Goal: Task Accomplishment & Management: Use online tool/utility

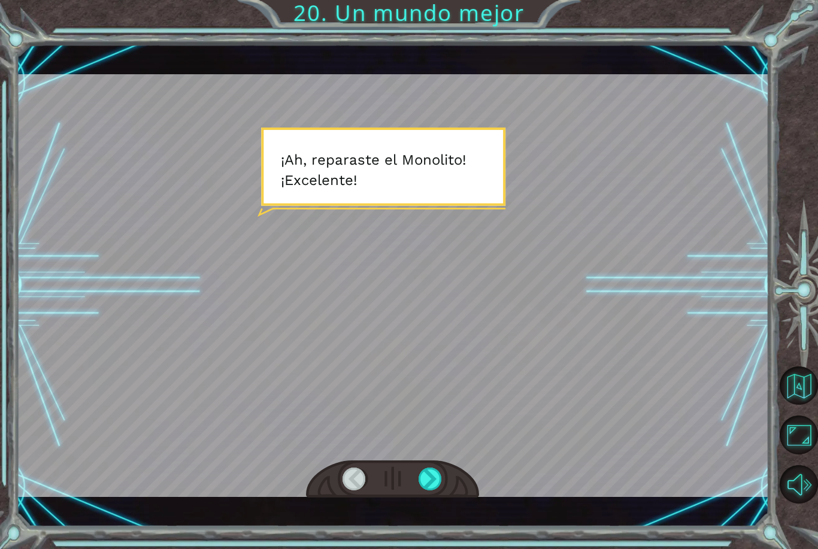
click at [423, 482] on div at bounding box center [430, 479] width 24 height 23
click at [432, 490] on div at bounding box center [430, 479] width 24 height 23
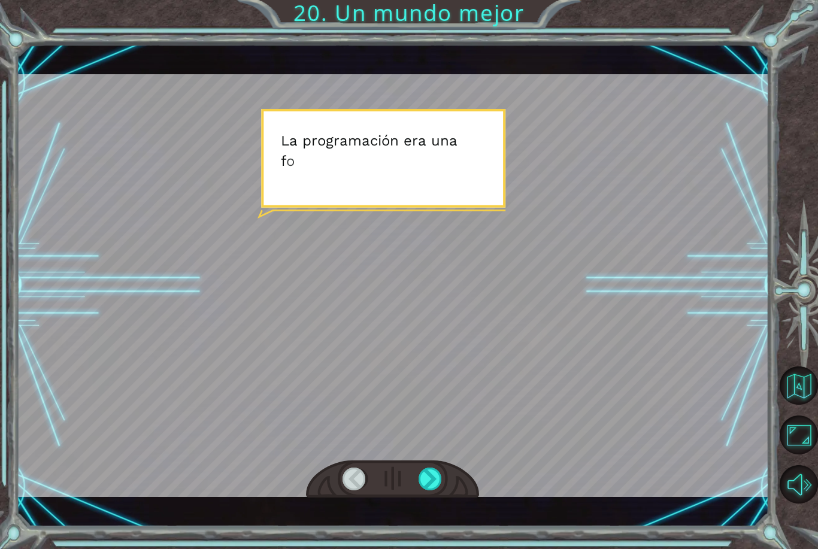
click at [438, 483] on div at bounding box center [430, 479] width 24 height 23
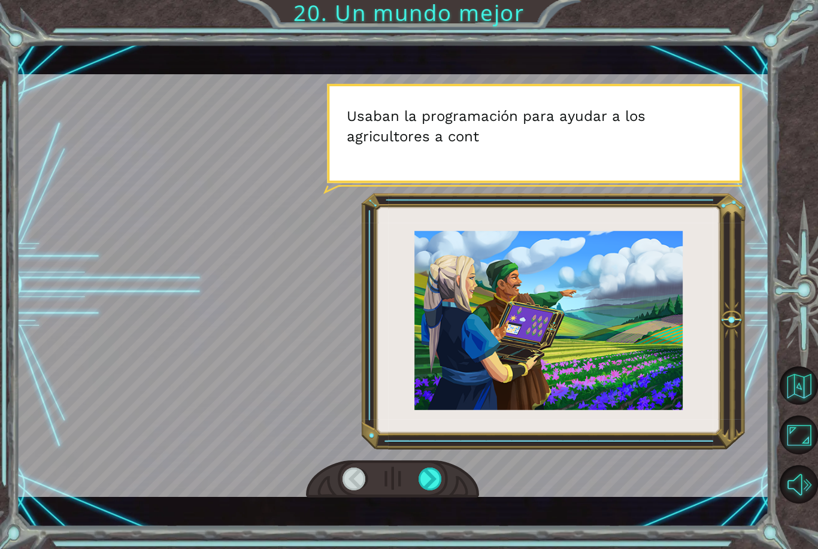
click at [435, 481] on div at bounding box center [430, 479] width 24 height 23
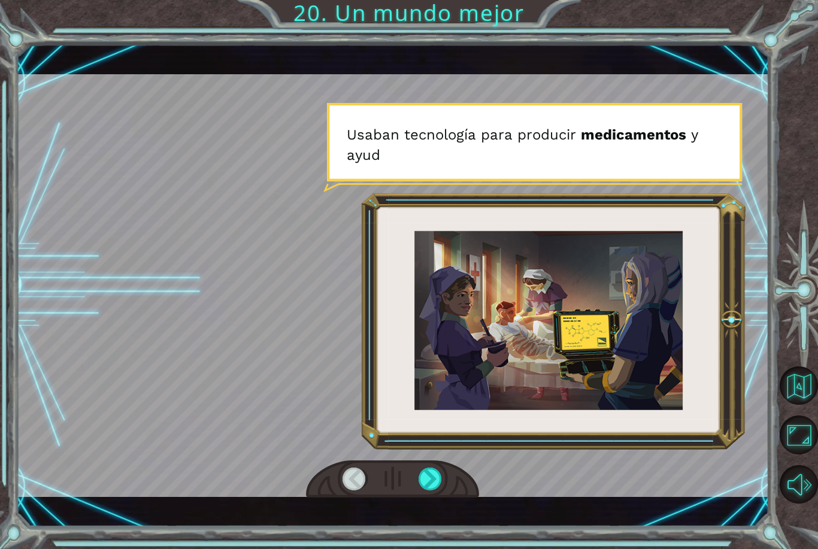
click at [437, 478] on div at bounding box center [430, 479] width 24 height 23
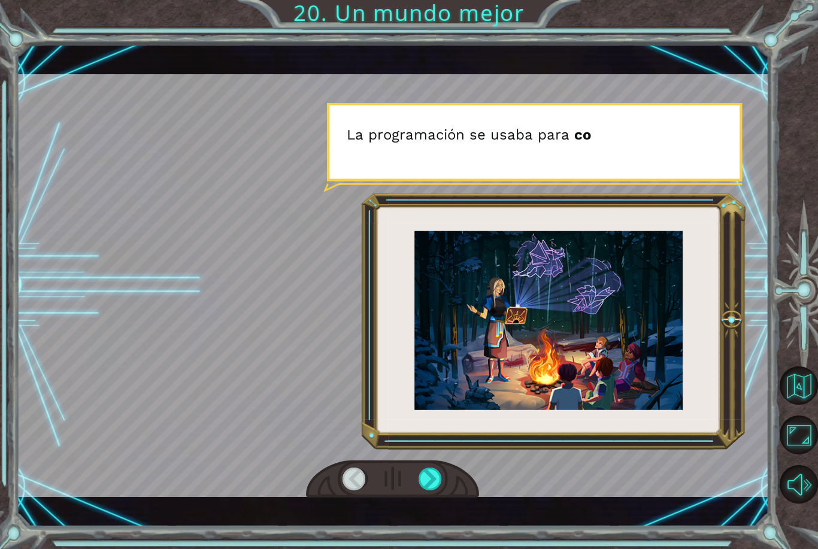
click at [430, 484] on div at bounding box center [430, 479] width 24 height 23
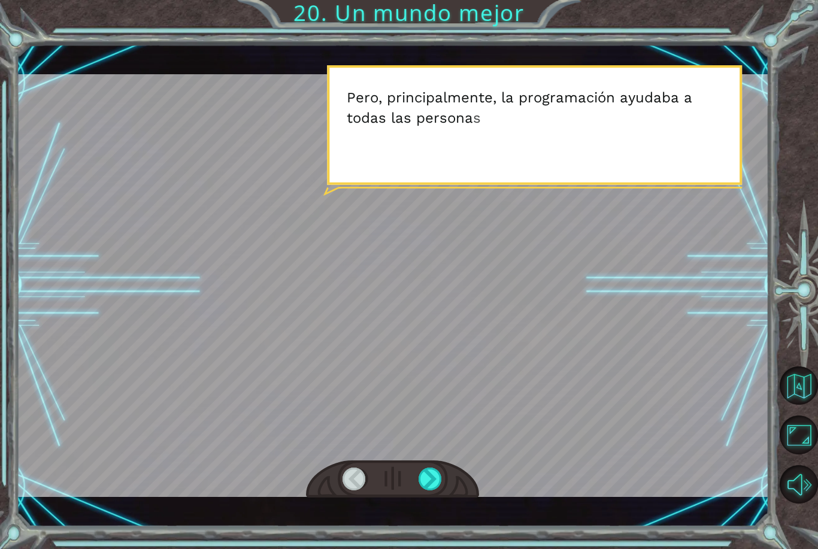
click at [436, 474] on div at bounding box center [430, 479] width 24 height 23
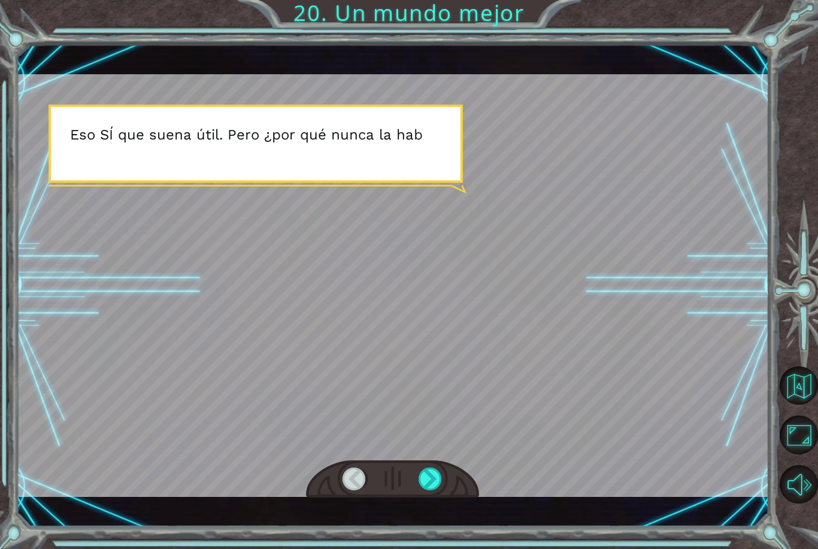
click at [441, 476] on div at bounding box center [430, 479] width 24 height 23
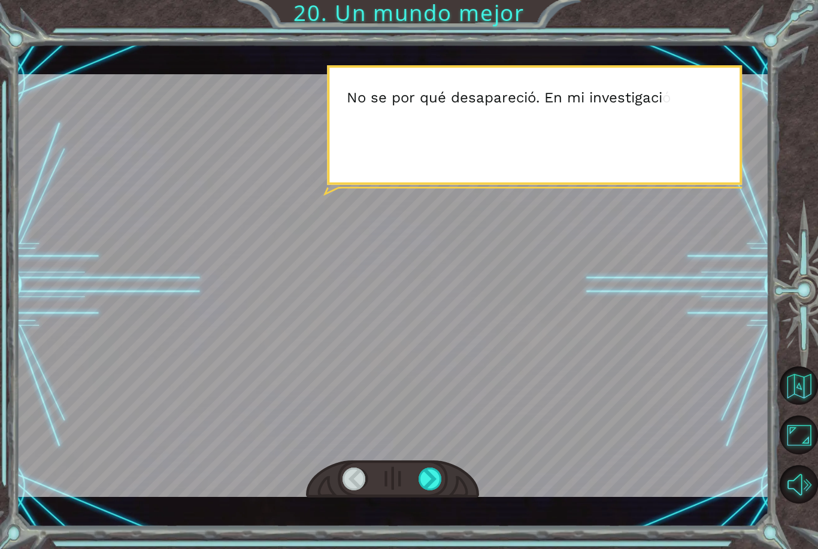
click at [441, 480] on div at bounding box center [430, 479] width 24 height 23
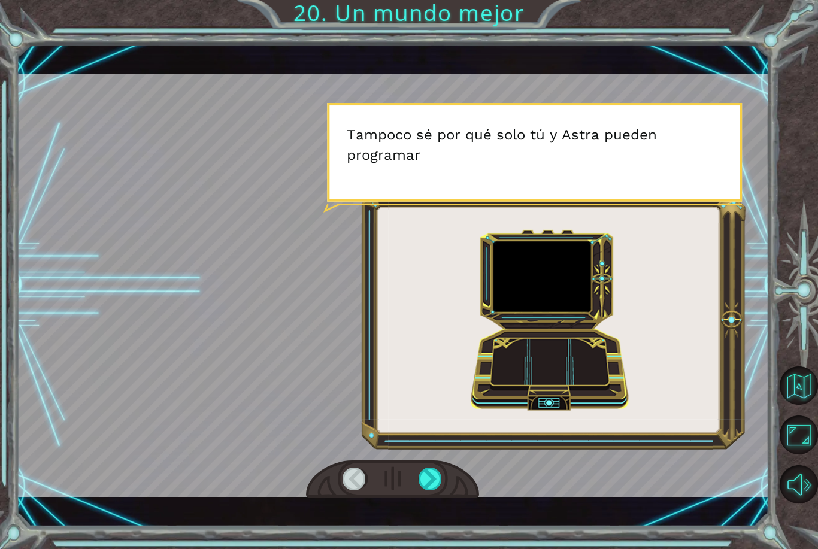
click at [433, 474] on div at bounding box center [430, 479] width 24 height 23
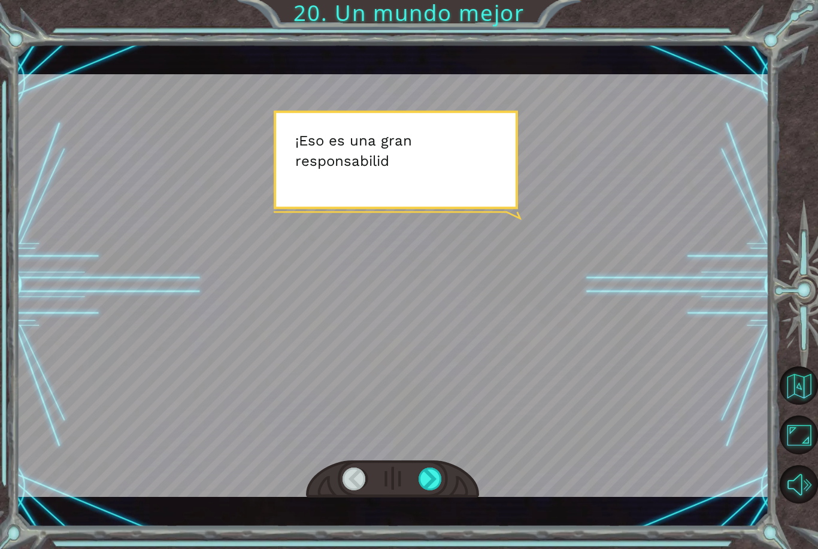
click at [438, 471] on div at bounding box center [430, 479] width 24 height 23
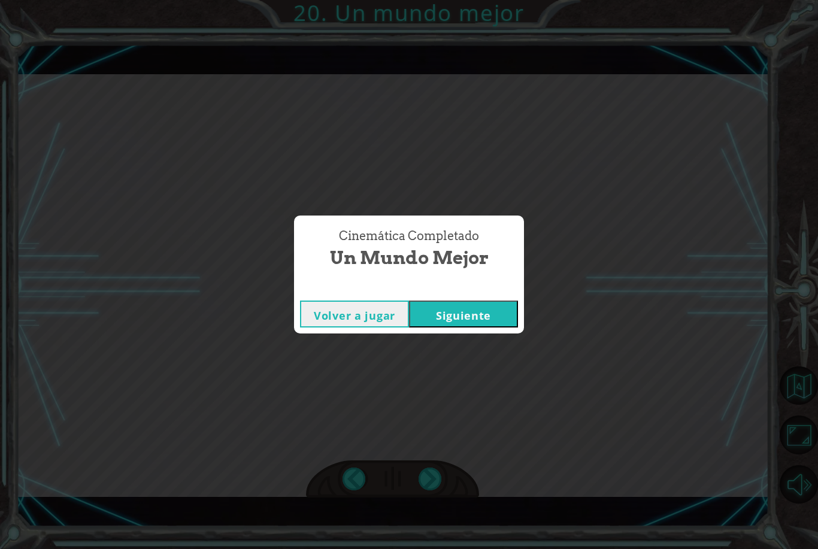
click at [496, 319] on button "Siguiente" at bounding box center [463, 314] width 109 height 27
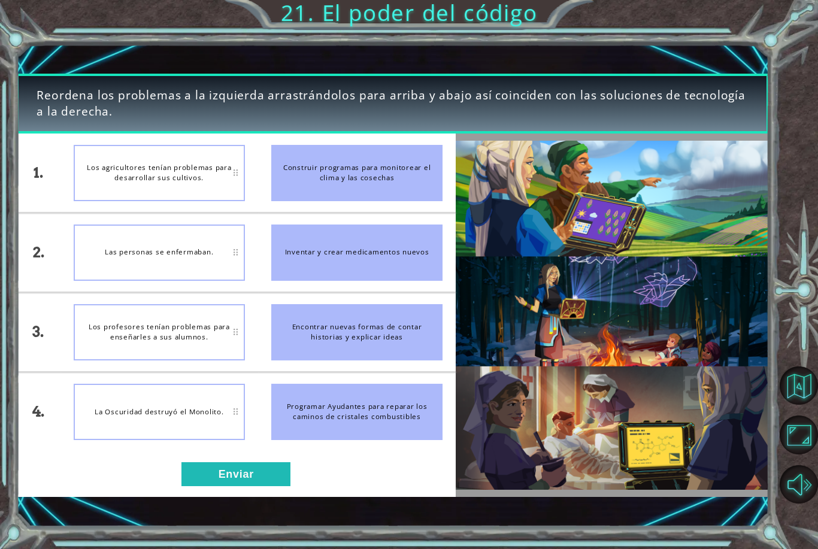
click at [229, 465] on button "Enviar" at bounding box center [235, 474] width 109 height 24
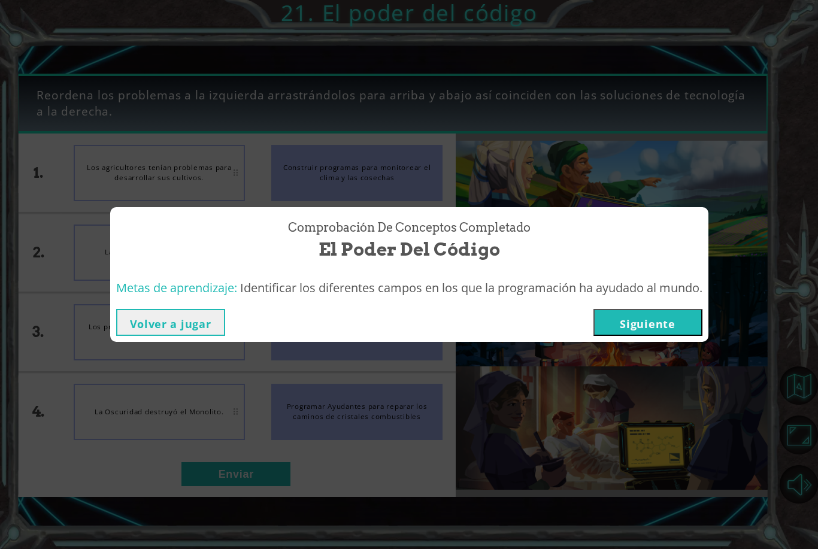
click at [681, 317] on button "Siguiente" at bounding box center [647, 322] width 109 height 27
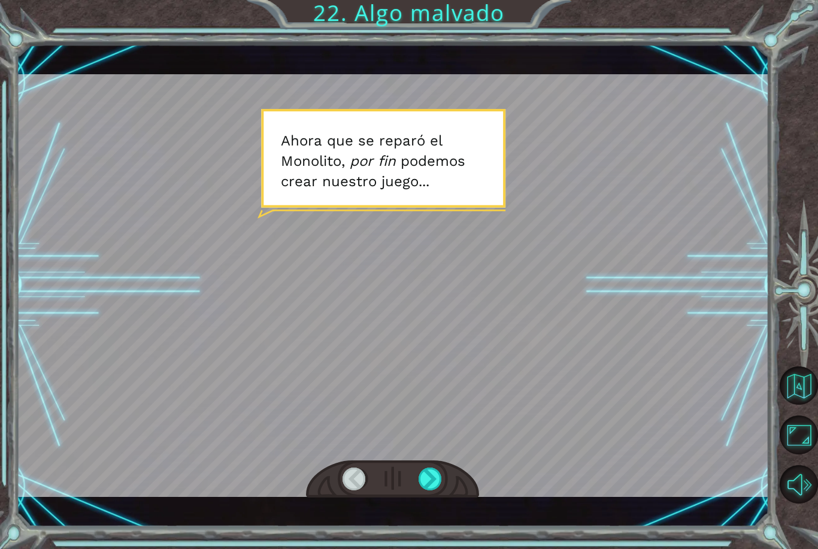
click at [438, 475] on div at bounding box center [430, 479] width 24 height 23
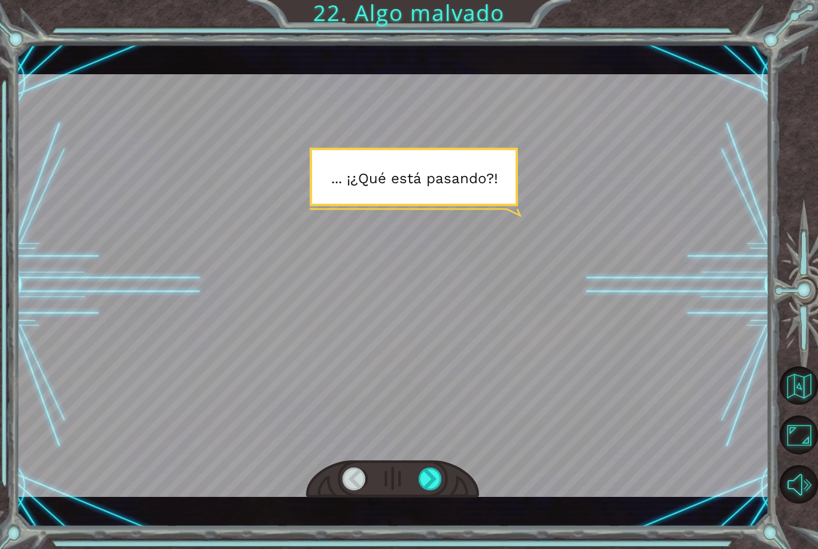
click at [429, 488] on div at bounding box center [430, 479] width 24 height 23
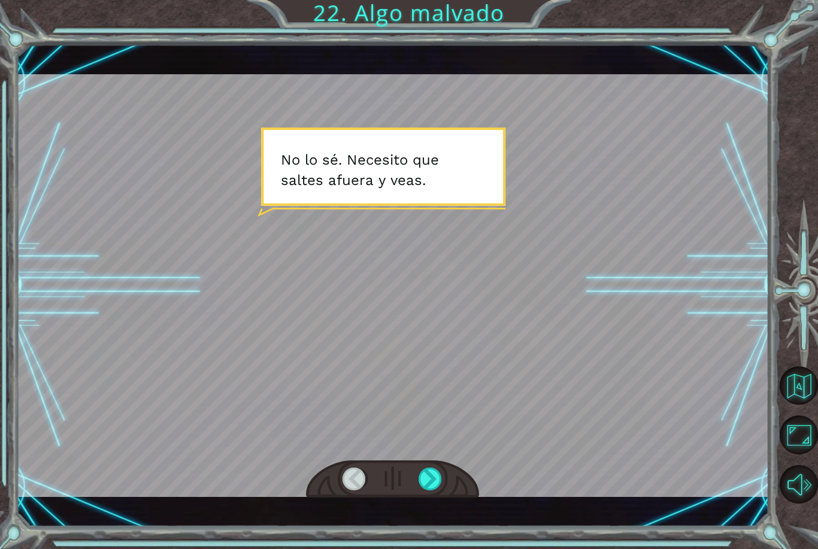
click at [434, 477] on div at bounding box center [430, 479] width 24 height 23
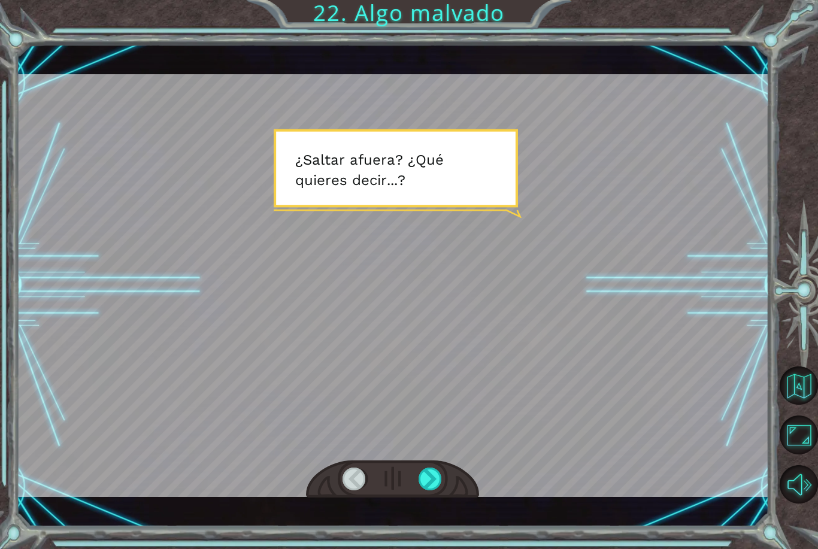
click at [424, 487] on div at bounding box center [430, 479] width 24 height 23
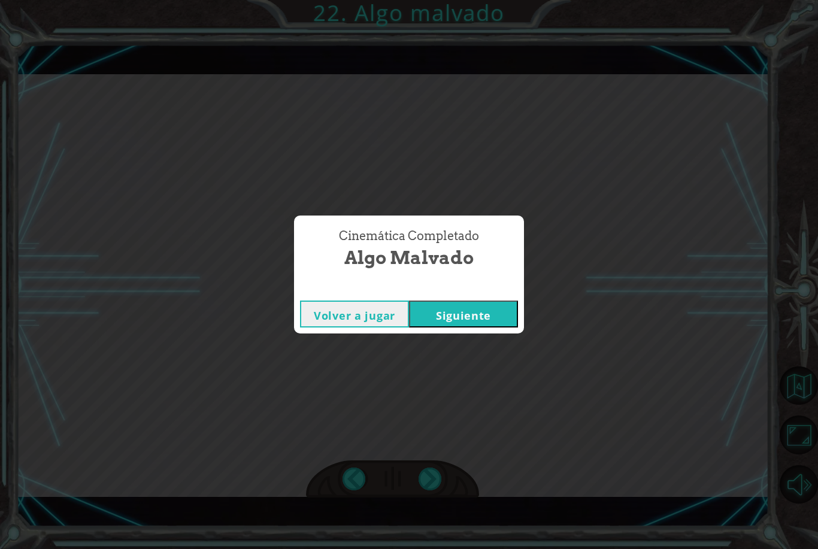
click at [499, 326] on button "Siguiente" at bounding box center [463, 314] width 109 height 27
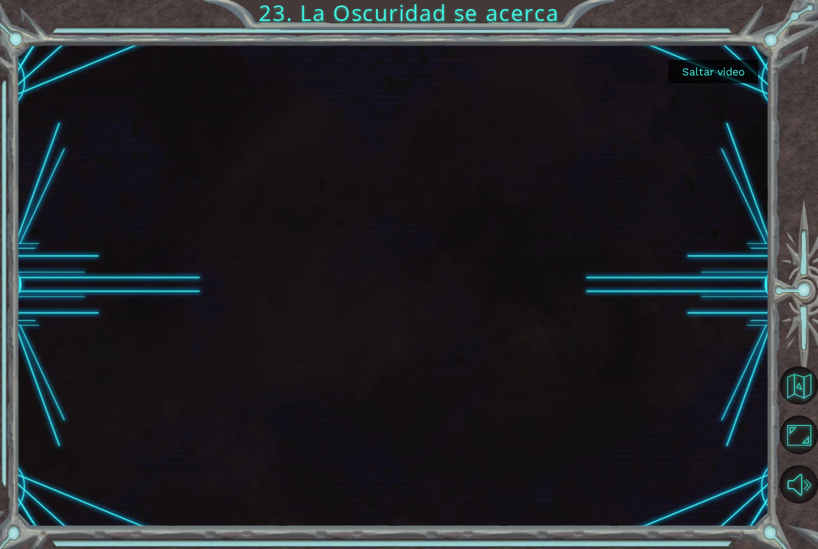
scroll to position [37, 0]
click at [733, 74] on button "Saltar video" at bounding box center [713, 71] width 90 height 23
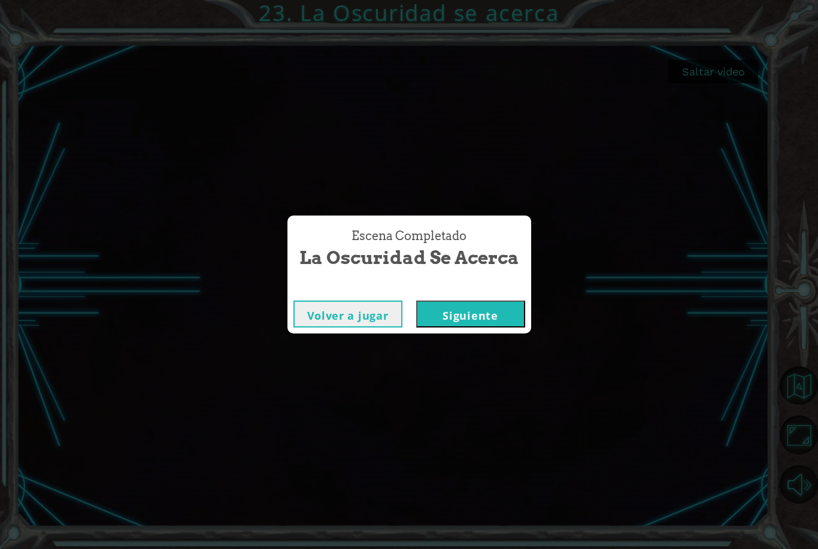
click at [447, 313] on button "Siguiente" at bounding box center [470, 314] width 109 height 27
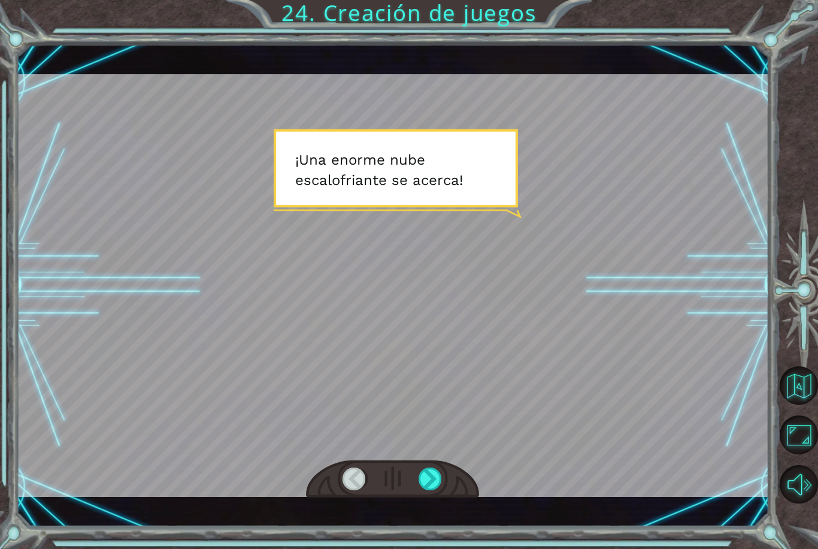
click at [424, 525] on div "Temporary Text ¡ U n a e n o r m e n u b e e s c a l o f r i a n t e s e a c e …" at bounding box center [392, 285] width 753 height 483
click at [435, 526] on div "Temporary Text ¡ U n a e n o r m e n u b e e s c a l o f r i a n t e s e a c e …" at bounding box center [409, 274] width 818 height 549
click at [432, 512] on div "Temporary Text ¡ U n a e n o r m e n u b e e s c a l o f r i a n t e s e a c e …" at bounding box center [392, 285] width 753 height 483
click at [429, 511] on div "Temporary Text ¡ U n a e n o r m e n u b e e s c a l o f r i a n t e s e a c e …" at bounding box center [392, 285] width 753 height 483
click at [442, 514] on div "Temporary Text ¡ U n a e n o r m e n u b e e s c a l o f r i a n t e s e a c e …" at bounding box center [392, 285] width 753 height 483
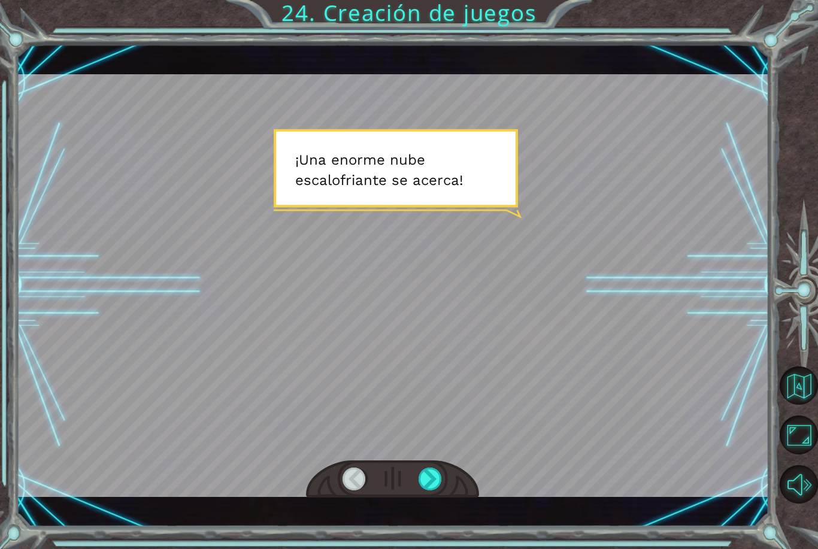
click at [429, 514] on div "Temporary Text ¡ U n a e n o r m e n u b e e s c a l o f r i a n t e s e a c e …" at bounding box center [392, 285] width 753 height 483
click at [554, 395] on div at bounding box center [392, 285] width 753 height 423
click at [435, 517] on div "Temporary Text ¡ U n a e n o r m e n u b e e s c a l o f r i a n t e s e a c e …" at bounding box center [392, 285] width 753 height 483
click at [426, 480] on div at bounding box center [430, 479] width 24 height 23
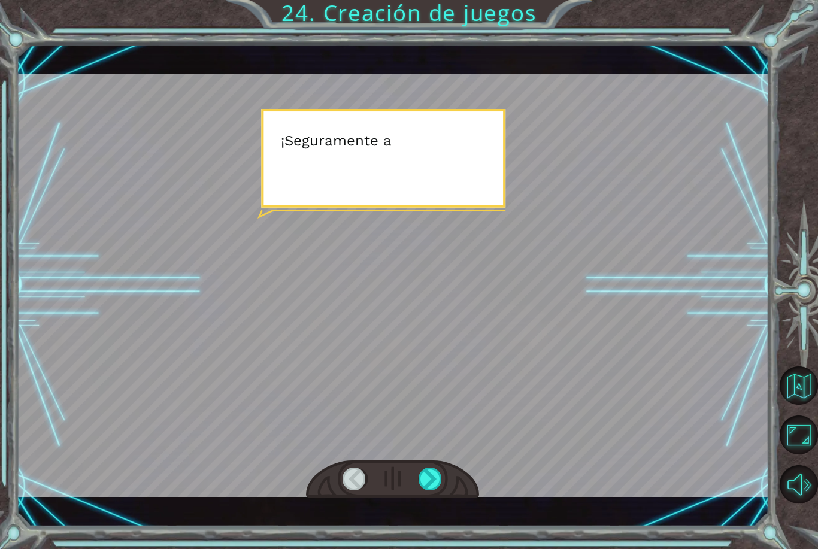
click at [435, 490] on div at bounding box center [430, 479] width 24 height 23
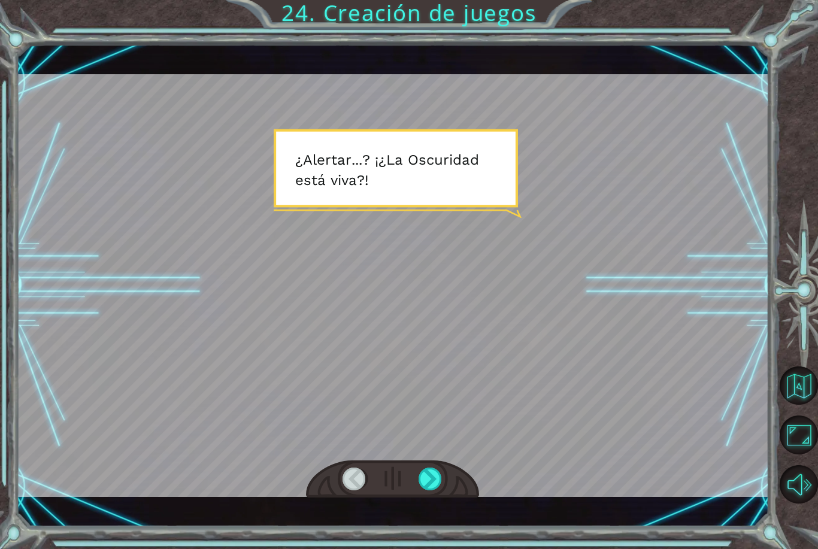
click at [432, 477] on div at bounding box center [430, 479] width 24 height 23
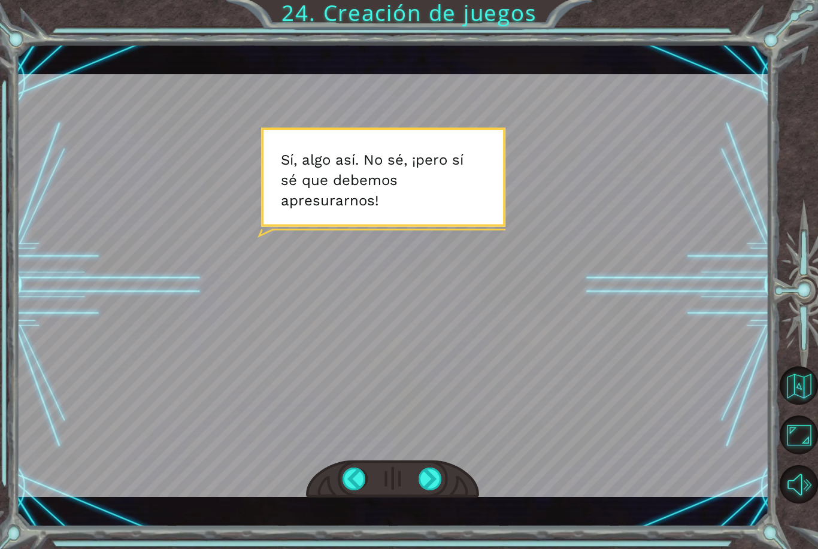
click at [424, 490] on div at bounding box center [430, 479] width 24 height 23
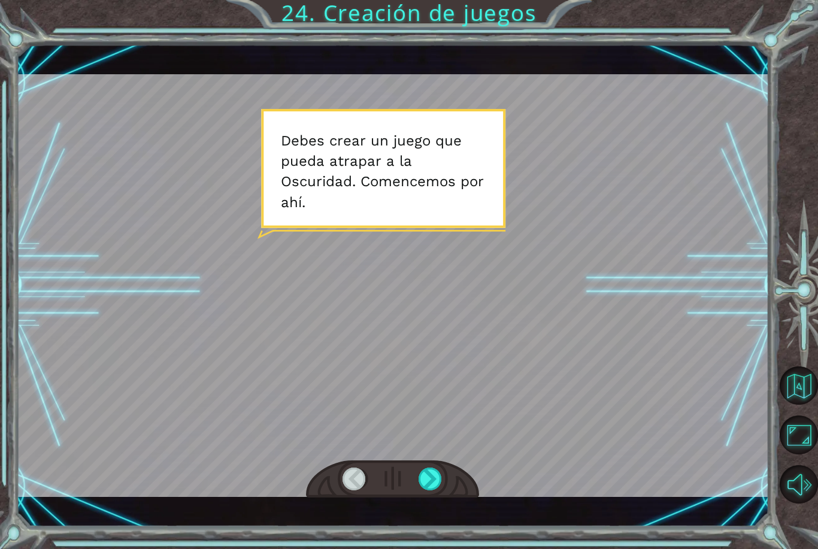
click at [432, 481] on div at bounding box center [430, 479] width 24 height 23
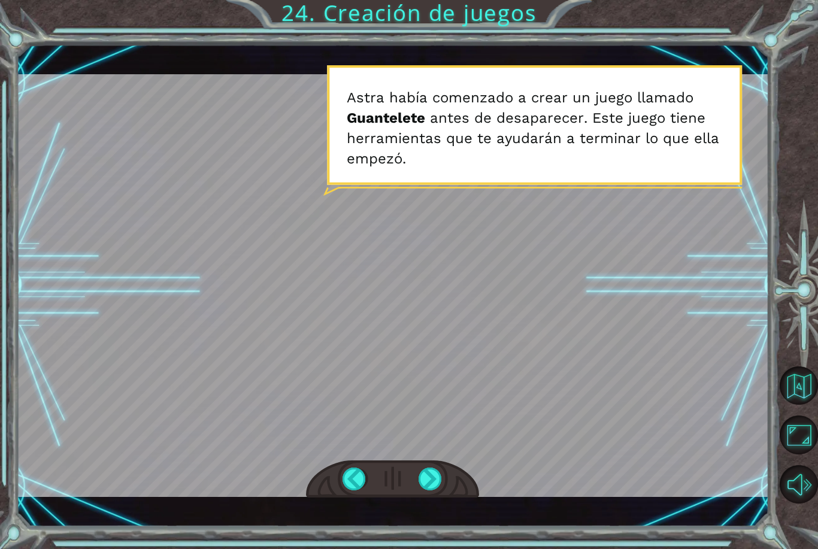
click at [432, 476] on div at bounding box center [430, 479] width 24 height 23
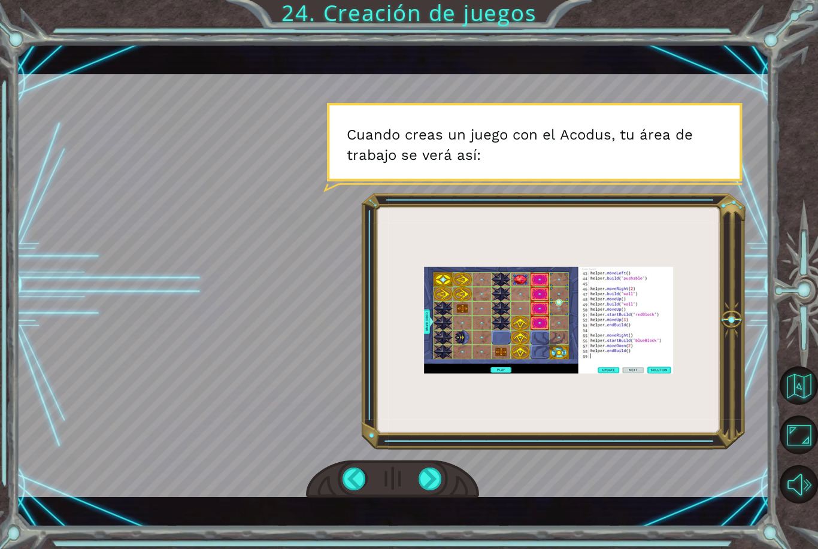
click at [425, 481] on div at bounding box center [430, 479] width 24 height 23
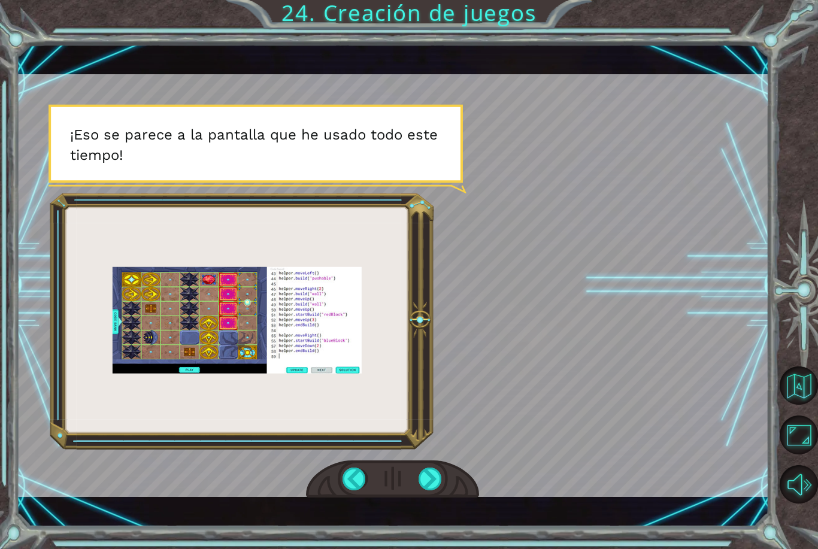
click at [416, 478] on div at bounding box center [392, 479] width 173 height 38
click at [436, 486] on div at bounding box center [430, 479] width 24 height 23
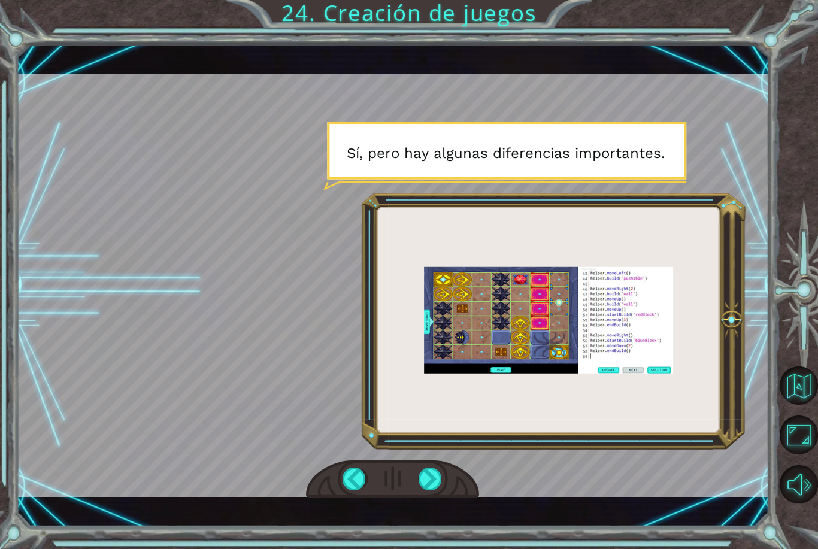
click at [423, 490] on div at bounding box center [430, 479] width 24 height 23
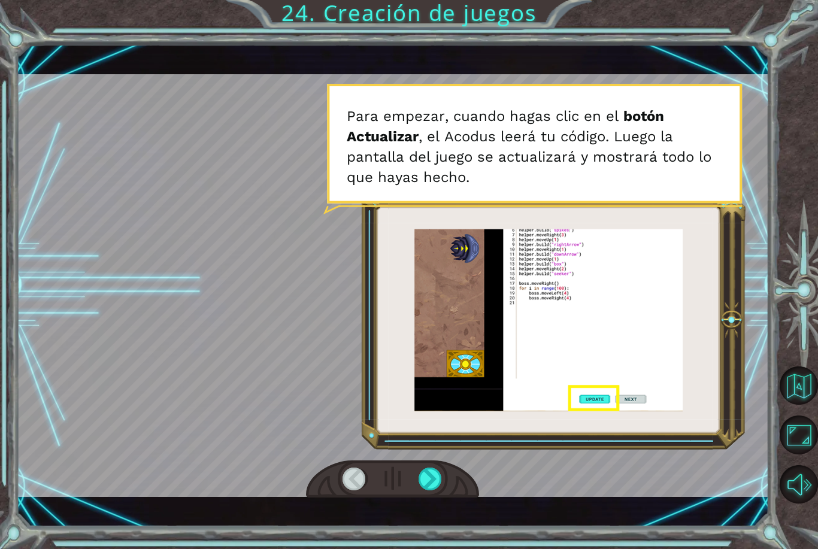
click at [427, 481] on div at bounding box center [430, 479] width 24 height 23
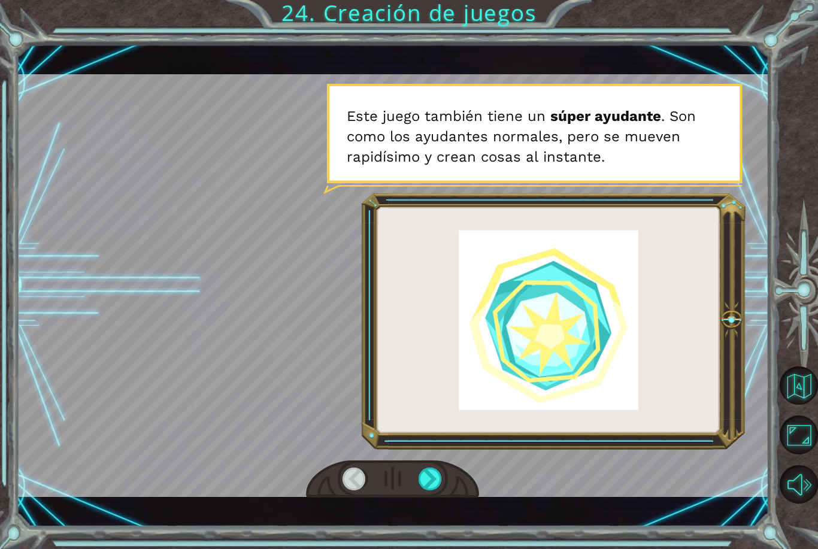
click at [432, 481] on div at bounding box center [430, 479] width 24 height 23
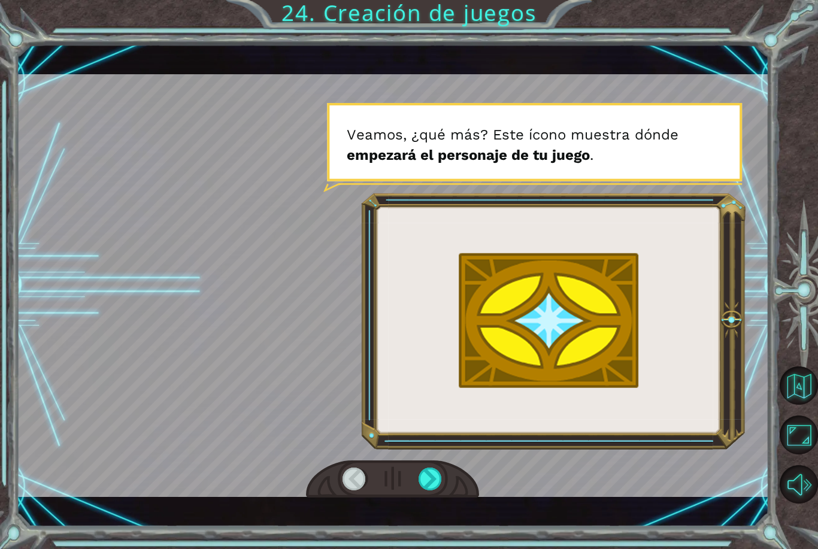
click at [428, 479] on div at bounding box center [430, 479] width 24 height 23
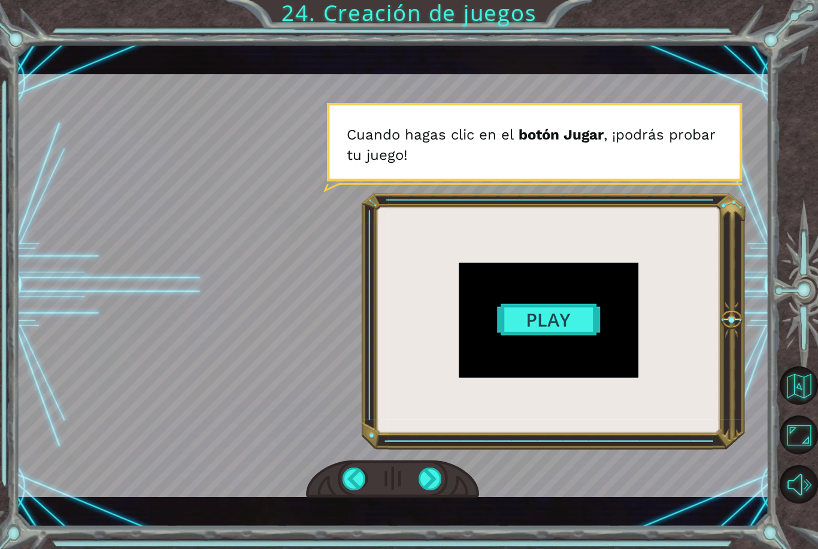
click at [430, 481] on div at bounding box center [430, 479] width 24 height 23
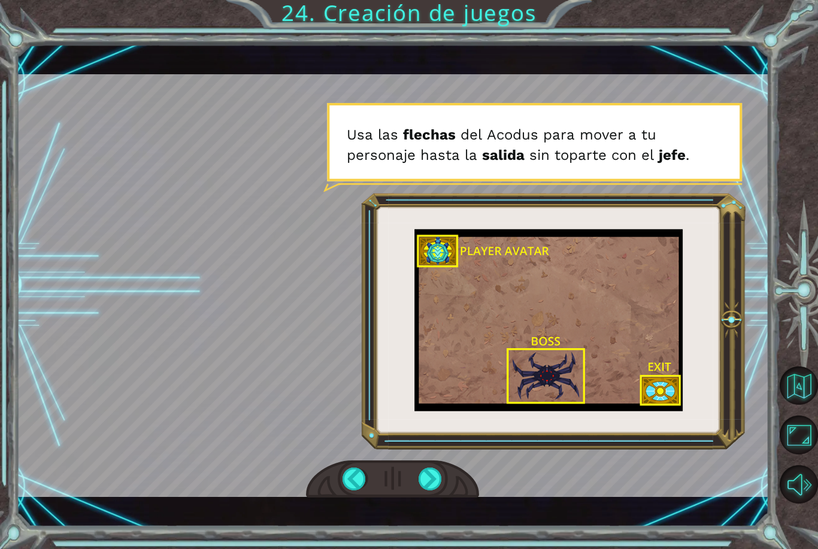
click at [429, 482] on div at bounding box center [430, 479] width 24 height 23
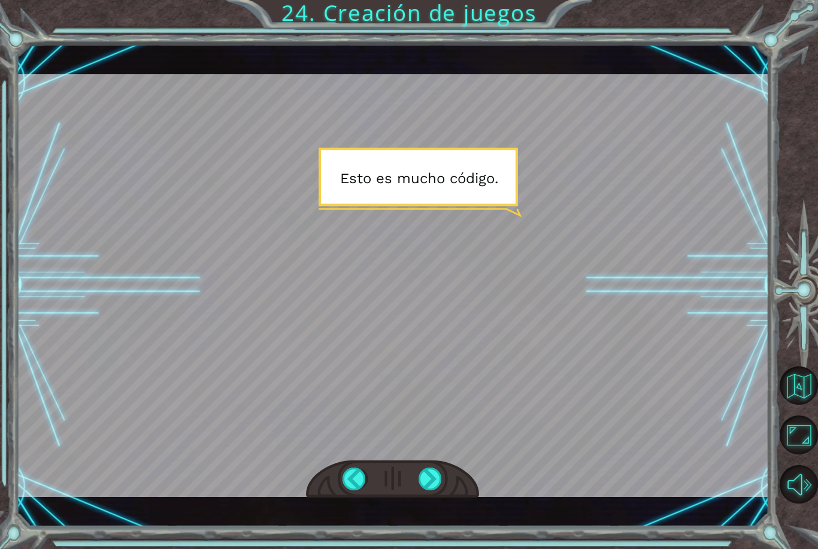
click at [433, 478] on div at bounding box center [430, 479] width 24 height 23
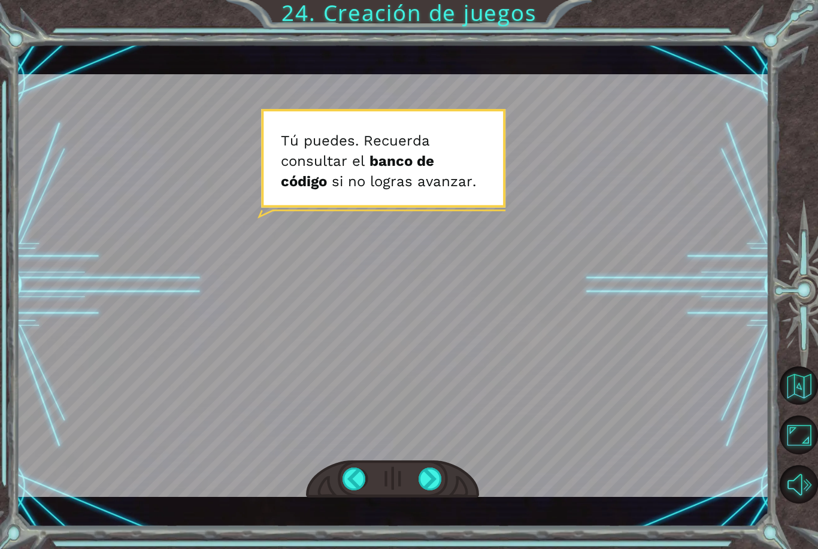
click at [432, 469] on div at bounding box center [430, 479] width 24 height 23
click at [423, 481] on div at bounding box center [430, 479] width 24 height 23
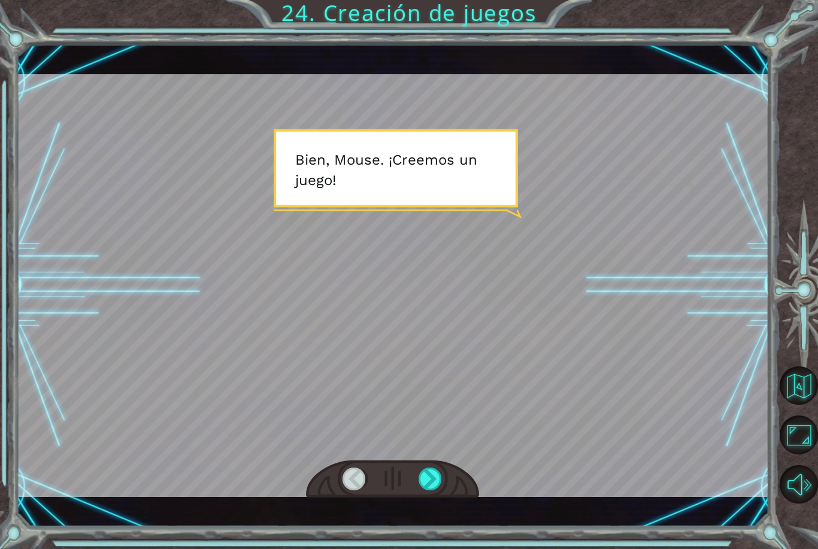
click at [432, 483] on div at bounding box center [430, 479] width 24 height 23
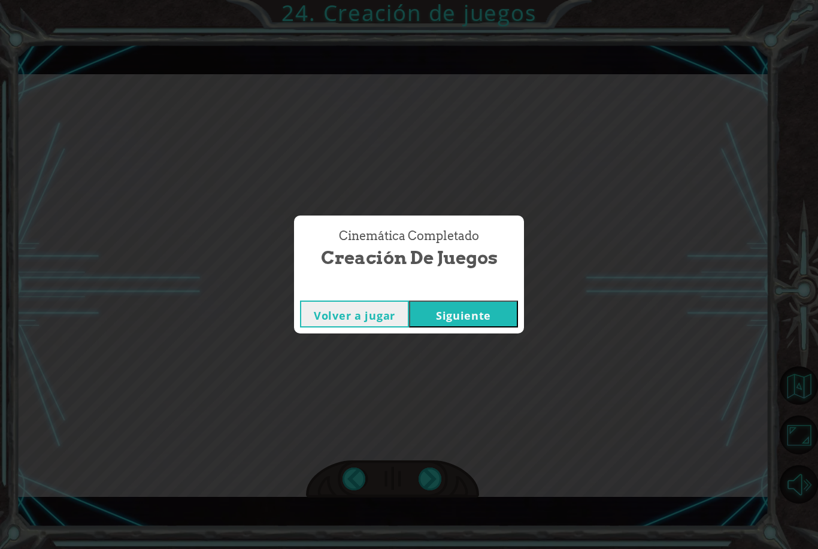
click at [484, 333] on div "Cinemática Completado Creación de juegos Volver a jugar [GEOGRAPHIC_DATA]" at bounding box center [409, 274] width 818 height 549
click at [472, 311] on button "Siguiente" at bounding box center [463, 314] width 109 height 27
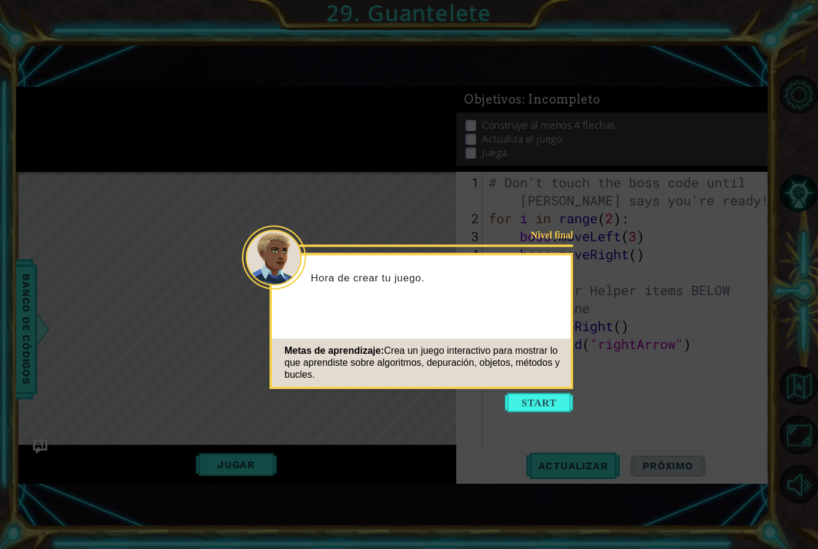
click at [535, 403] on button "Start" at bounding box center [539, 402] width 68 height 19
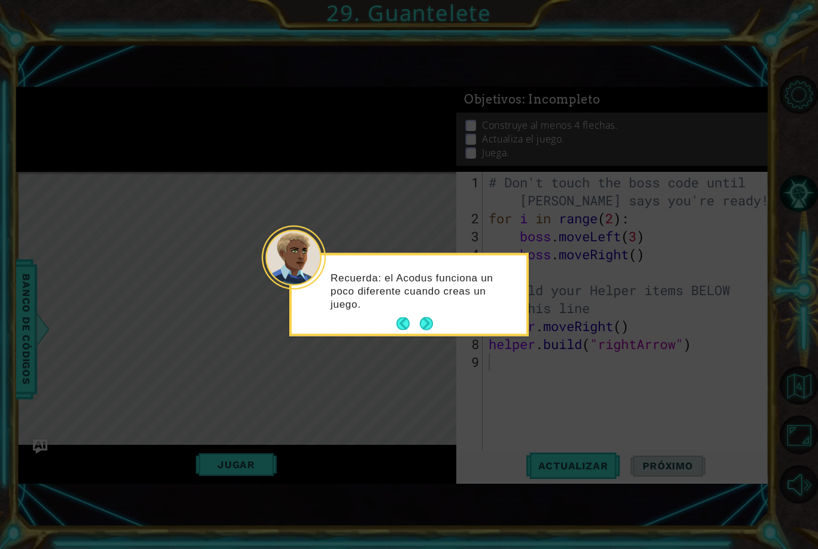
click at [428, 331] on button "Next" at bounding box center [426, 324] width 16 height 16
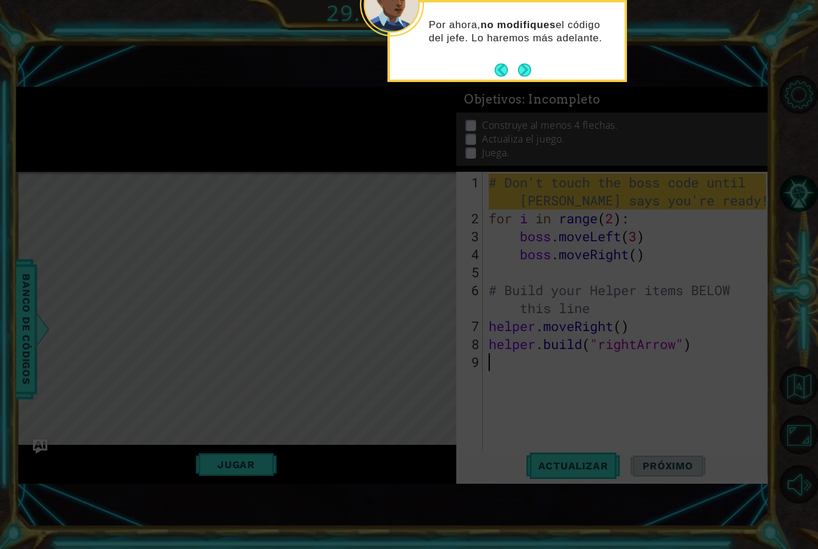
click at [532, 74] on button "Next" at bounding box center [525, 70] width 16 height 16
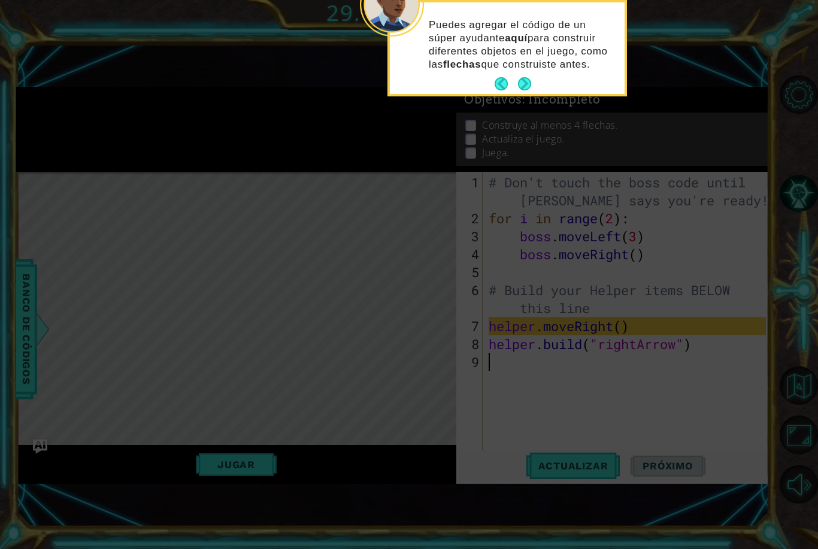
click at [526, 80] on button "Next" at bounding box center [524, 84] width 22 height 22
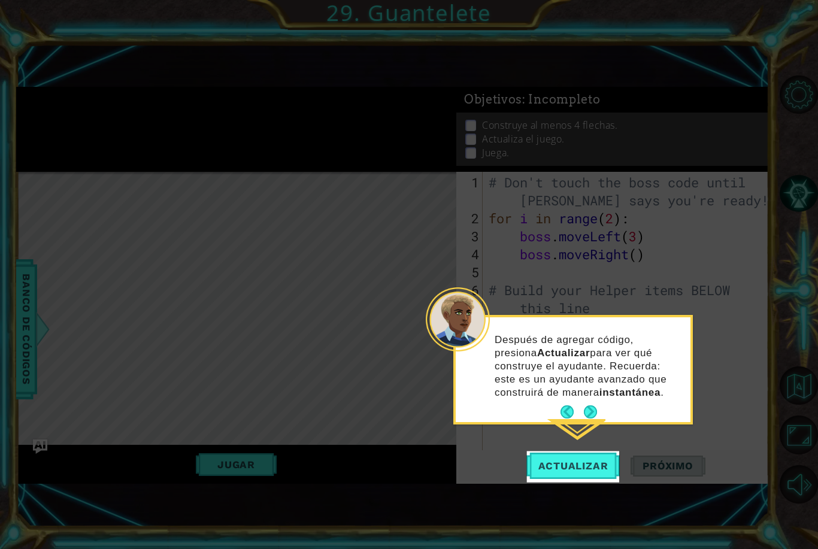
click at [604, 462] on span "Actualizar" at bounding box center [573, 466] width 94 height 12
click at [596, 465] on span "Actualizar" at bounding box center [573, 466] width 94 height 12
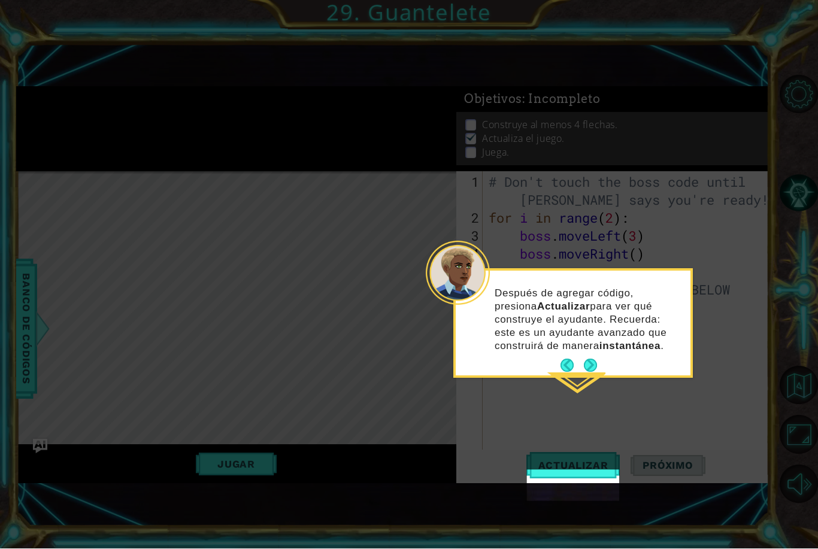
click at [591, 361] on button "Next" at bounding box center [590, 366] width 18 height 18
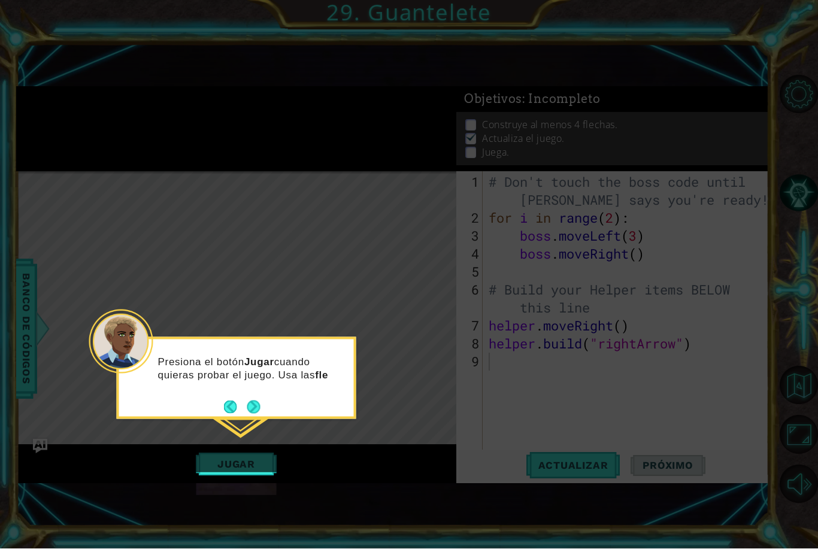
click at [251, 400] on button "Next" at bounding box center [253, 407] width 22 height 22
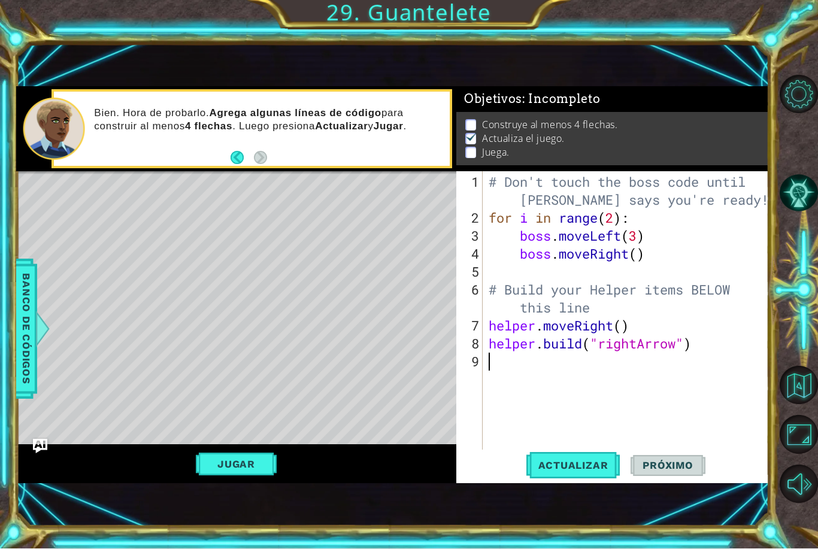
click at [214, 476] on button "Jugar" at bounding box center [236, 464] width 81 height 23
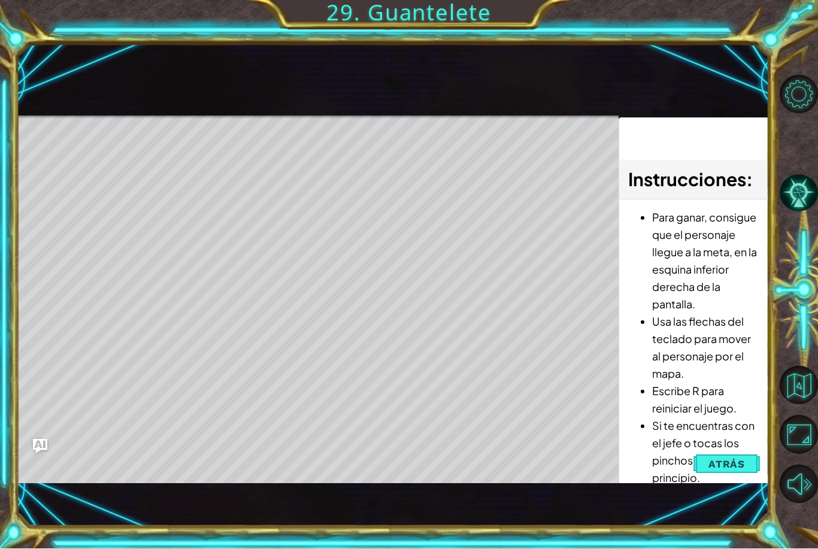
click at [730, 471] on span "Atrás" at bounding box center [726, 465] width 37 height 12
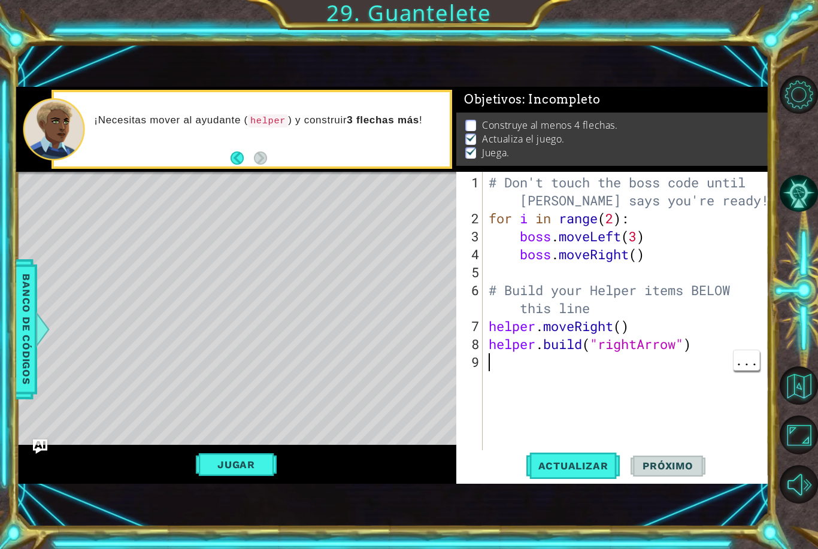
click at [652, 389] on div "# Don't touch the boss code until [PERSON_NAME] says you're ready! for i in ran…" at bounding box center [629, 344] width 286 height 341
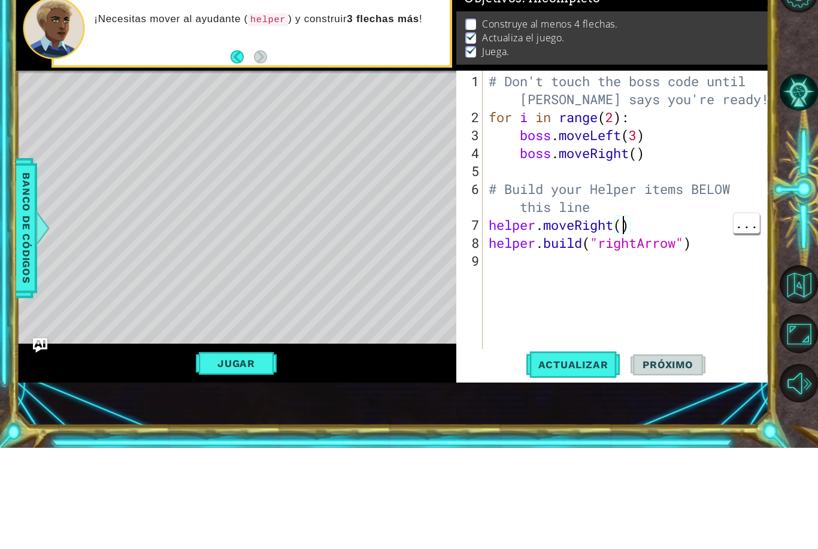
type textarea "helper.moveRight(1)"
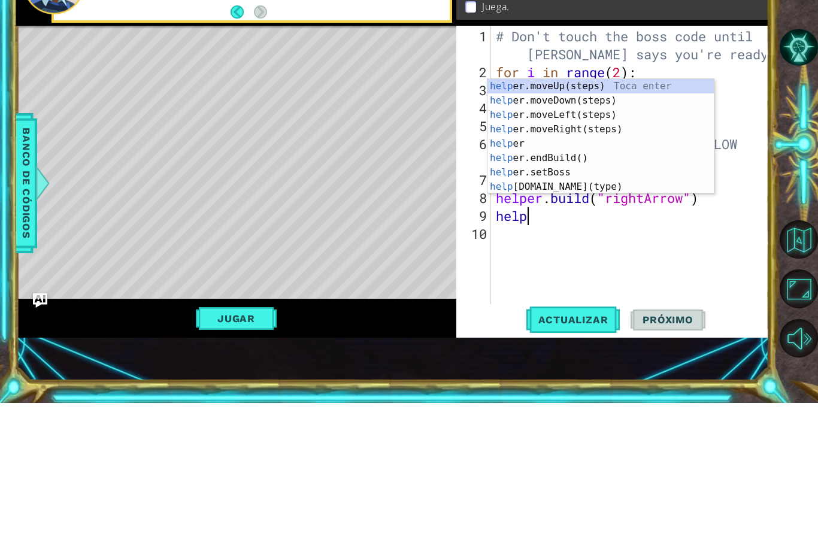
scroll to position [0, 1]
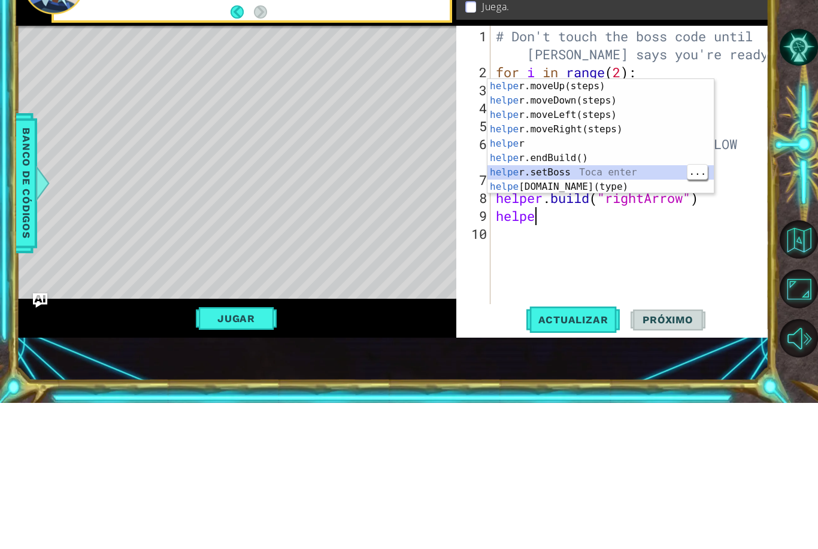
click at [684, 225] on div "helpe [PERSON_NAME]moveUp(steps) Toca enter helpe r.moveDown(steps) Toca enter …" at bounding box center [600, 297] width 226 height 144
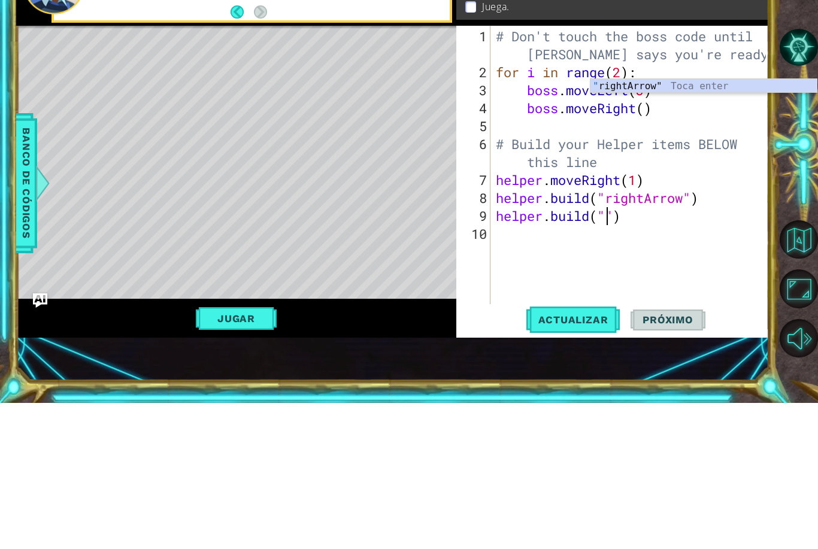
type textarea "[DOMAIN_NAME]("rightArrow")"
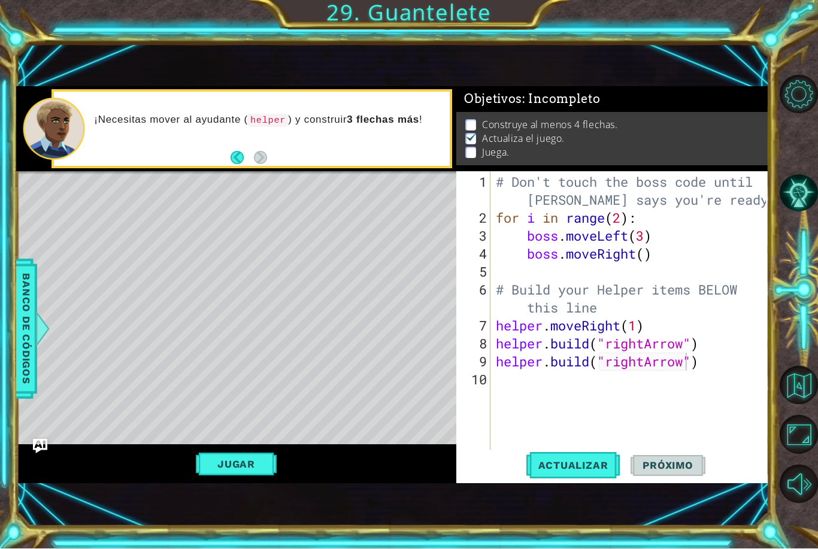
click at [214, 476] on button "Jugar" at bounding box center [236, 464] width 81 height 23
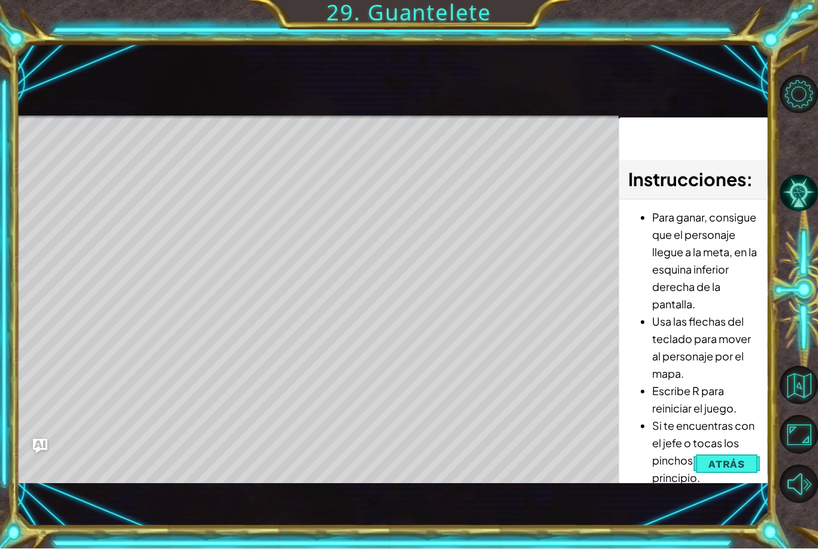
click at [736, 471] on span "Atrás" at bounding box center [726, 465] width 37 height 12
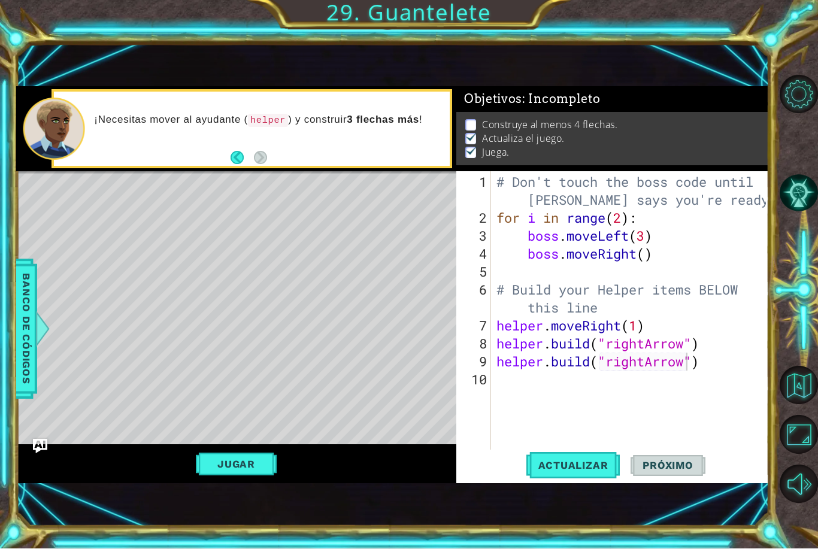
click at [603, 472] on span "Actualizar" at bounding box center [573, 466] width 94 height 12
click at [222, 476] on button "Jugar" at bounding box center [236, 464] width 81 height 23
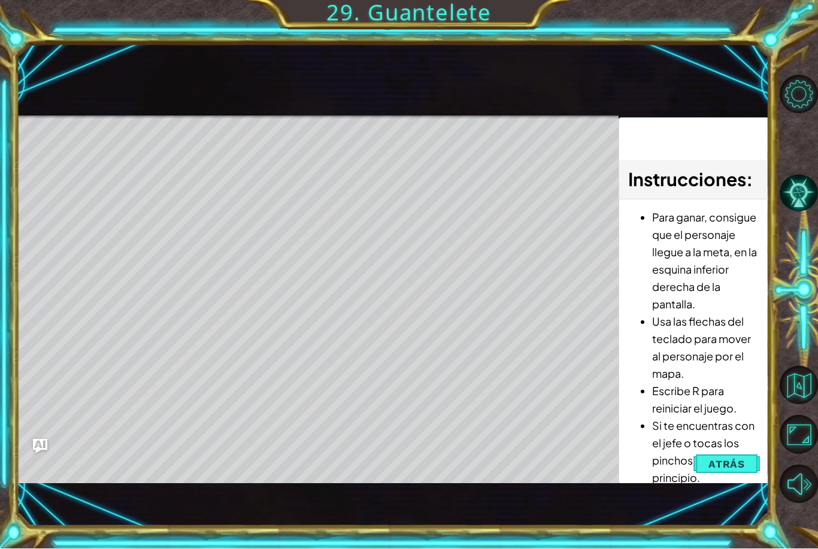
click at [738, 471] on span "Atrás" at bounding box center [726, 465] width 37 height 12
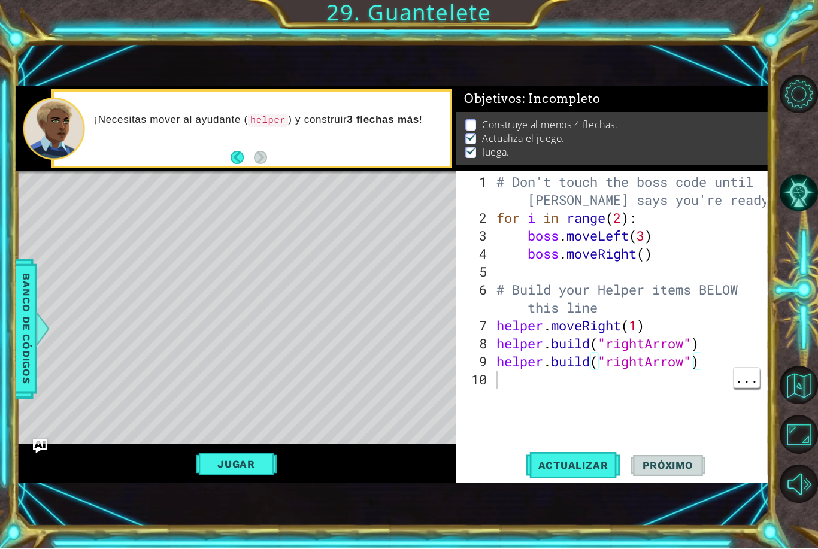
click at [695, 405] on div "# Don't touch the boss code until [PERSON_NAME] says you're ready! for i in ran…" at bounding box center [633, 344] width 278 height 341
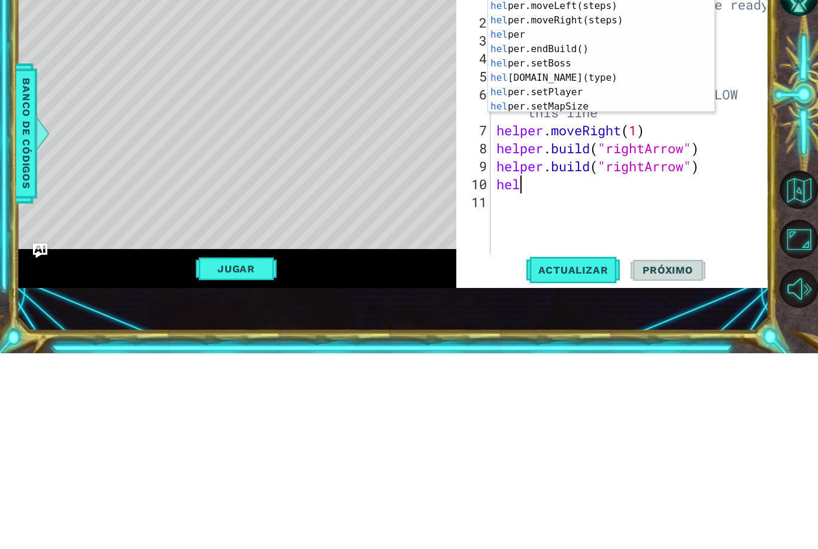
scroll to position [31, 0]
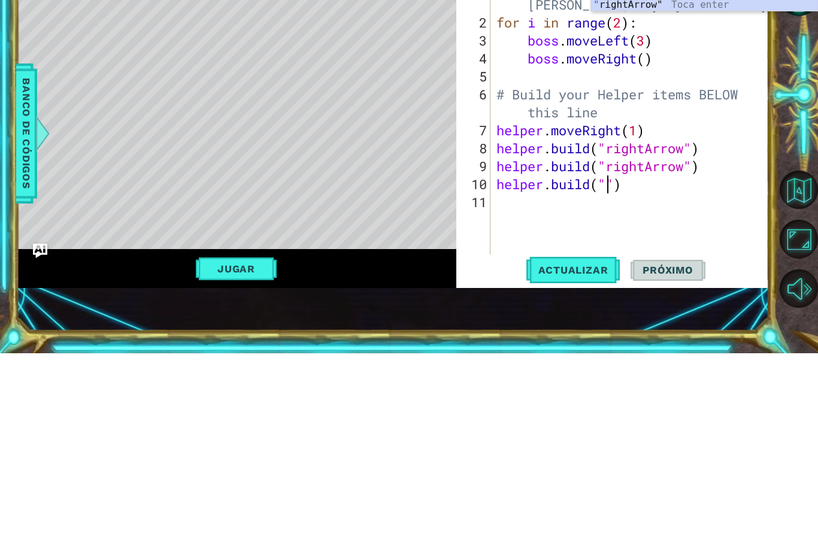
type textarea "[DOMAIN_NAME]("rightArrow")"
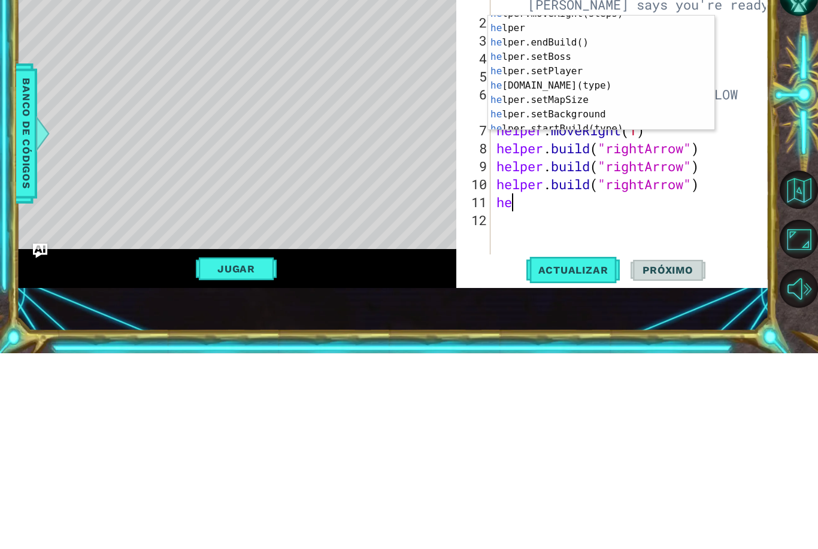
scroll to position [51, 0]
click at [629, 202] on div "he lper.moveRight(steps) Toca enter he lper Toca enter he lper.endBuild() Toca …" at bounding box center [601, 274] width 226 height 144
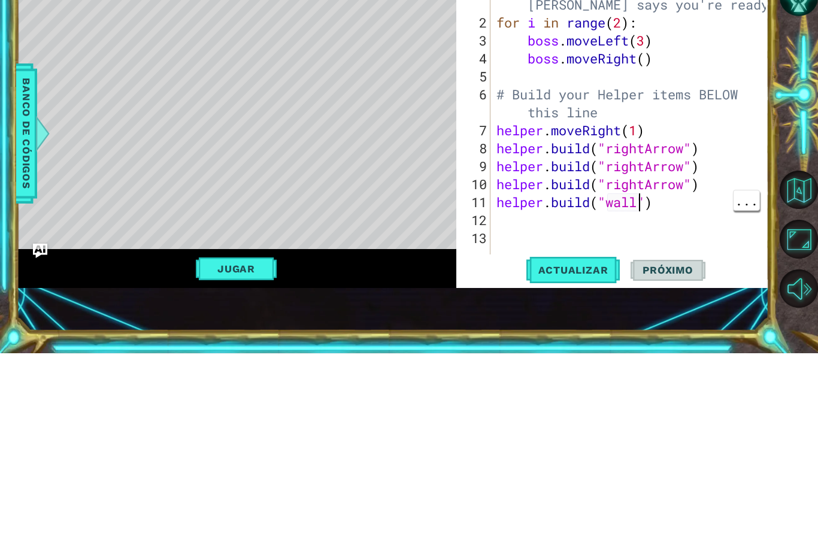
click at [639, 205] on div "# Don't touch the boss code until [PERSON_NAME] says you're ready! for i in ran…" at bounding box center [633, 344] width 278 height 341
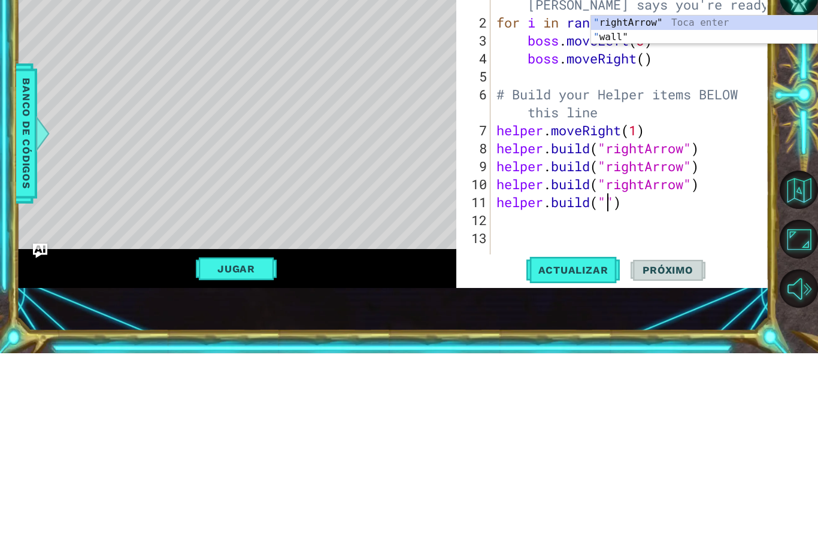
type textarea "[DOMAIN_NAME]("rightArrow")"
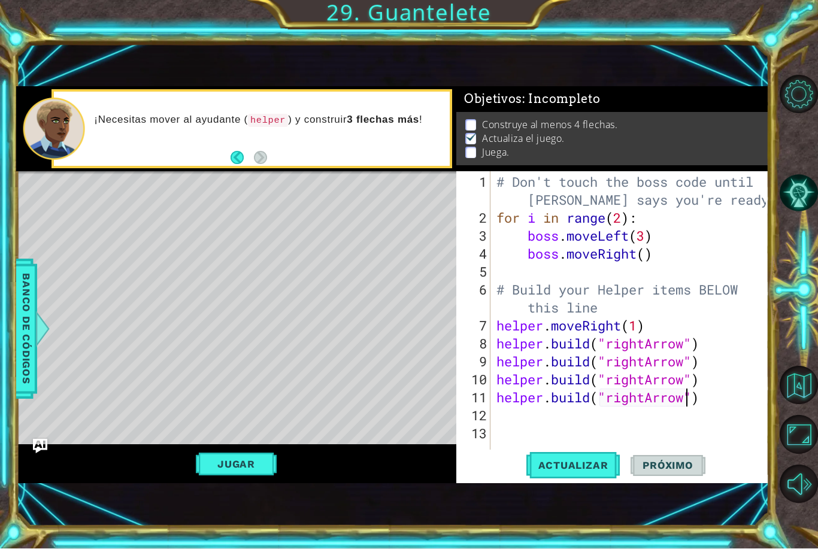
click at [224, 476] on button "Jugar" at bounding box center [236, 464] width 81 height 23
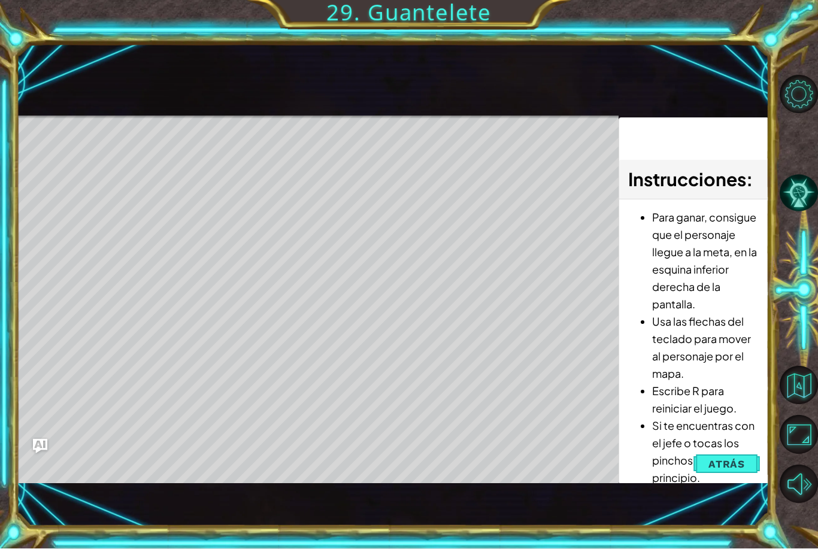
click at [745, 477] on button "Atrás" at bounding box center [726, 465] width 66 height 24
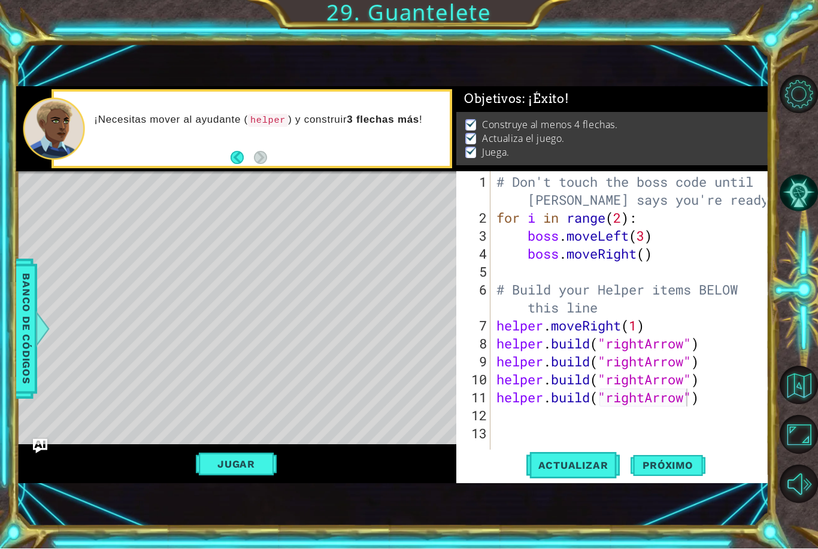
click at [599, 472] on span "Actualizar" at bounding box center [573, 466] width 94 height 12
click at [216, 476] on button "Jugar" at bounding box center [236, 464] width 81 height 23
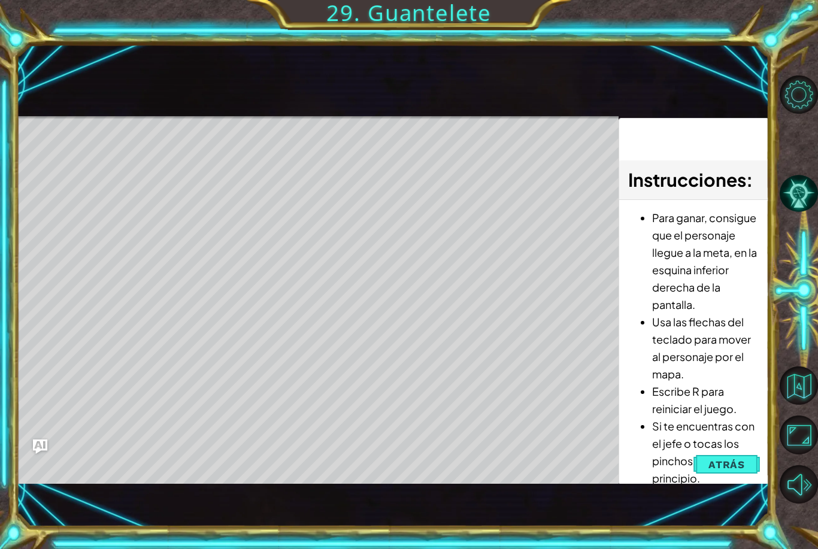
click at [736, 477] on button "Atrás" at bounding box center [726, 465] width 66 height 24
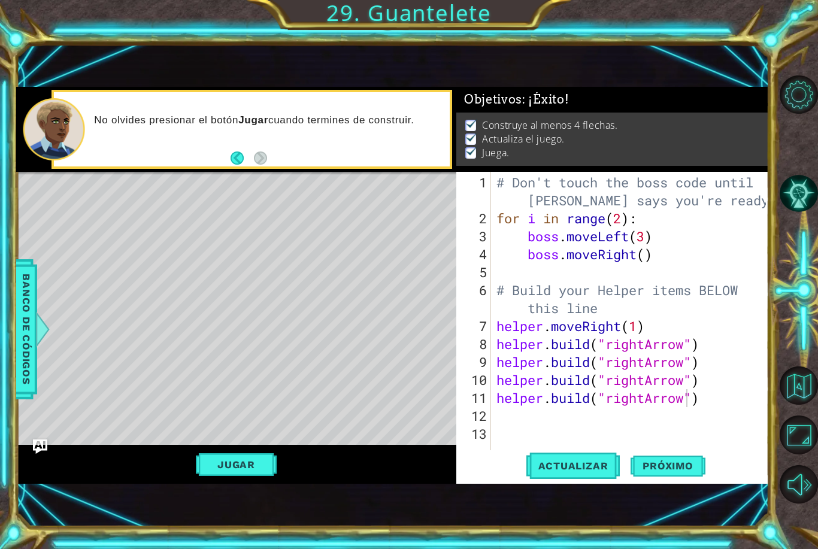
click at [680, 471] on span "Próximo" at bounding box center [667, 465] width 74 height 12
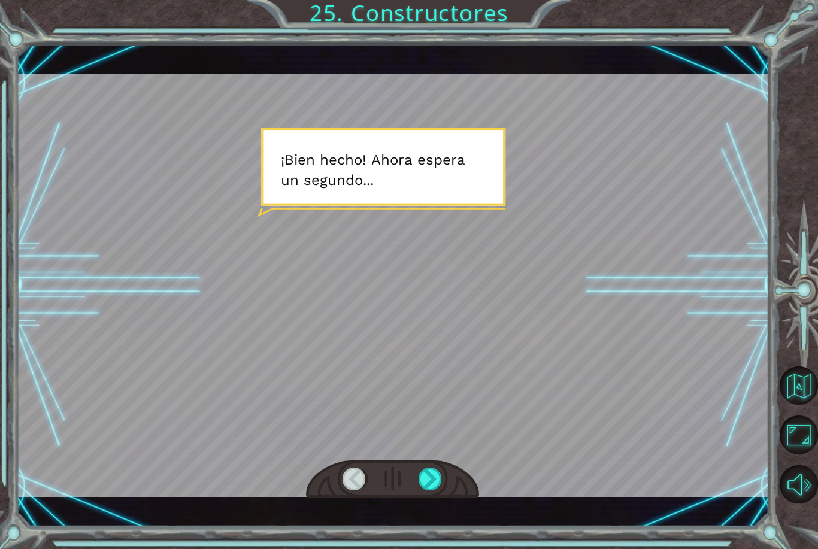
click at [429, 490] on div at bounding box center [430, 479] width 24 height 23
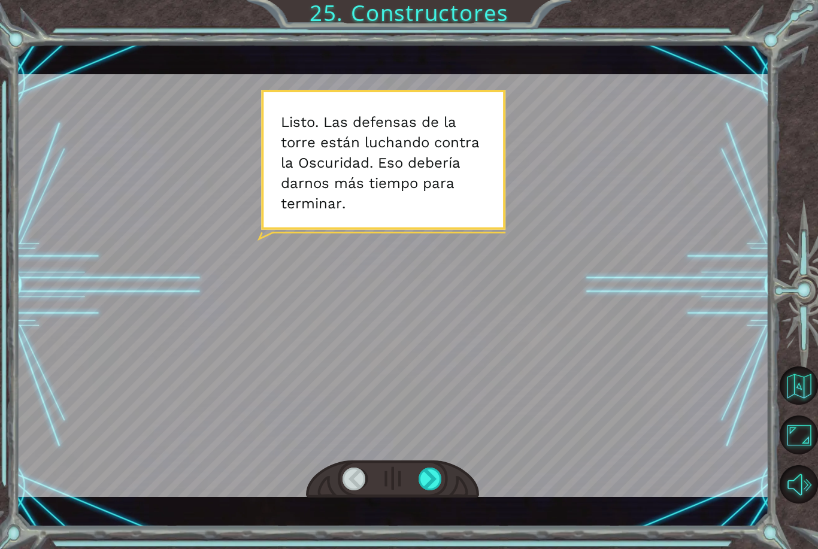
click at [432, 490] on div at bounding box center [430, 479] width 24 height 23
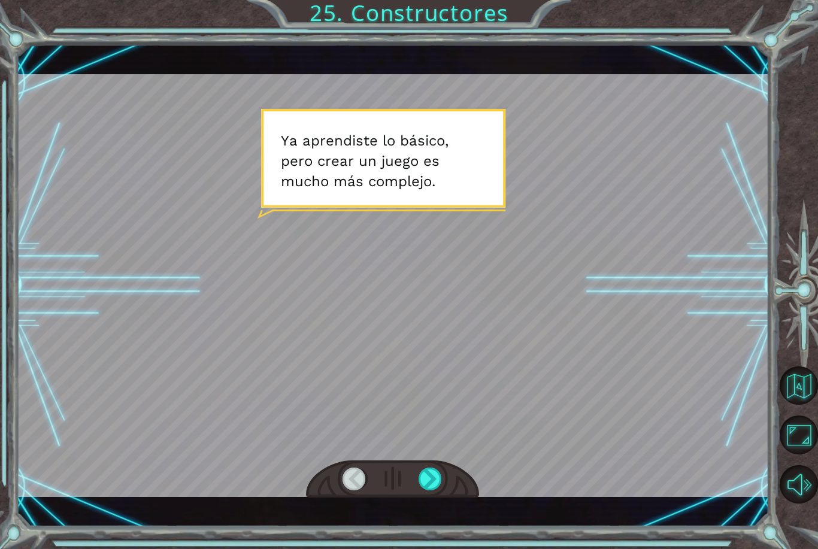
click at [430, 490] on div at bounding box center [430, 479] width 24 height 23
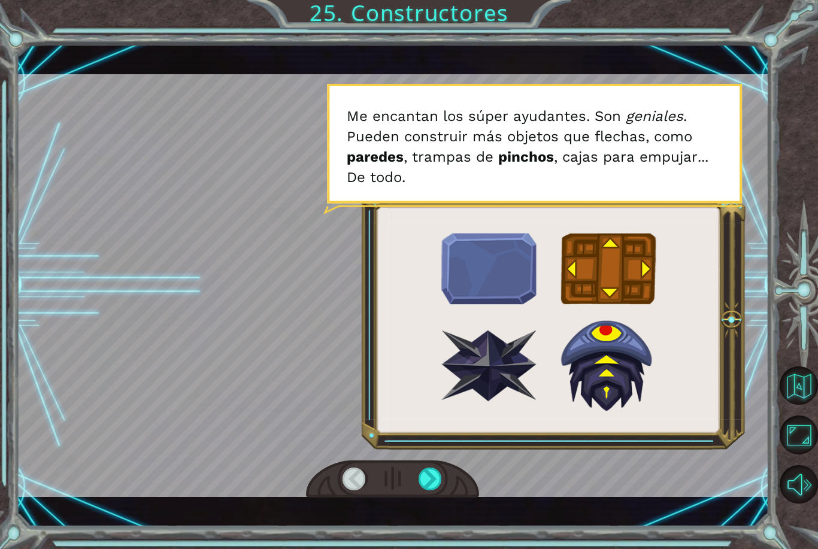
click at [428, 490] on div at bounding box center [430, 479] width 24 height 23
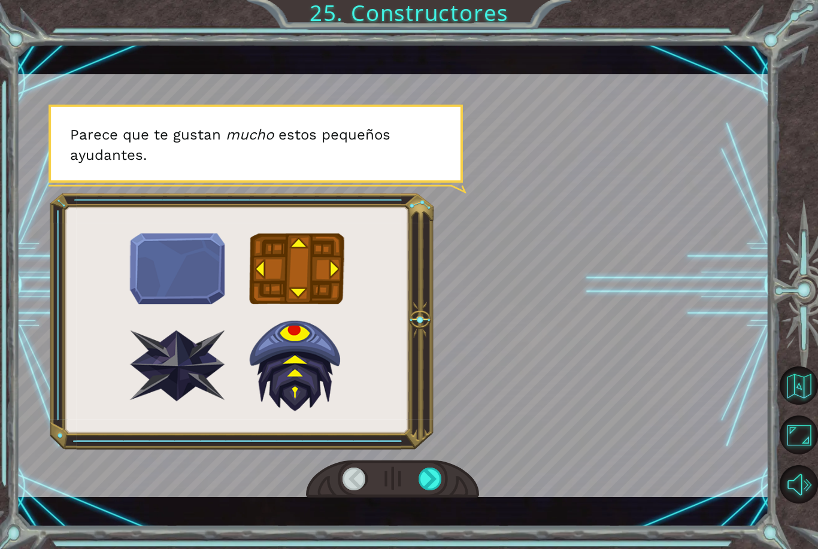
click at [426, 490] on div at bounding box center [430, 479] width 24 height 23
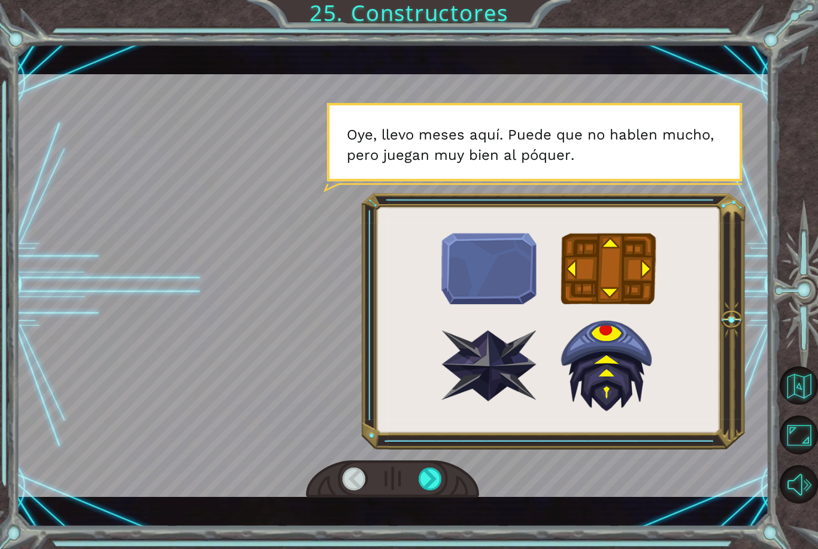
click at [428, 490] on div at bounding box center [430, 479] width 24 height 23
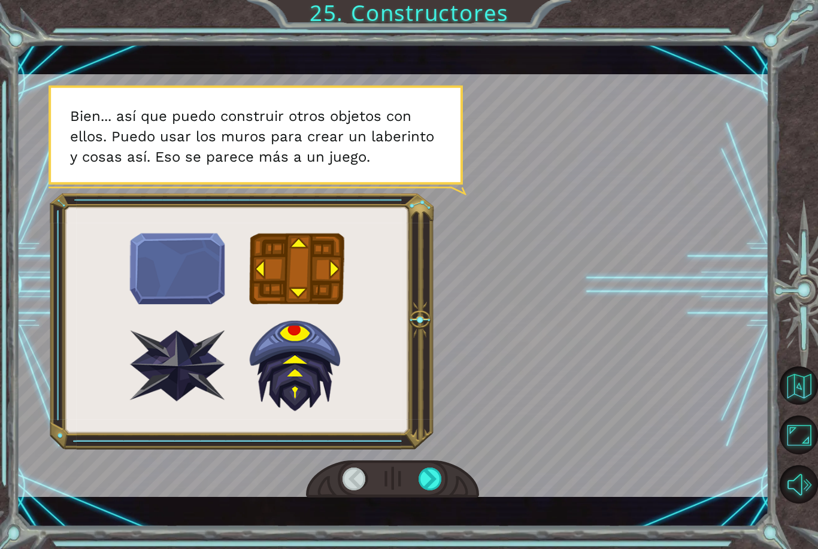
click at [422, 490] on div at bounding box center [430, 479] width 24 height 23
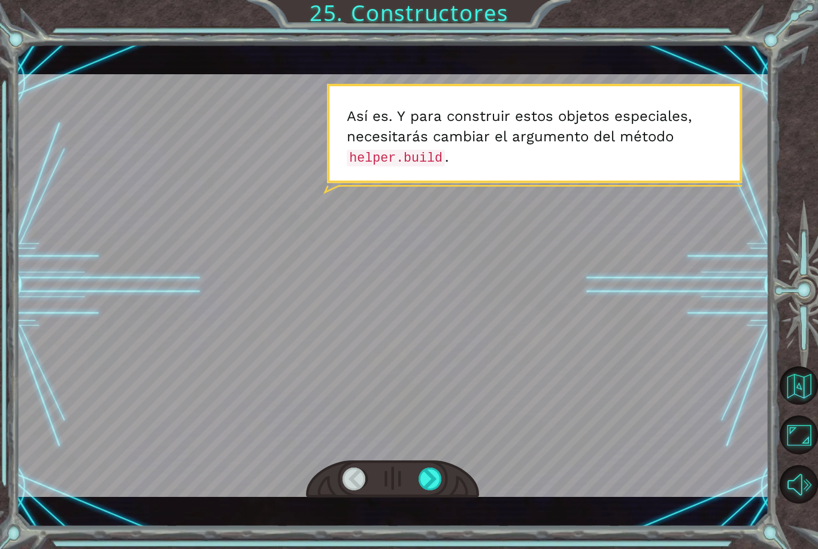
click at [428, 490] on div at bounding box center [430, 479] width 24 height 23
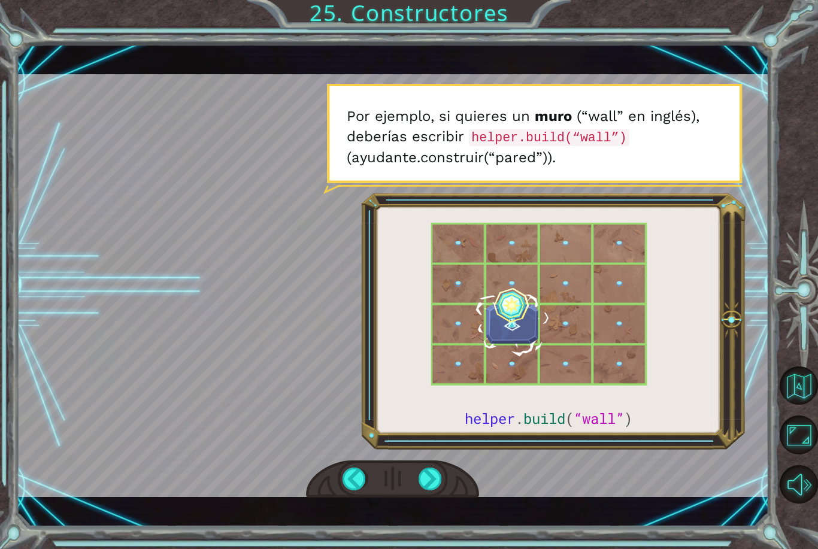
click at [441, 490] on div at bounding box center [430, 479] width 24 height 23
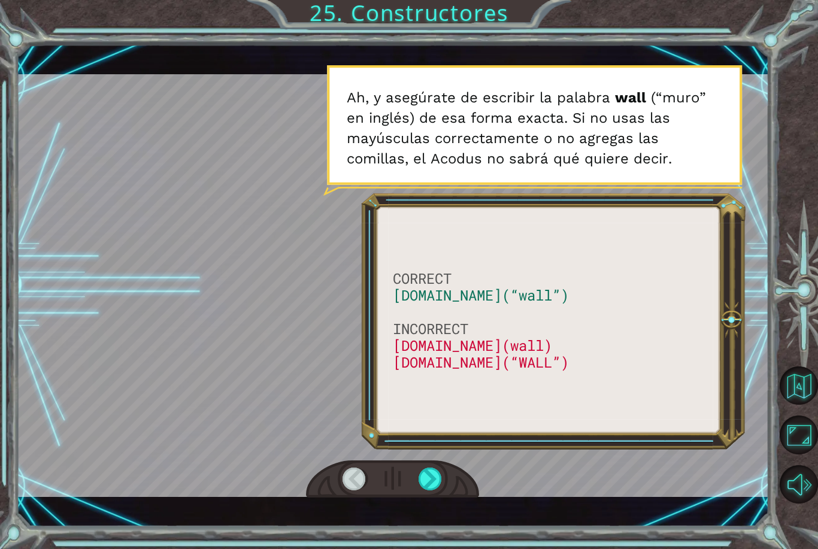
click at [436, 490] on div at bounding box center [430, 479] width 24 height 23
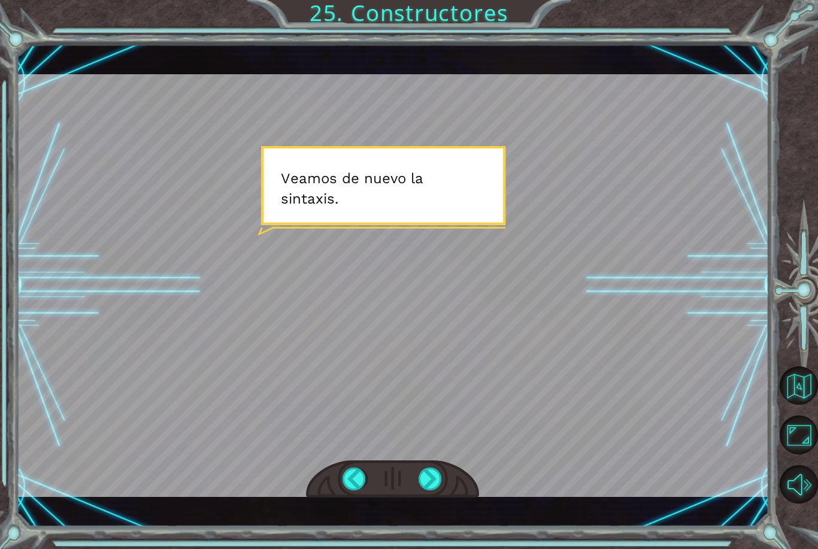
click at [421, 490] on div at bounding box center [430, 479] width 24 height 23
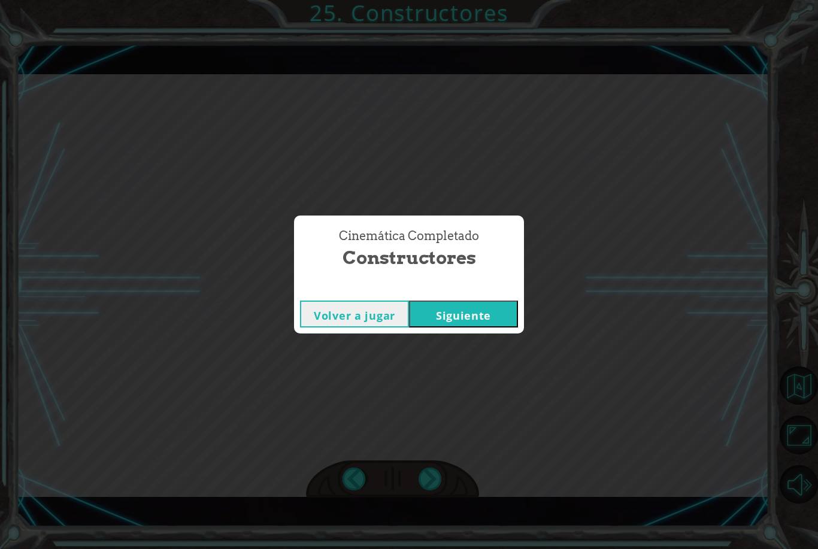
click at [493, 327] on button "Siguiente" at bounding box center [463, 314] width 109 height 27
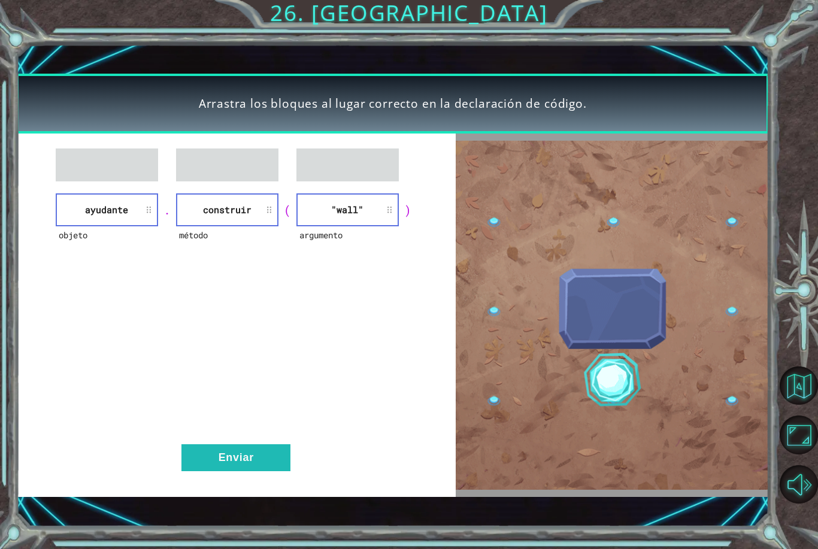
click at [222, 470] on button "Enviar" at bounding box center [235, 457] width 109 height 27
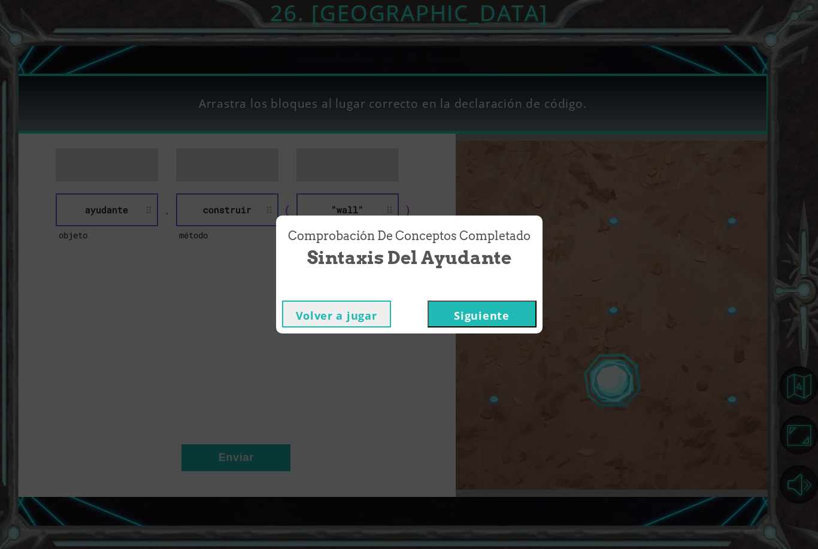
click at [500, 327] on button "Siguiente" at bounding box center [481, 314] width 109 height 27
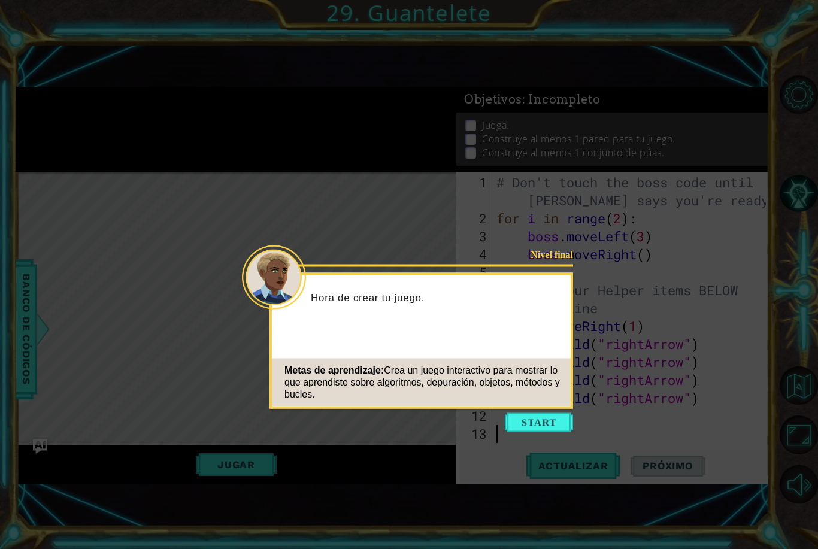
click at [542, 418] on button "Start" at bounding box center [539, 422] width 68 height 19
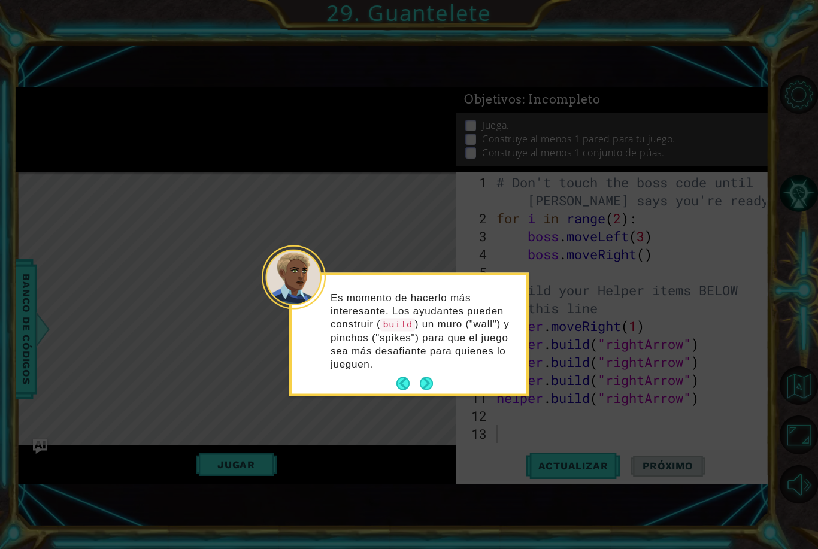
click at [426, 391] on button "Next" at bounding box center [426, 384] width 14 height 14
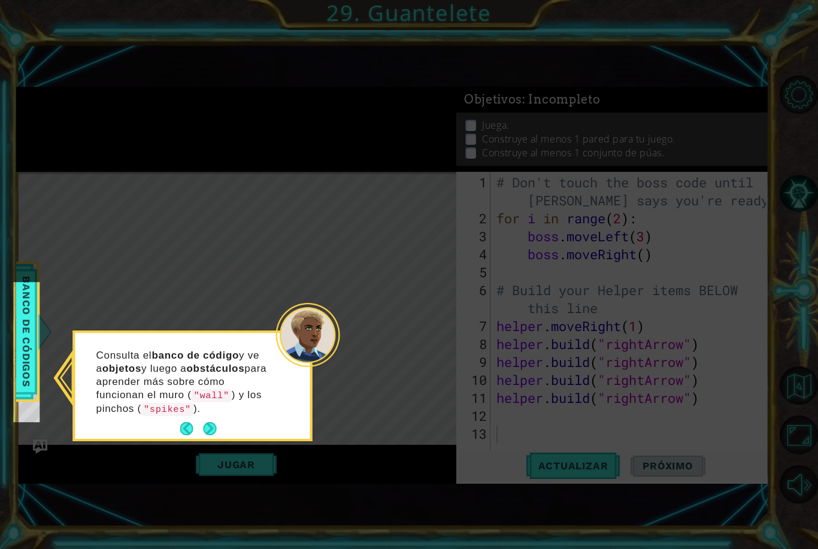
click at [206, 431] on button "Next" at bounding box center [210, 429] width 14 height 14
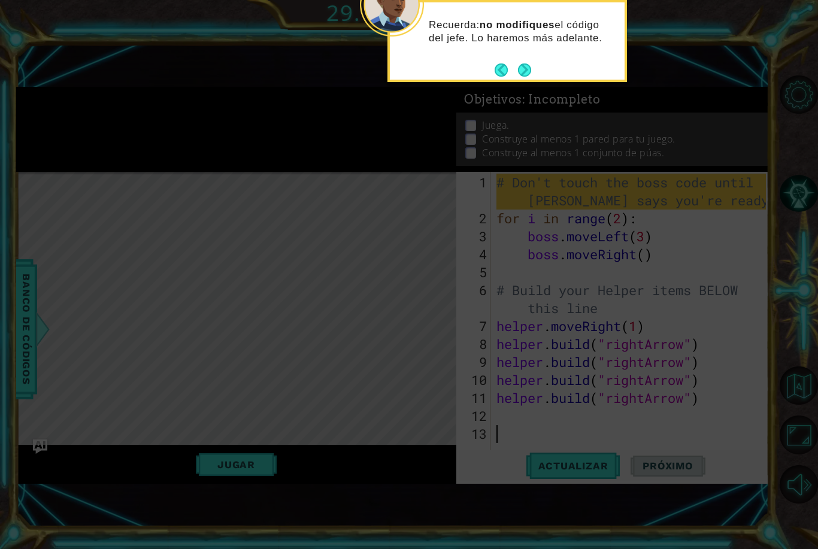
click at [530, 69] on button "Next" at bounding box center [524, 69] width 21 height 21
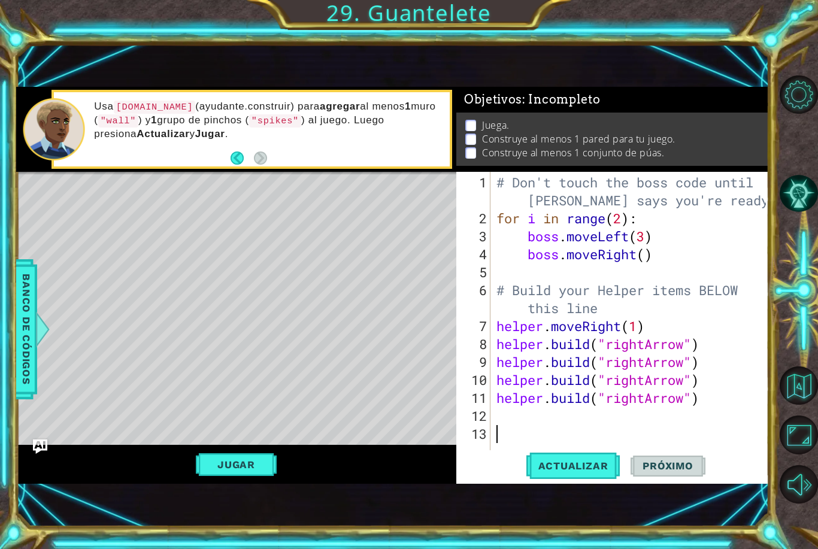
click at [590, 472] on span "Actualizar" at bounding box center [573, 466] width 94 height 12
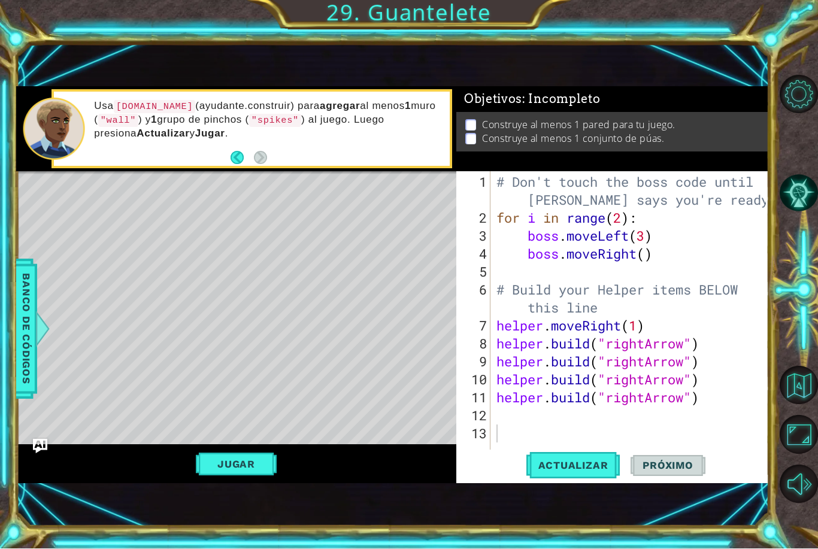
click at [222, 476] on button "Jugar" at bounding box center [236, 464] width 81 height 23
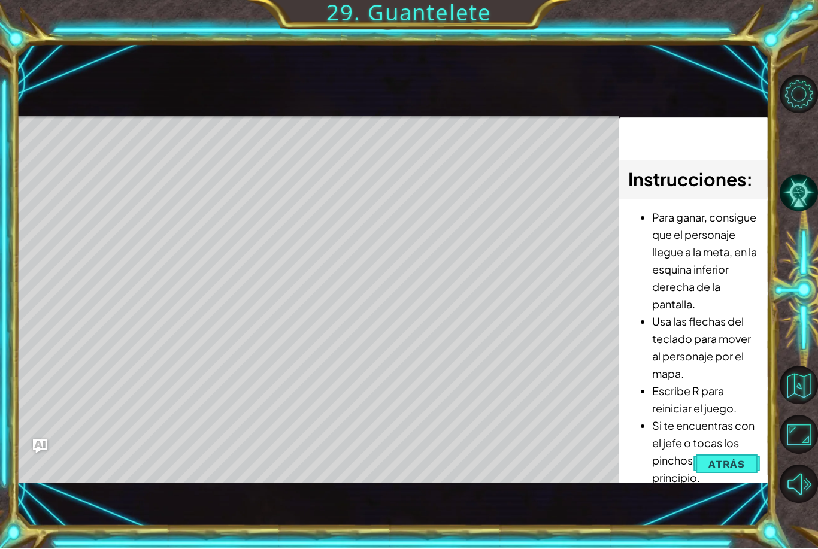
click at [737, 471] on span "Atrás" at bounding box center [726, 465] width 37 height 12
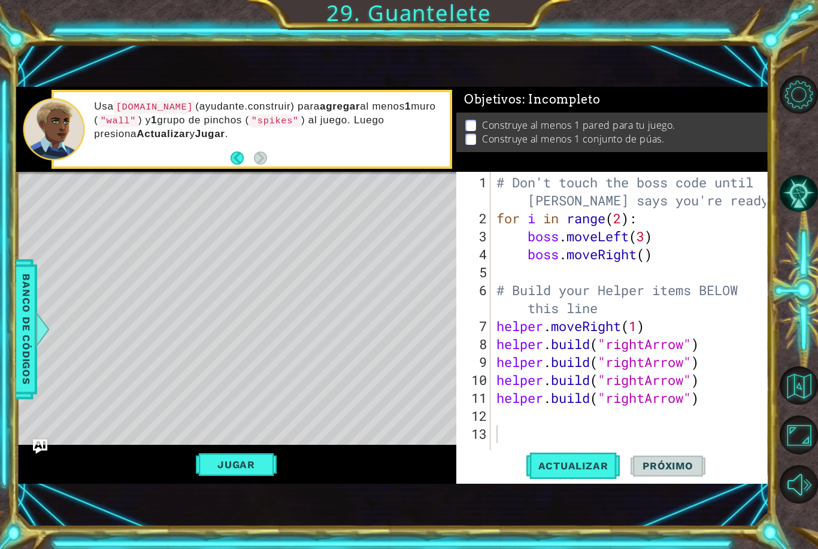
scroll to position [40, 0]
click at [535, 411] on div "# Don't touch the boss code until [PERSON_NAME] says you're ready! for i in ran…" at bounding box center [633, 344] width 278 height 341
click at [701, 241] on div "# Don't touch the boss code until [PERSON_NAME] says you're ready! for i in ran…" at bounding box center [633, 344] width 278 height 341
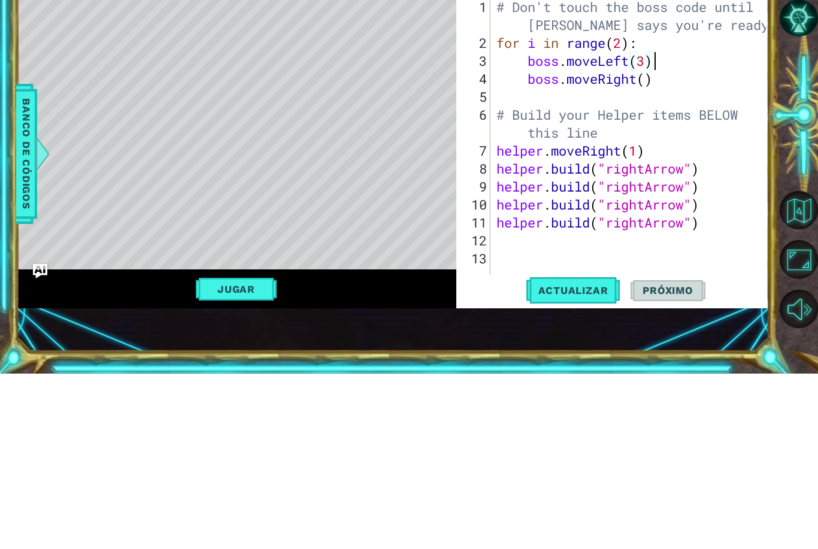
scroll to position [0, 7]
type textarea "boss.moveLeft(3)"
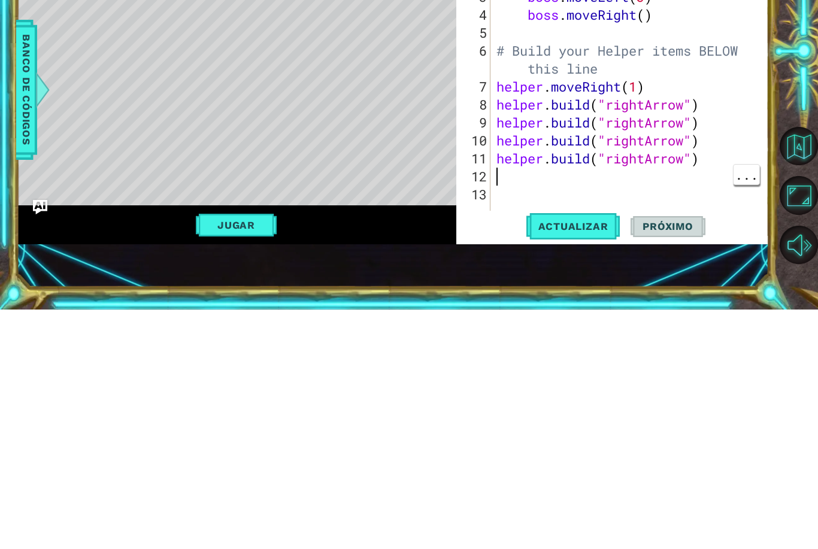
scroll to position [0, 0]
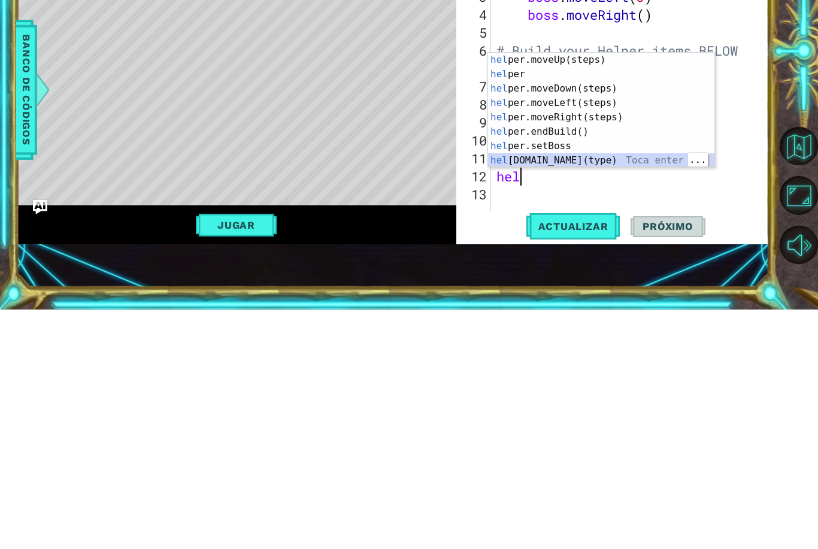
type textarea "[DOMAIN_NAME]("wall")"
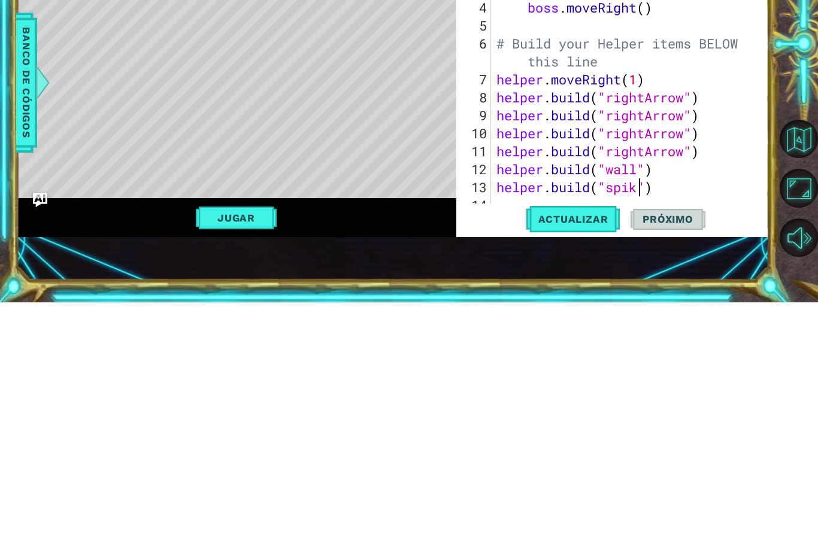
scroll to position [0, 7]
click at [22, 268] on span "Banco de códigos" at bounding box center [26, 330] width 19 height 124
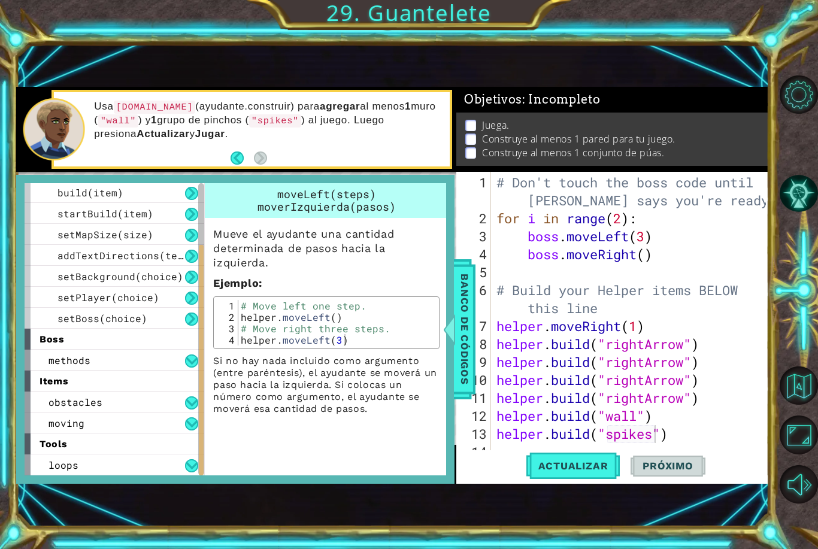
scroll to position [127, 0]
click at [44, 384] on span "items" at bounding box center [54, 380] width 29 height 11
click at [60, 358] on span "methods" at bounding box center [69, 360] width 42 height 13
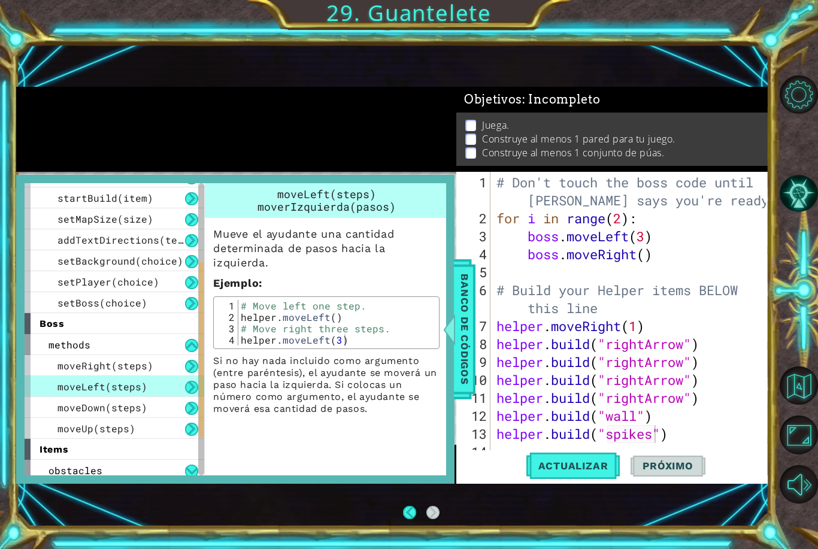
scroll to position [142, 0]
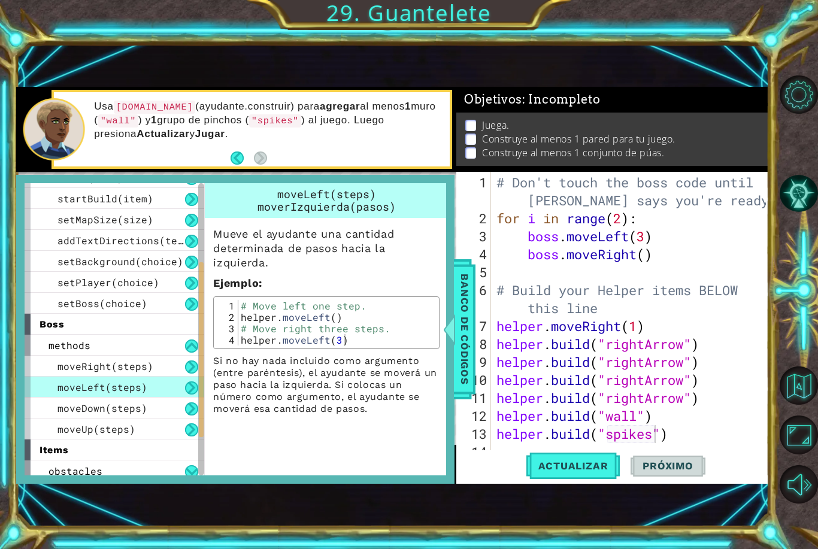
click at [48, 343] on span "methods" at bounding box center [69, 345] width 42 height 13
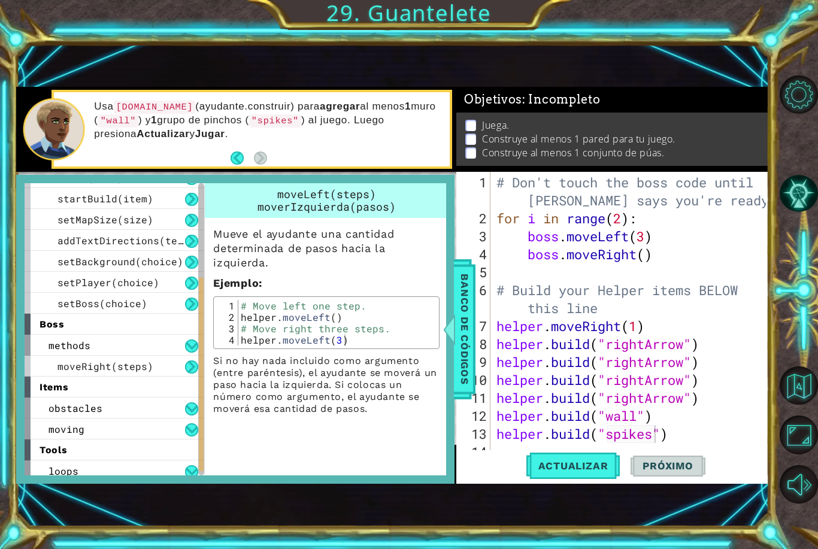
scroll to position [127, 0]
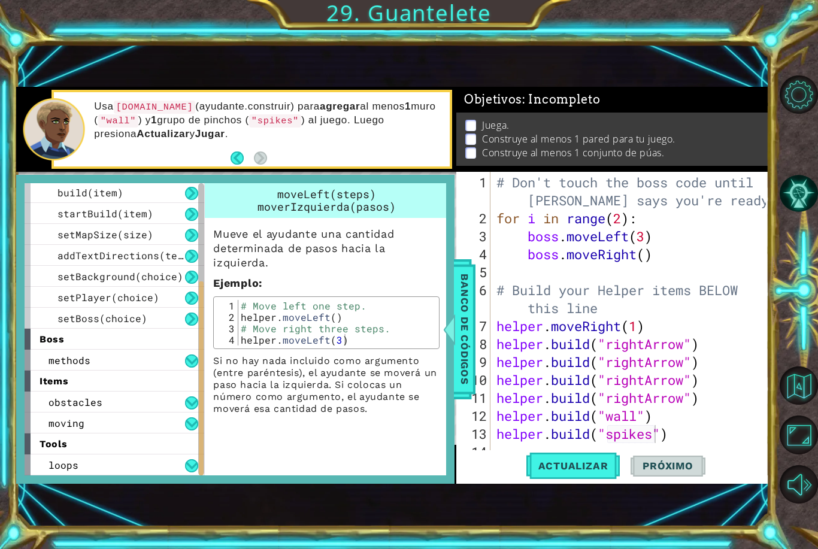
click at [188, 402] on button at bounding box center [191, 402] width 13 height 13
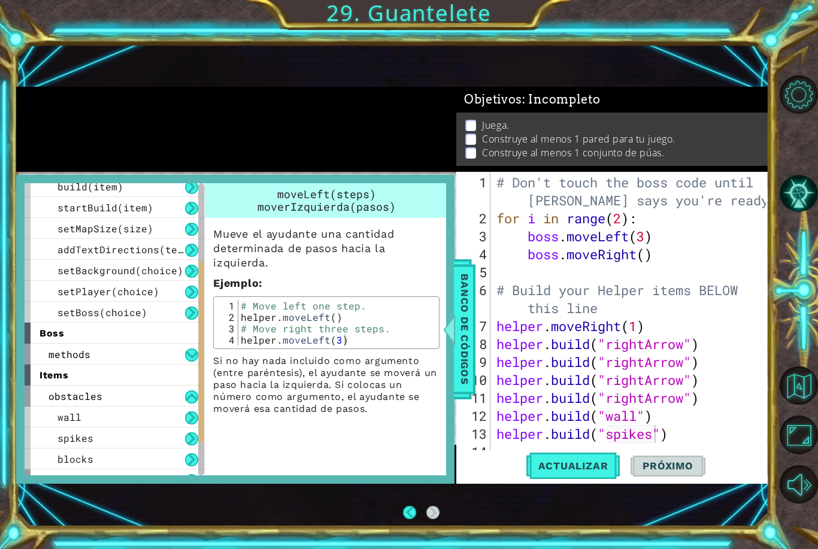
scroll to position [133, 0]
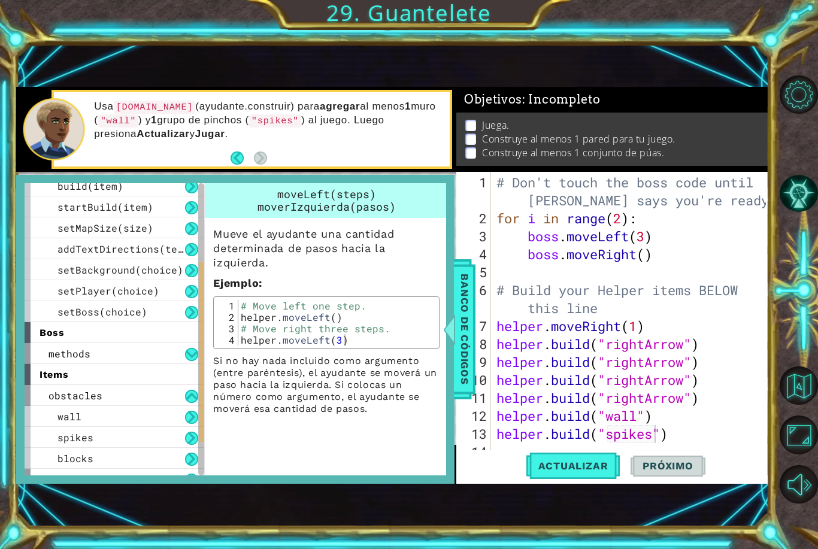
click at [165, 437] on div "spikes" at bounding box center [115, 437] width 180 height 21
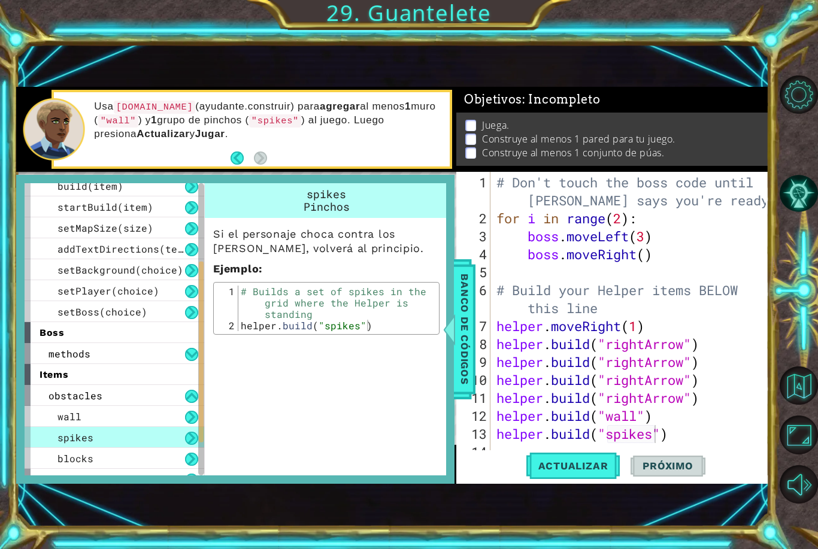
click at [469, 354] on span "Banco de códigos" at bounding box center [464, 330] width 19 height 124
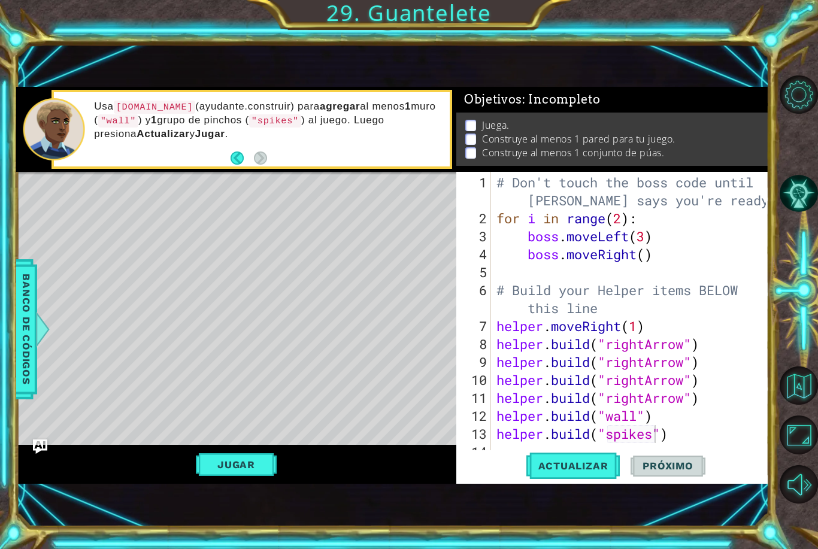
click at [587, 478] on button "Actualizar" at bounding box center [573, 465] width 94 height 31
click at [220, 473] on button "Jugar" at bounding box center [236, 464] width 81 height 23
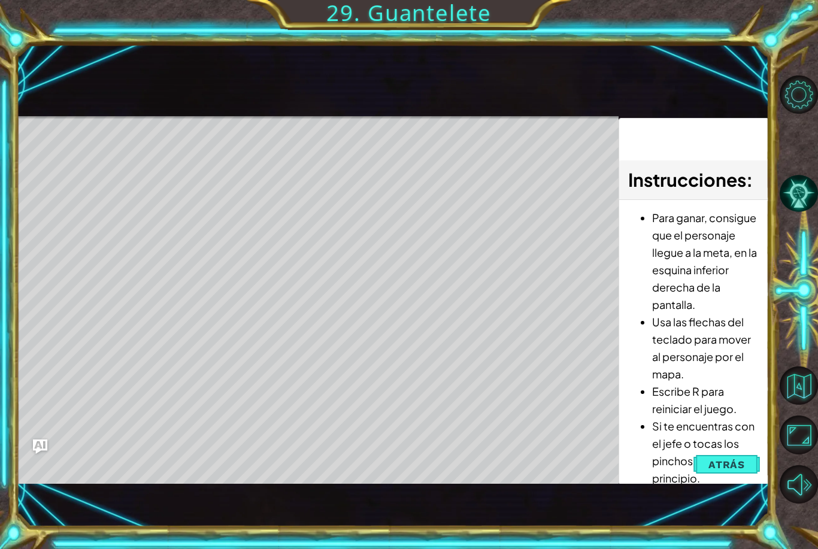
click at [735, 464] on span "Atrás" at bounding box center [726, 465] width 37 height 12
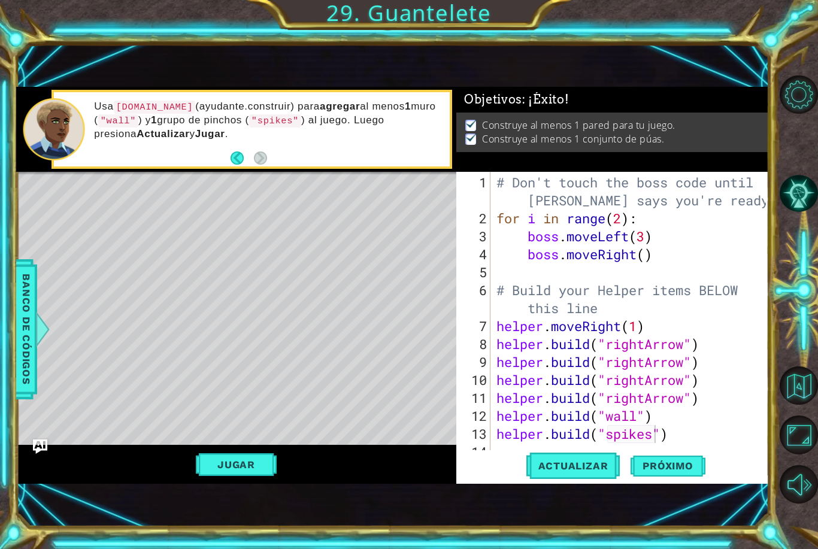
click at [682, 463] on span "Próximo" at bounding box center [667, 468] width 74 height 12
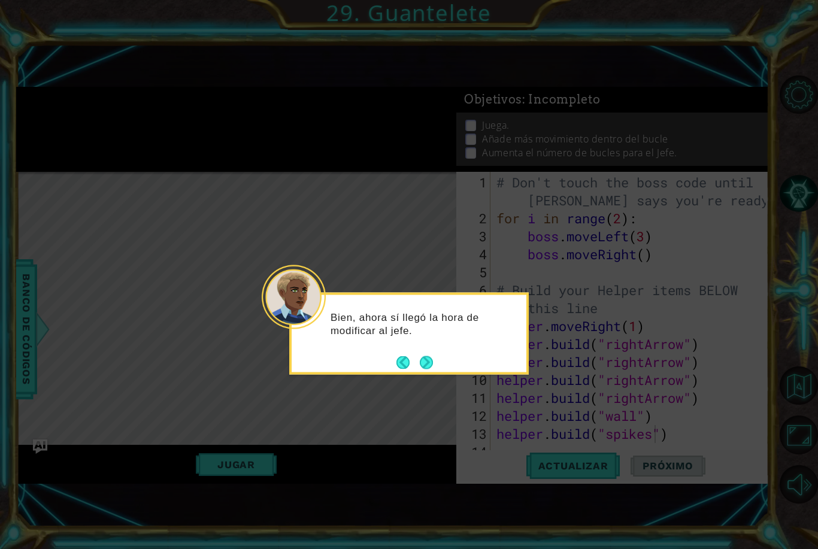
click at [429, 352] on button "Next" at bounding box center [426, 362] width 20 height 20
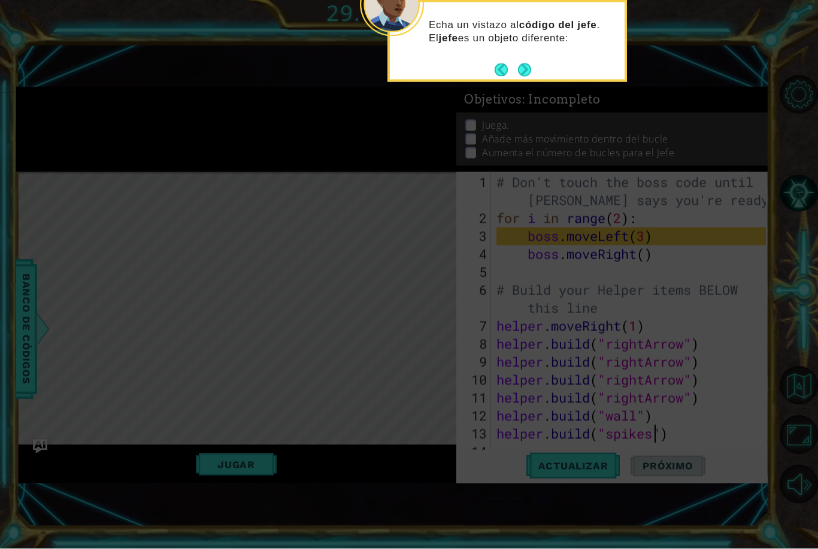
scroll to position [0, 0]
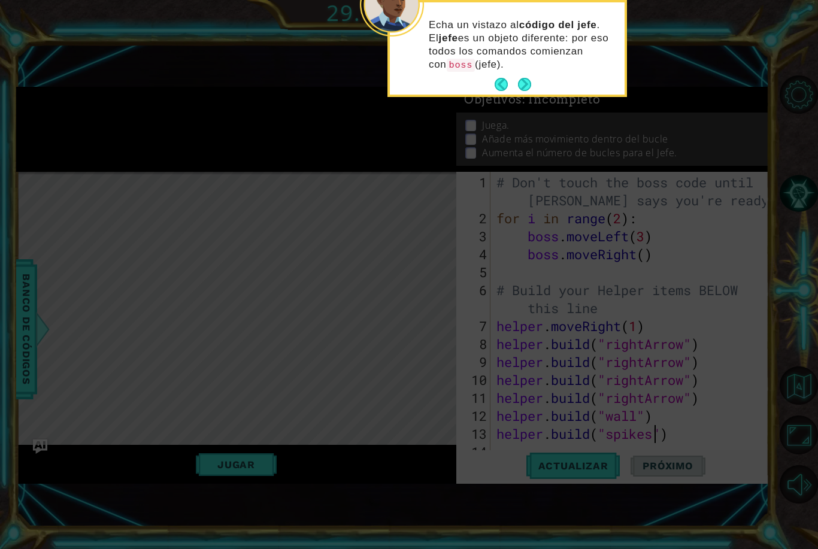
click at [527, 89] on button "Next" at bounding box center [523, 84] width 17 height 17
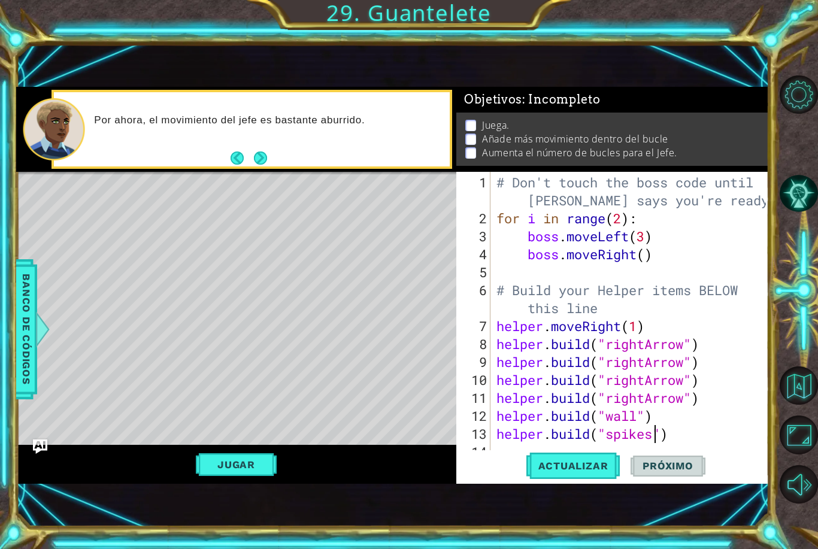
click at [262, 466] on button "Jugar" at bounding box center [236, 464] width 81 height 23
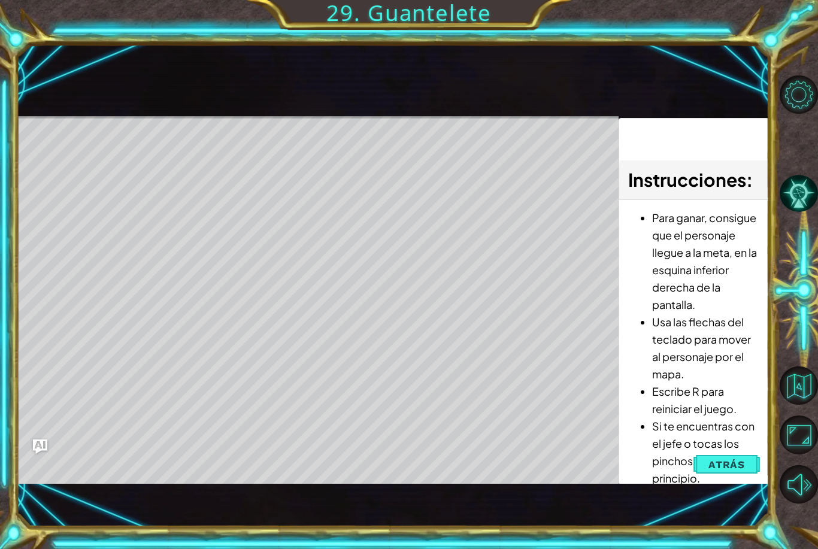
click at [727, 459] on span "Atrás" at bounding box center [726, 465] width 37 height 12
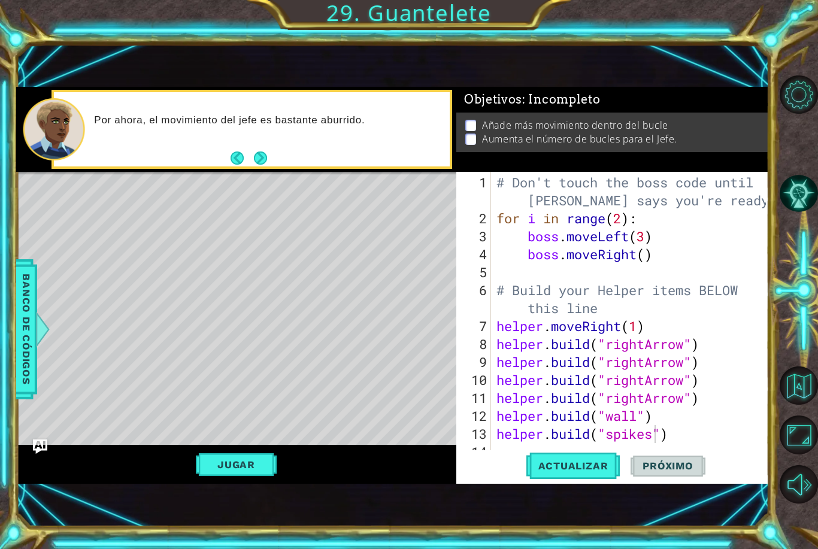
click at [263, 161] on button "Next" at bounding box center [260, 158] width 18 height 18
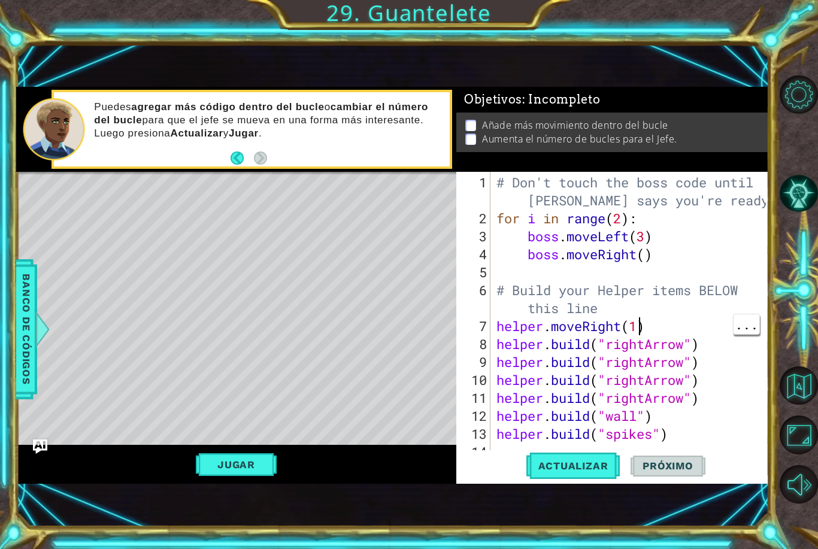
scroll to position [0, 6]
click at [639, 332] on div "# Don't touch the boss code until [PERSON_NAME] says you're ready! for i in ran…" at bounding box center [633, 344] width 278 height 341
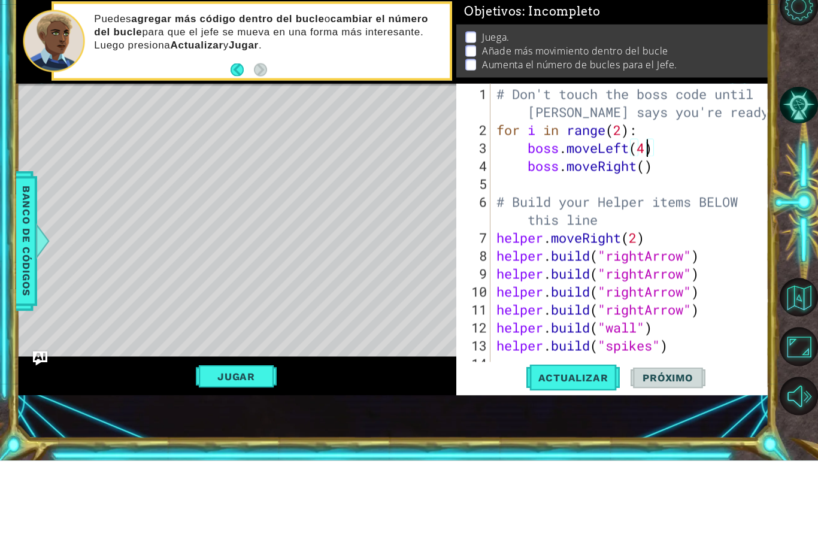
scroll to position [40, 0]
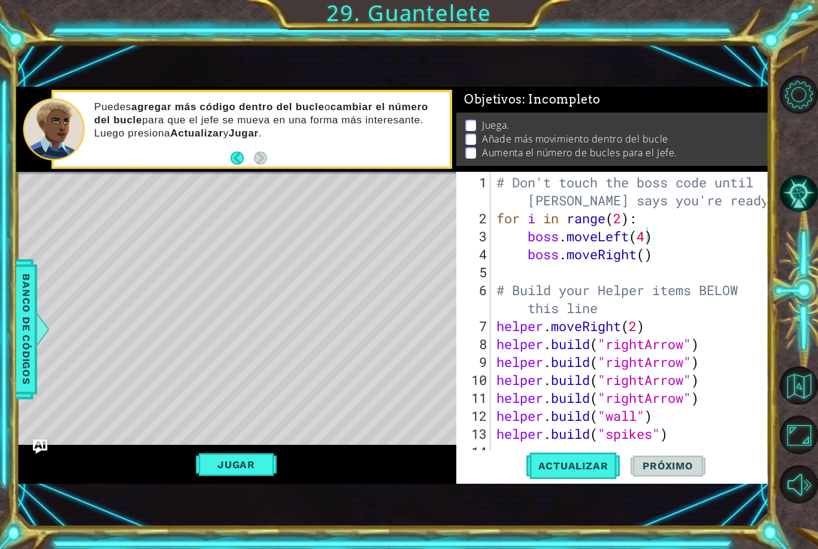
click at [598, 468] on span "Actualizar" at bounding box center [573, 466] width 94 height 12
click at [622, 219] on div "# Don't touch the boss code until [PERSON_NAME] says you're ready! for i in ran…" at bounding box center [633, 344] width 278 height 341
type textarea "for i in range(3):"
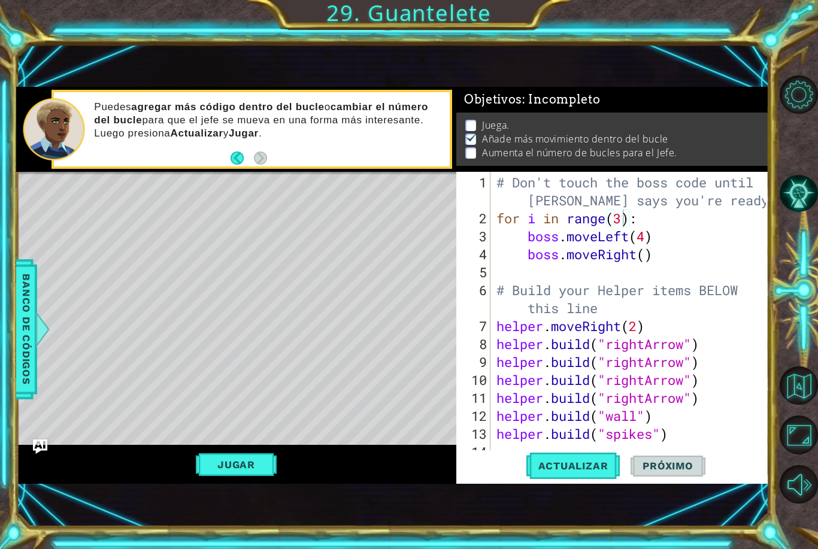
click at [597, 471] on span "Actualizar" at bounding box center [573, 466] width 94 height 12
click at [254, 476] on button "Jugar" at bounding box center [236, 464] width 81 height 23
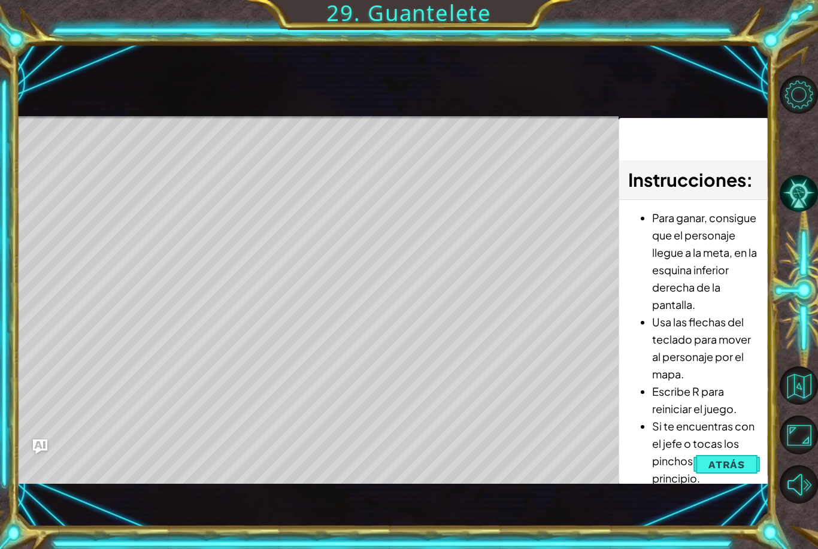
click at [737, 470] on span "Atrás" at bounding box center [726, 465] width 37 height 12
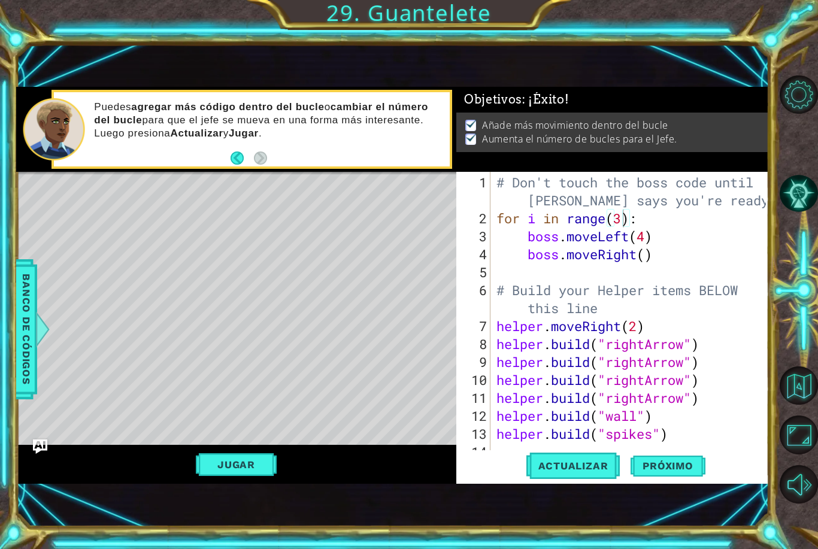
click at [693, 475] on button "Próximo" at bounding box center [667, 465] width 74 height 31
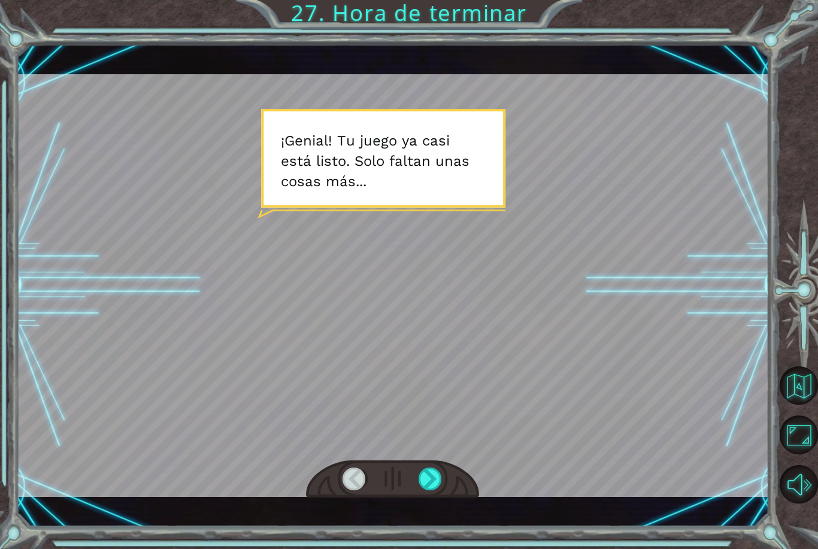
click at [434, 473] on div at bounding box center [430, 479] width 24 height 23
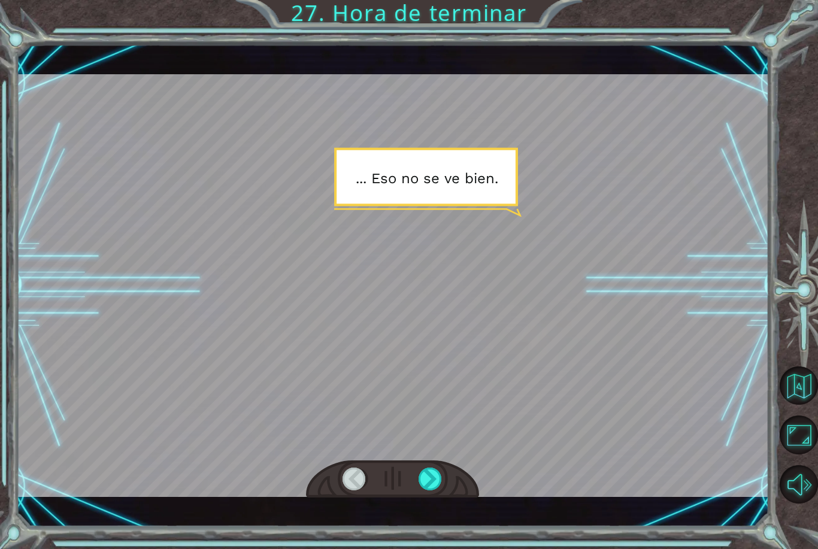
click at [436, 471] on div at bounding box center [430, 479] width 24 height 23
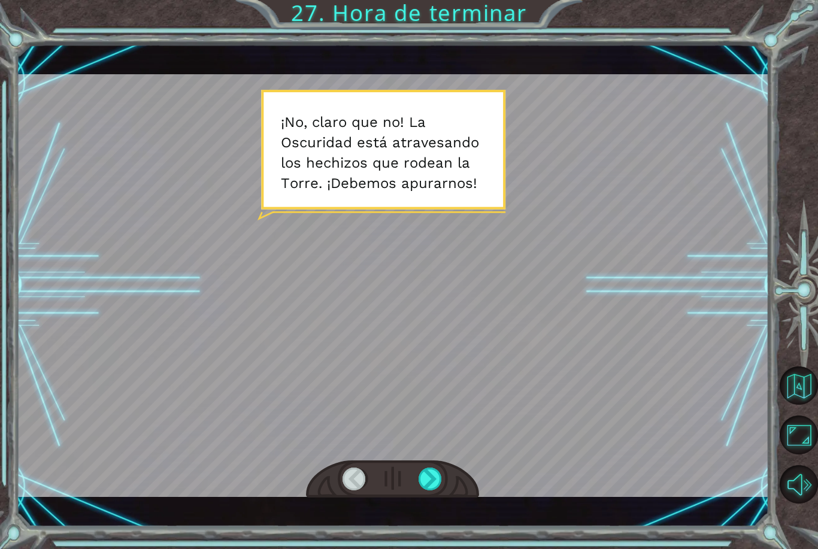
click at [426, 480] on div at bounding box center [430, 479] width 24 height 23
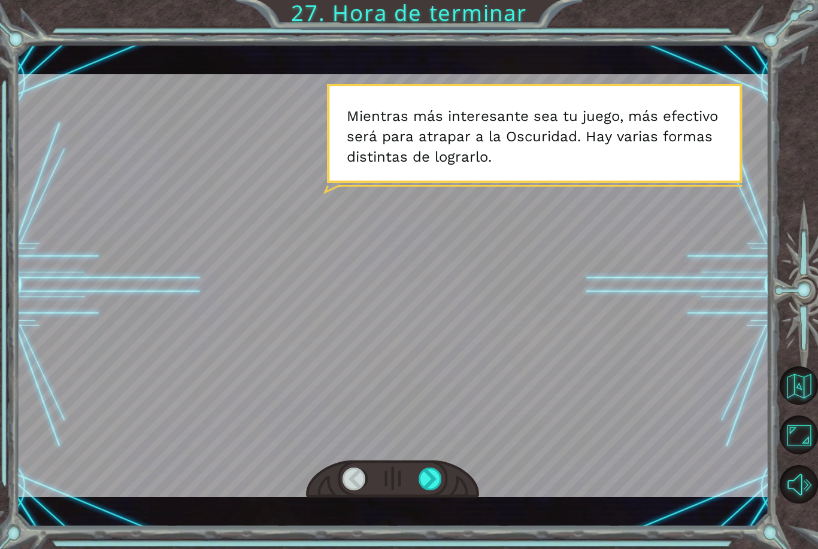
click at [426, 485] on div at bounding box center [430, 479] width 24 height 23
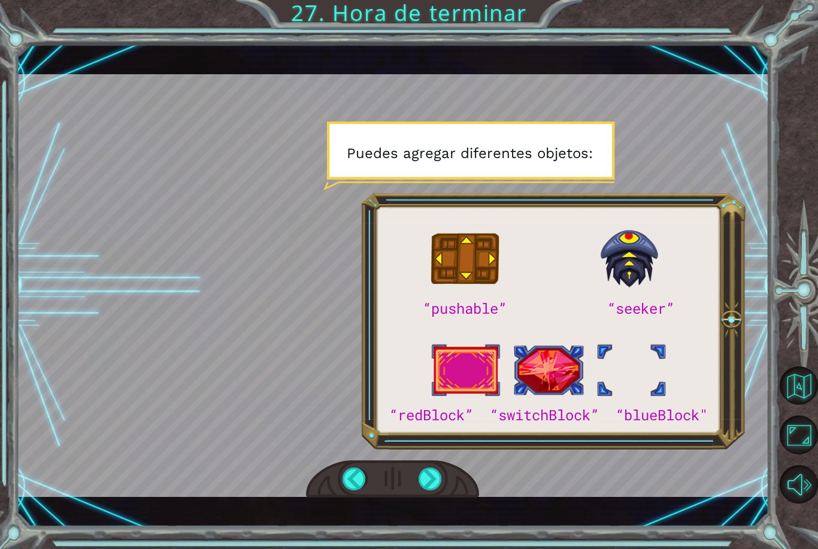
click at [440, 475] on div at bounding box center [430, 479] width 24 height 23
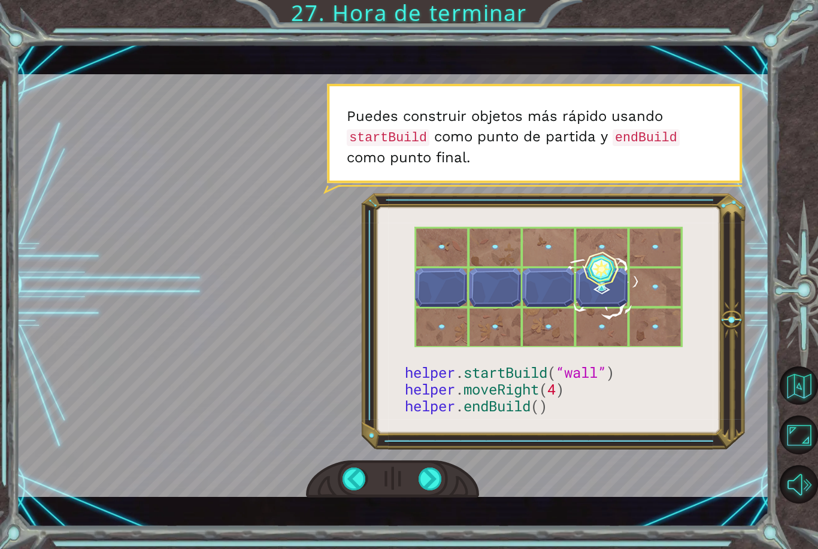
click at [434, 482] on div at bounding box center [430, 479] width 24 height 23
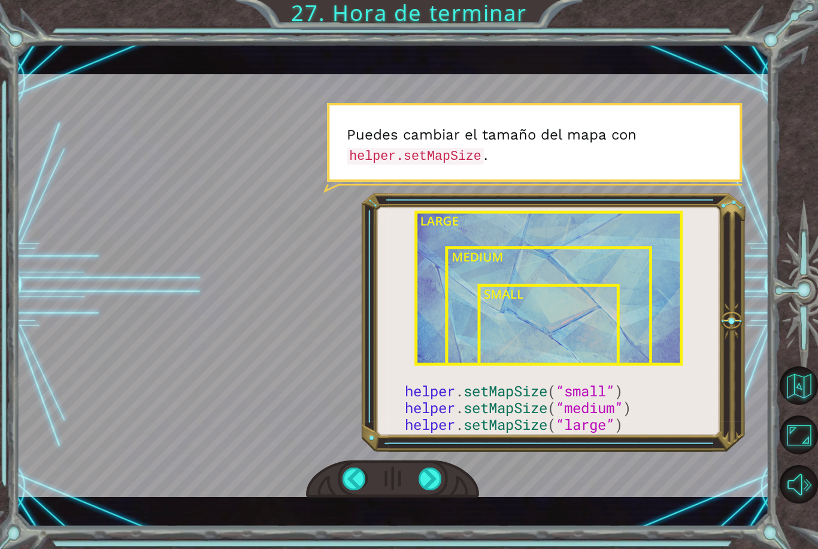
click at [441, 486] on div at bounding box center [430, 479] width 24 height 23
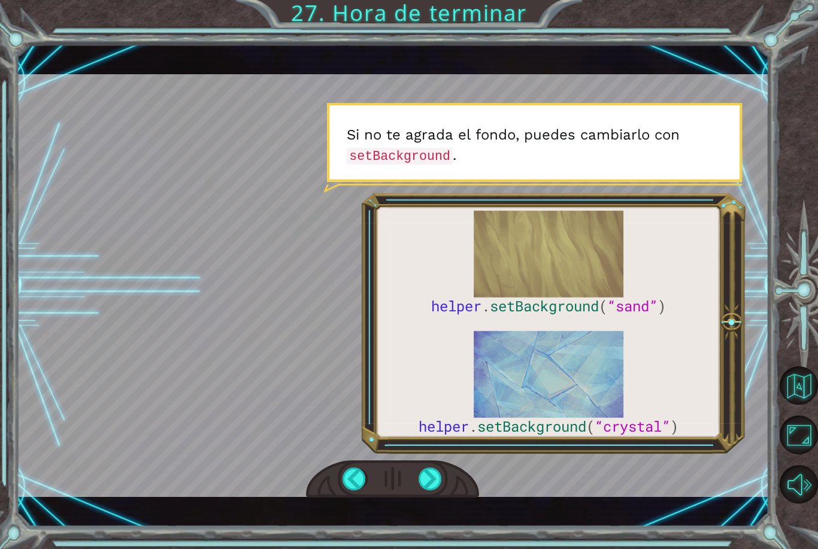
click at [436, 479] on div at bounding box center [430, 479] width 24 height 23
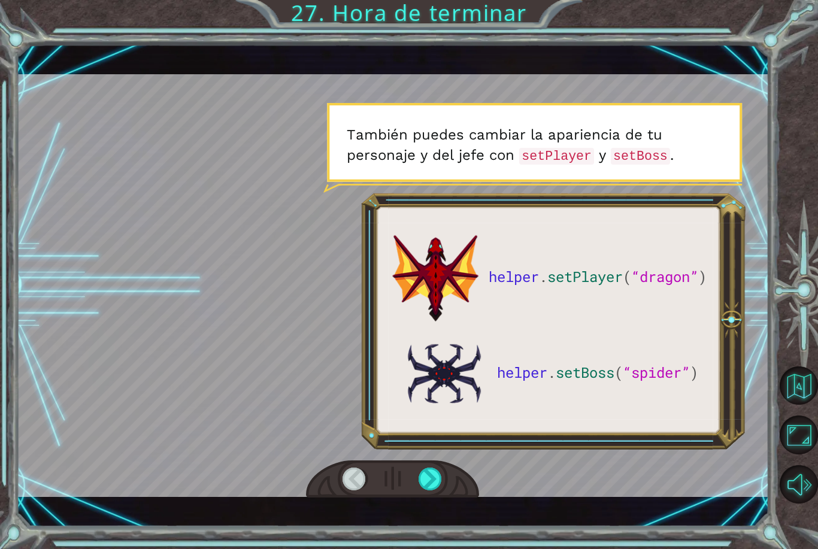
click at [429, 482] on div at bounding box center [430, 479] width 24 height 23
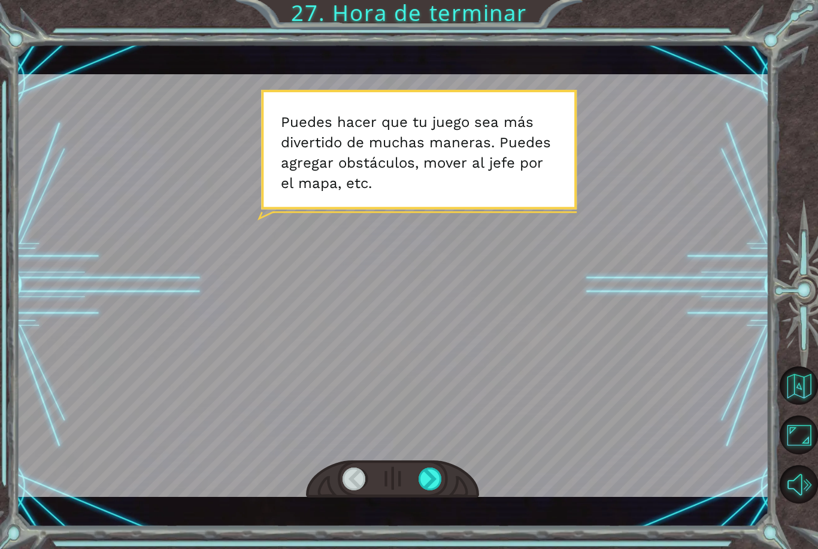
click at [433, 479] on div at bounding box center [430, 479] width 24 height 23
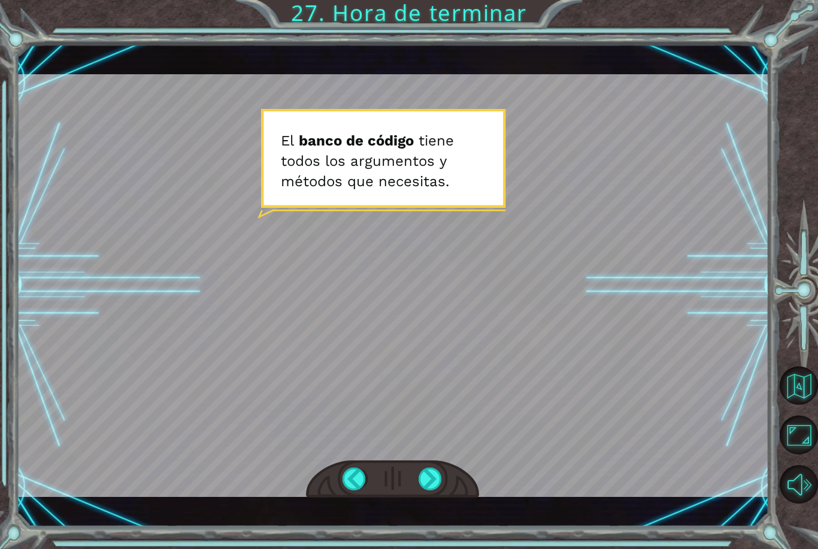
click at [426, 487] on div at bounding box center [430, 479] width 24 height 23
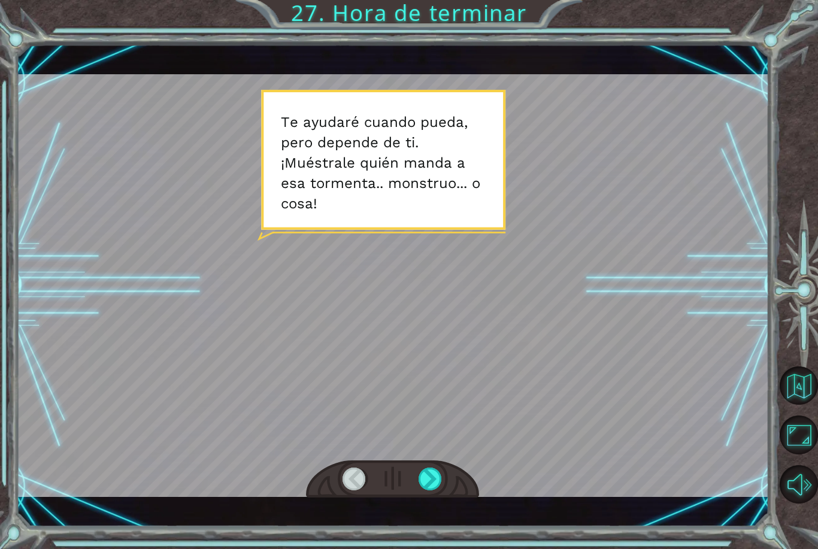
click at [433, 481] on div at bounding box center [430, 479] width 24 height 23
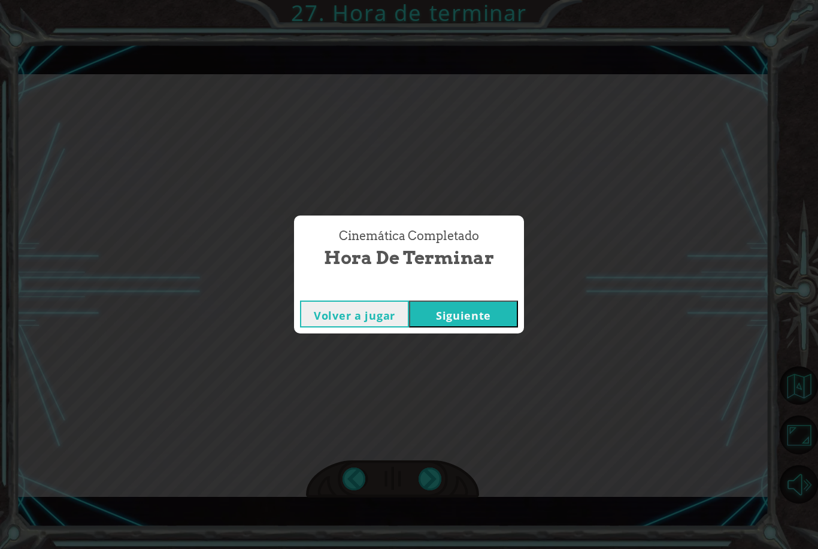
click at [492, 310] on button "Siguiente" at bounding box center [463, 314] width 109 height 27
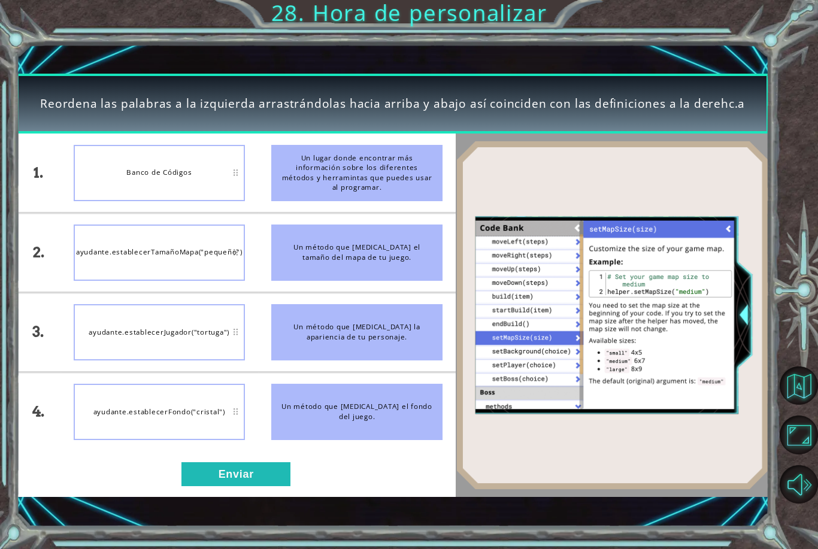
click at [208, 478] on button "Enviar" at bounding box center [235, 474] width 109 height 24
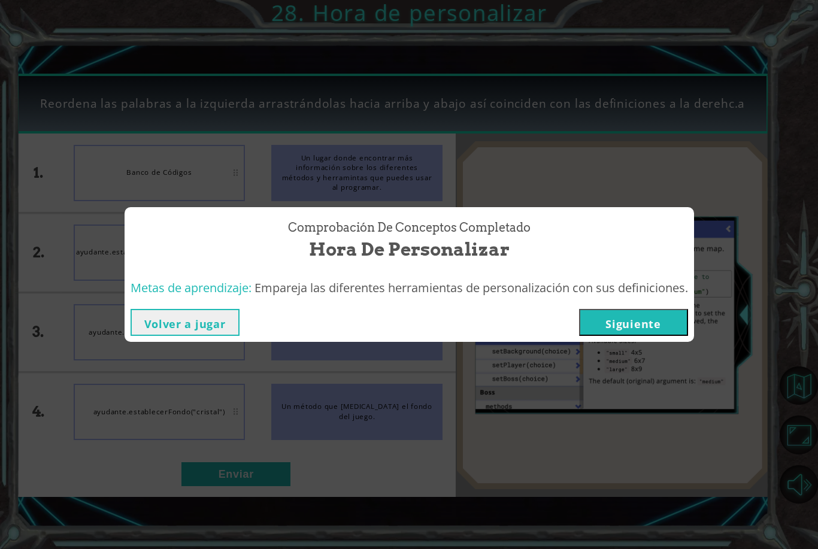
click at [636, 321] on button "Siguiente" at bounding box center [633, 322] width 109 height 27
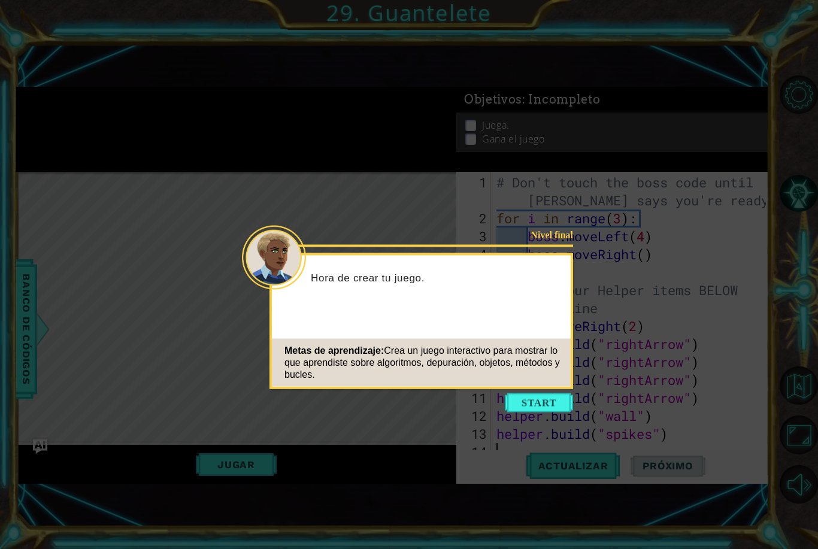
click at [535, 399] on button "Start" at bounding box center [539, 402] width 68 height 19
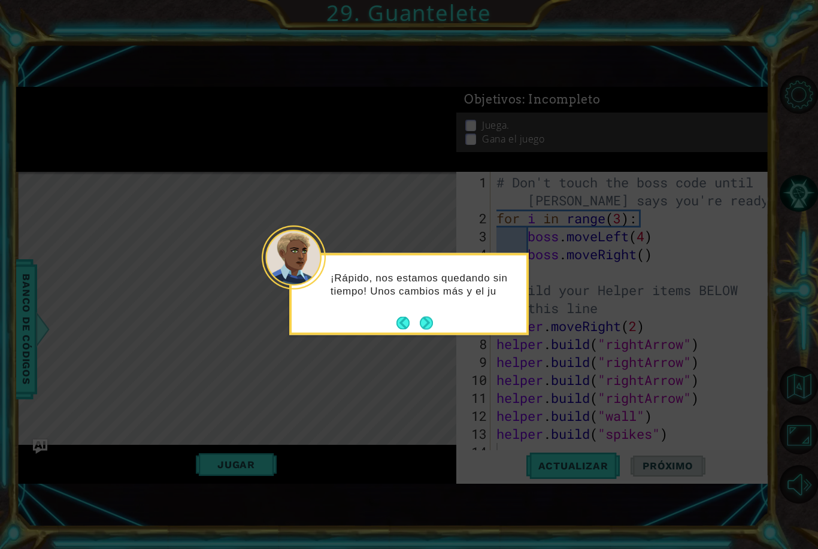
click at [438, 317] on div "¡Rápido, nos estamos quedando sin tiempo! Unos cambios más y el ju" at bounding box center [409, 290] width 235 height 60
click at [432, 321] on button "Next" at bounding box center [426, 324] width 22 height 22
click at [430, 325] on button "Next" at bounding box center [426, 323] width 19 height 19
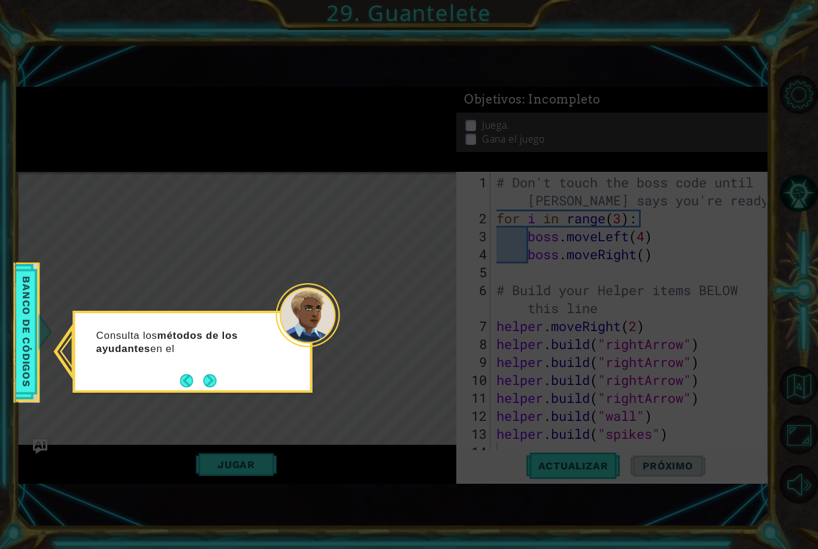
click at [216, 386] on button "Next" at bounding box center [210, 380] width 22 height 22
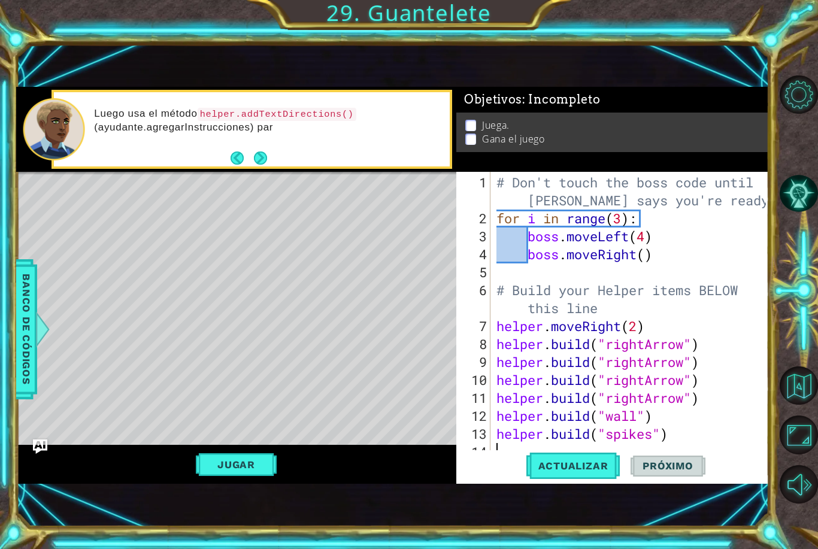
click at [263, 196] on div "Level Map" at bounding box center [292, 348] width 553 height 353
click at [229, 498] on div "1 ההההההההההההההההההההההההההההההההההההההההההההההההההההההההההההההההההההההההההההה…" at bounding box center [392, 285] width 753 height 483
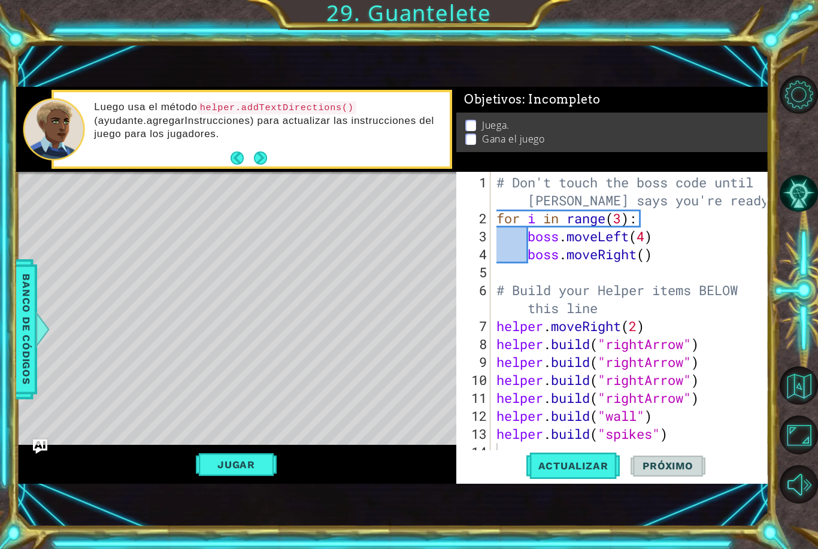
click at [585, 508] on div "1 ההההההההההההההההההההההההההההההההההההההההההההההההההההההההההההההההההההההההההההה…" at bounding box center [392, 285] width 753 height 483
click at [594, 509] on div "1 ההההההההההההההההההההההההההההההההההההההההההההההההההההההההההההההההההההההההההההה…" at bounding box center [392, 285] width 753 height 483
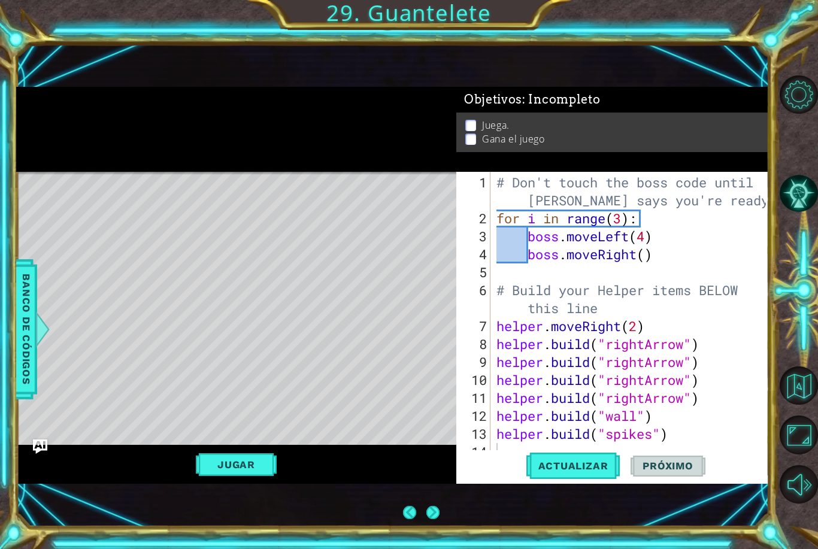
scroll to position [40, 0]
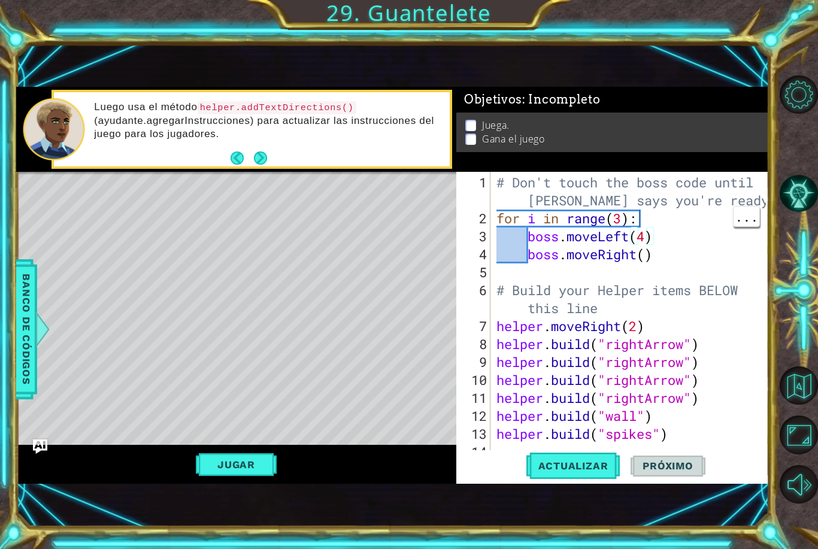
click at [644, 224] on div "# Don't touch the boss code until [PERSON_NAME] says you're ready! for i in ran…" at bounding box center [633, 344] width 278 height 341
click at [623, 216] on div "# Don't touch the boss code until [PERSON_NAME] says you're ready! for i in ran…" at bounding box center [633, 344] width 278 height 341
click at [547, 467] on span "Actualizar" at bounding box center [573, 466] width 94 height 12
click at [217, 468] on button "Jugar" at bounding box center [236, 464] width 81 height 23
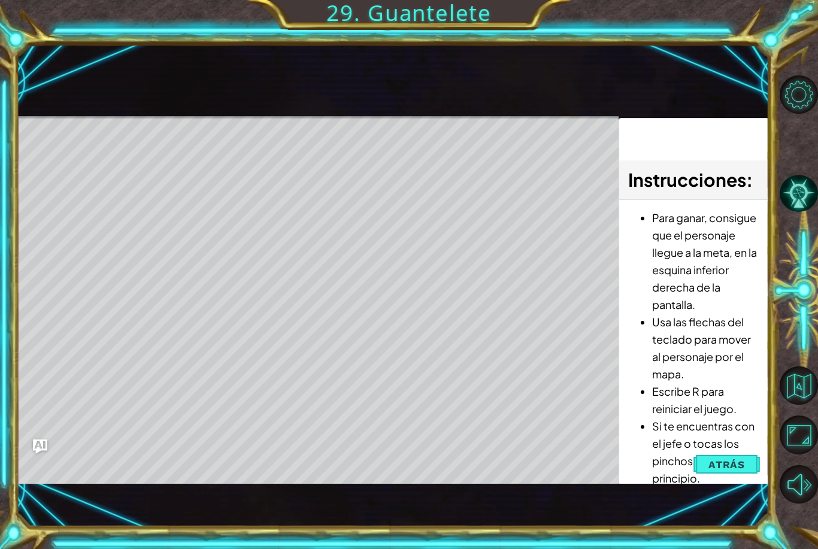
click at [731, 466] on span "Atrás" at bounding box center [726, 465] width 37 height 12
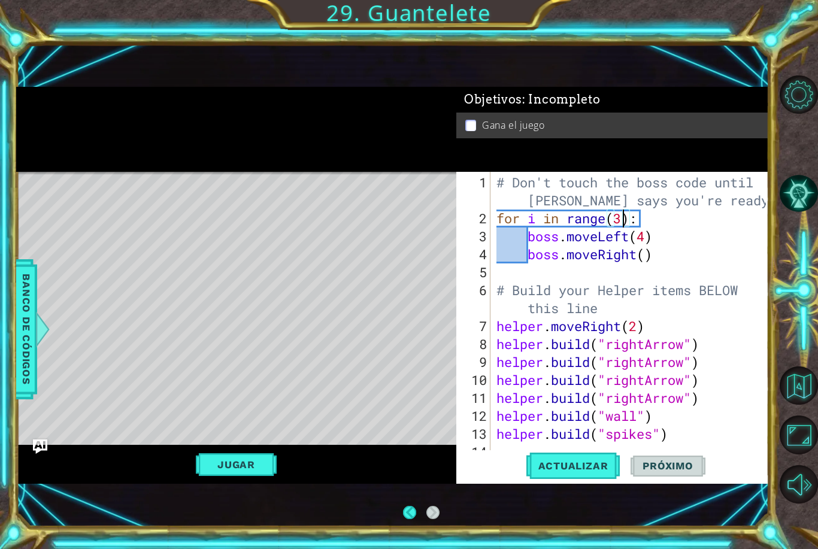
scroll to position [23, 0]
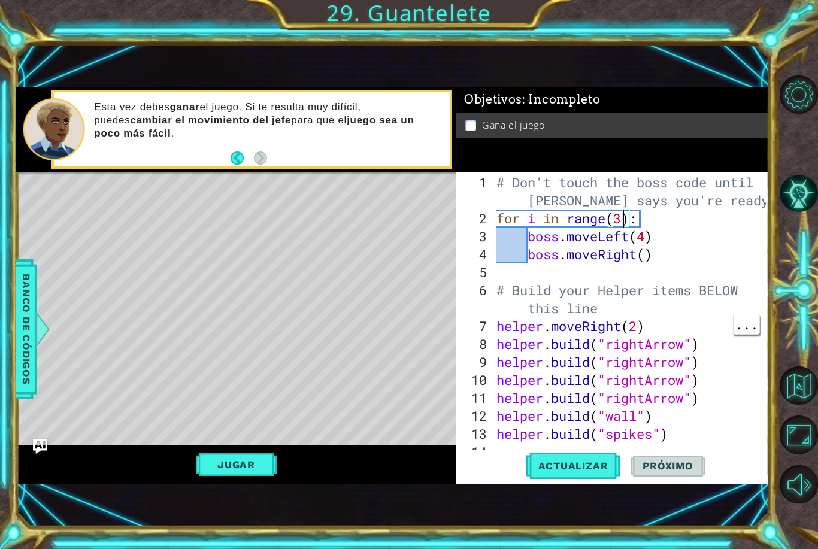
click at [631, 326] on div "# Don't touch the boss code until [PERSON_NAME] says you're ready! for i in ran…" at bounding box center [633, 344] width 278 height 341
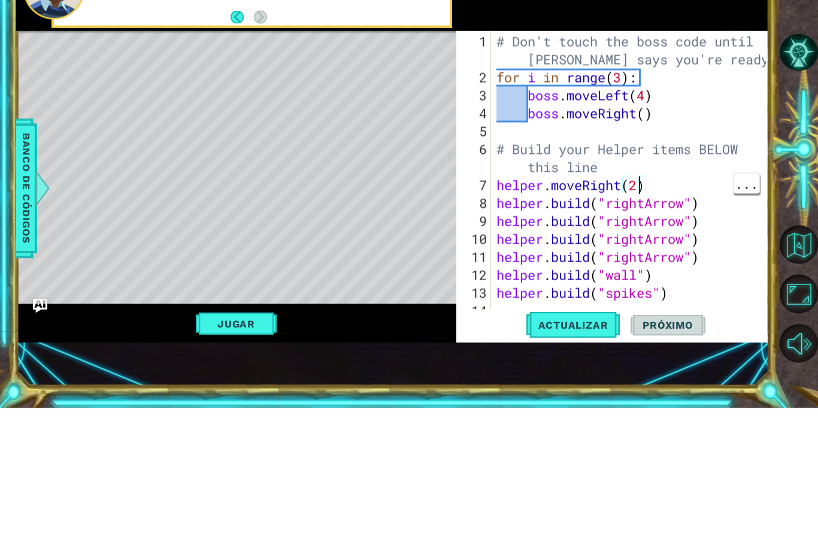
click at [641, 184] on div "# Don't touch the boss code until [PERSON_NAME] says you're ready! for i in ran…" at bounding box center [633, 344] width 278 height 341
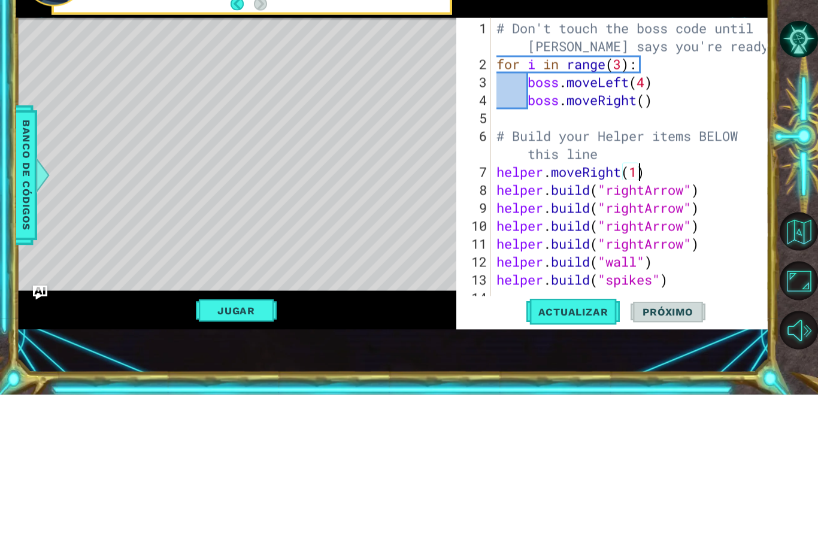
scroll to position [0, 6]
type textarea "[DOMAIN_NAME]("rightArrow")"
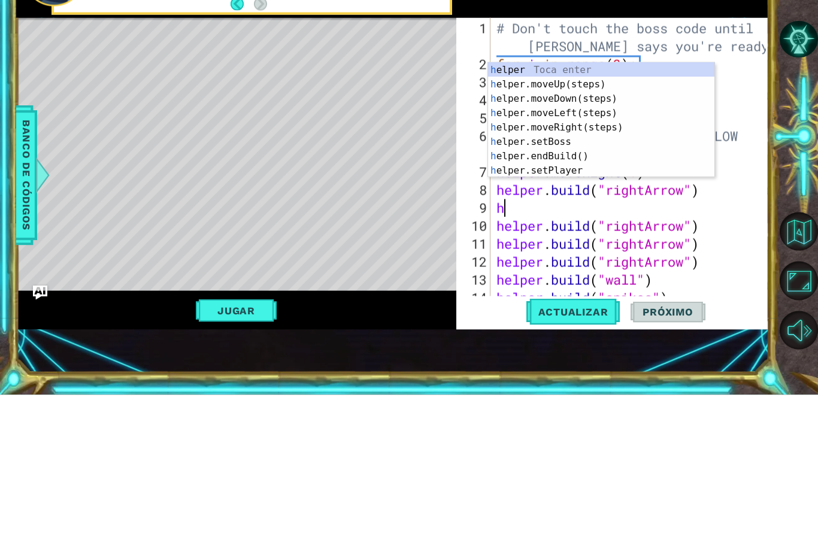
type textarea "hel"
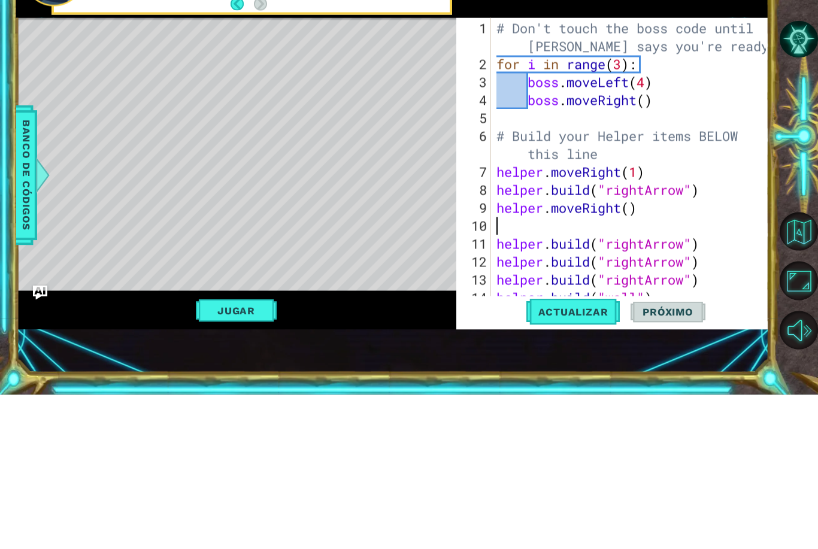
scroll to position [40, 0]
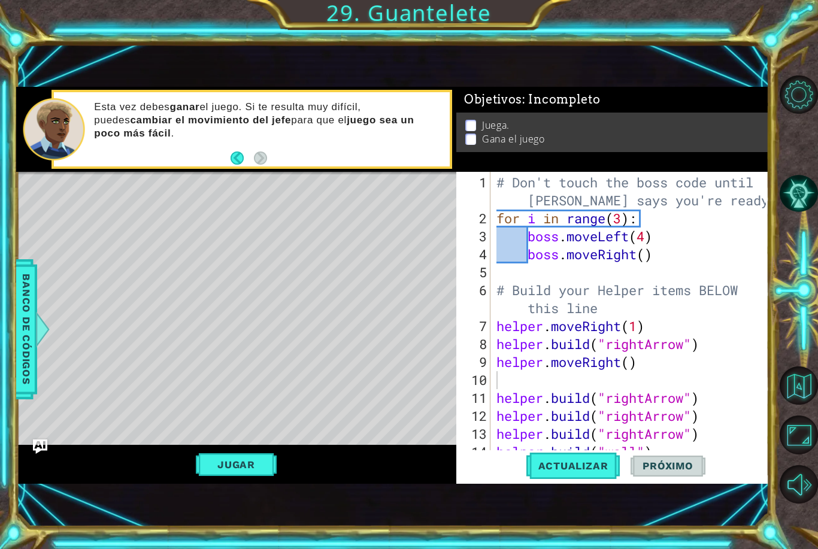
click at [598, 472] on span "Actualizar" at bounding box center [573, 466] width 94 height 12
click at [217, 462] on button "Jugar" at bounding box center [236, 464] width 81 height 23
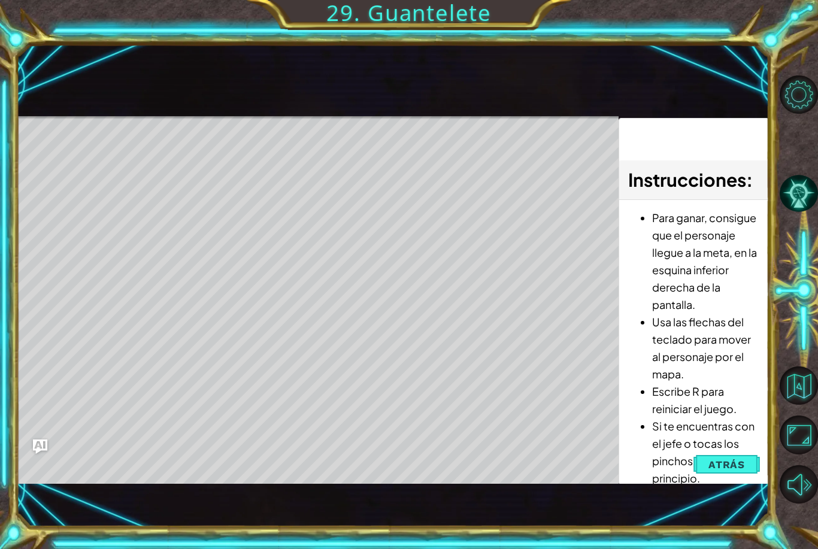
click at [735, 465] on span "Atrás" at bounding box center [726, 465] width 37 height 12
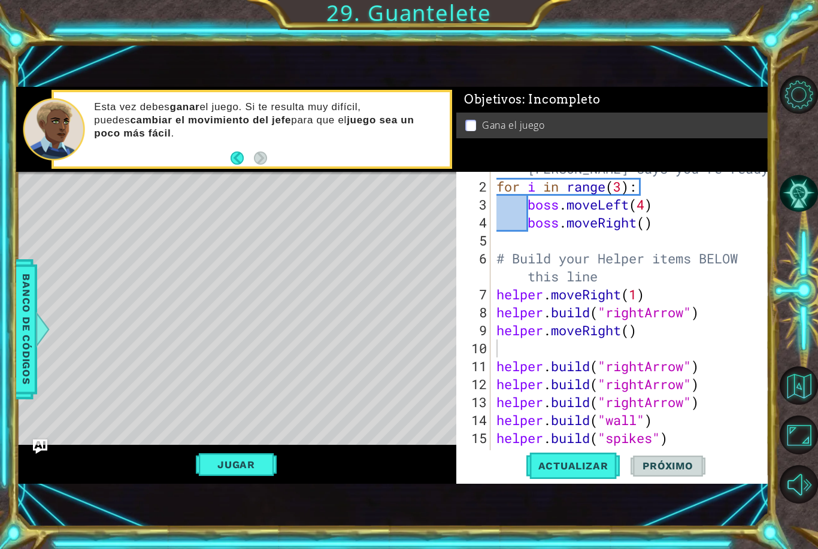
scroll to position [36, 0]
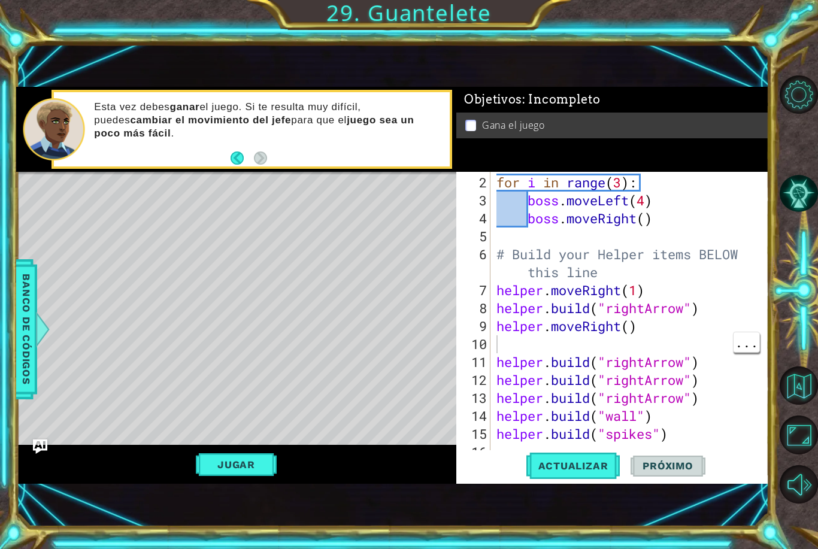
click at [526, 347] on div "for i in range ( 3 ) : boss . moveLeft ( 4 ) boss . moveRight ( ) # Build your …" at bounding box center [633, 335] width 278 height 323
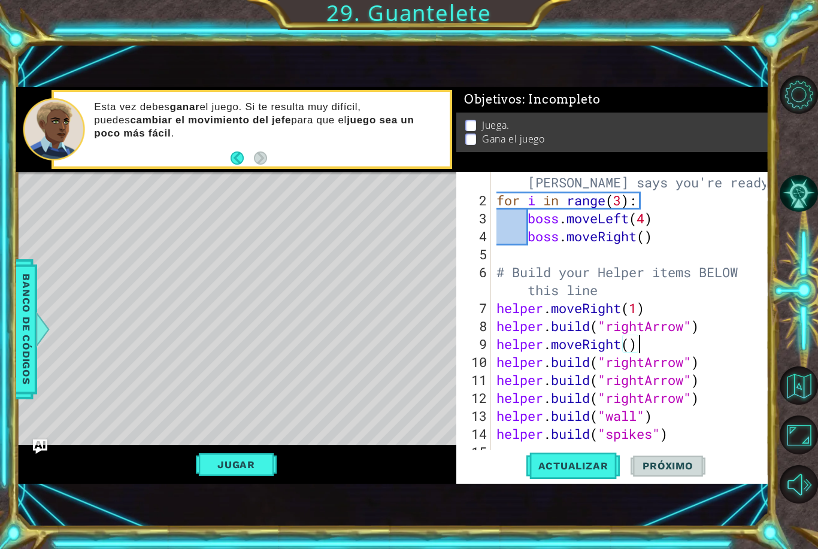
scroll to position [18, 0]
click at [623, 202] on div "# Don't touch the boss code until [PERSON_NAME] says you're ready! for i in ran…" at bounding box center [633, 326] width 278 height 341
click at [596, 466] on span "Actualizar" at bounding box center [573, 466] width 94 height 12
click at [588, 463] on span "Actualizar" at bounding box center [573, 466] width 94 height 12
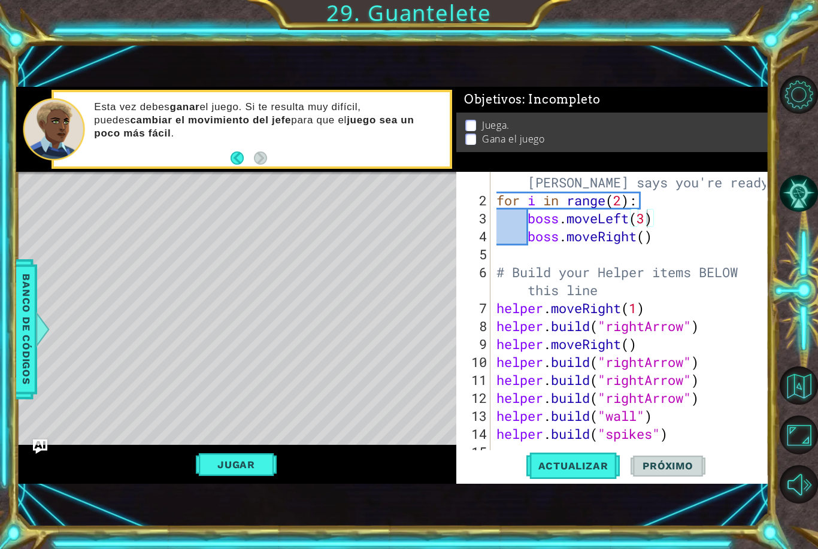
click at [208, 471] on button "Jugar" at bounding box center [236, 464] width 81 height 23
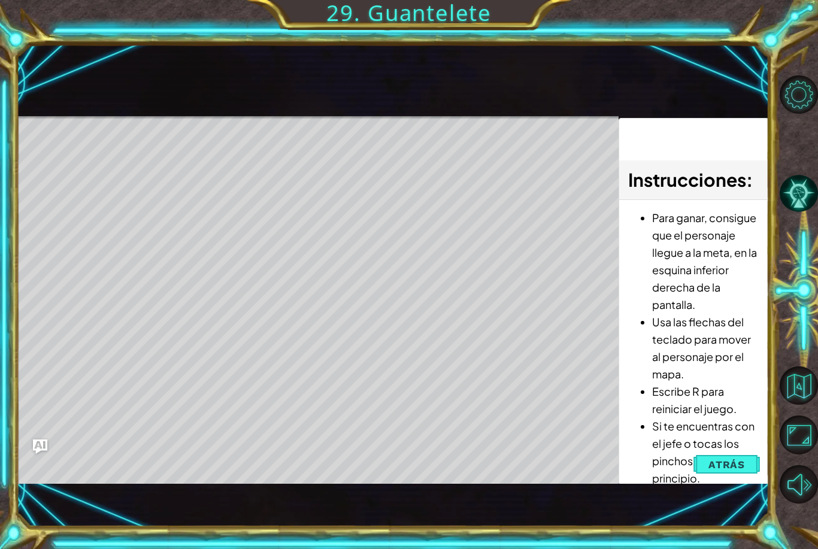
click at [741, 467] on span "Atrás" at bounding box center [726, 465] width 37 height 12
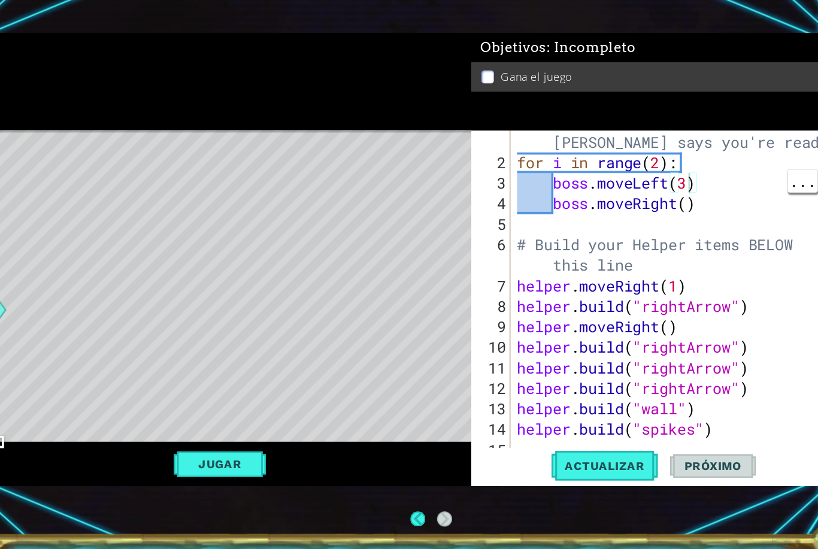
click at [550, 460] on span "Actualizar" at bounding box center [573, 466] width 94 height 12
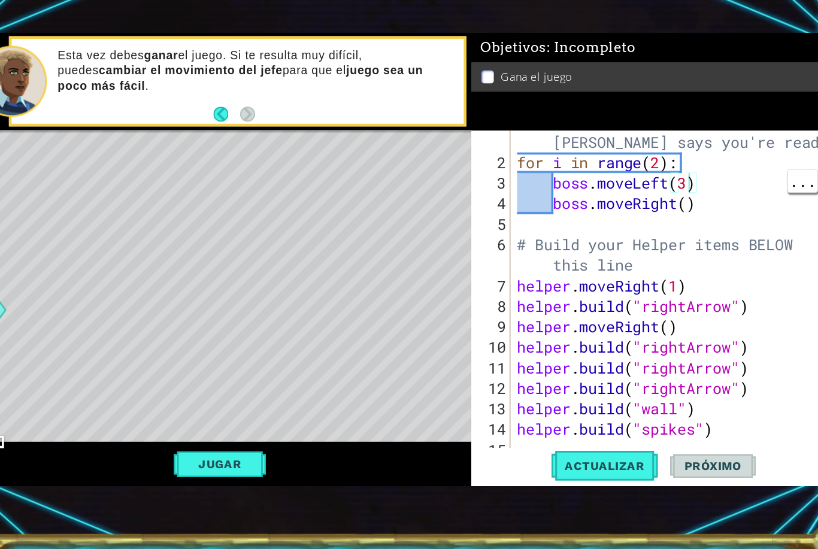
click at [196, 453] on button "Jugar" at bounding box center [236, 464] width 81 height 23
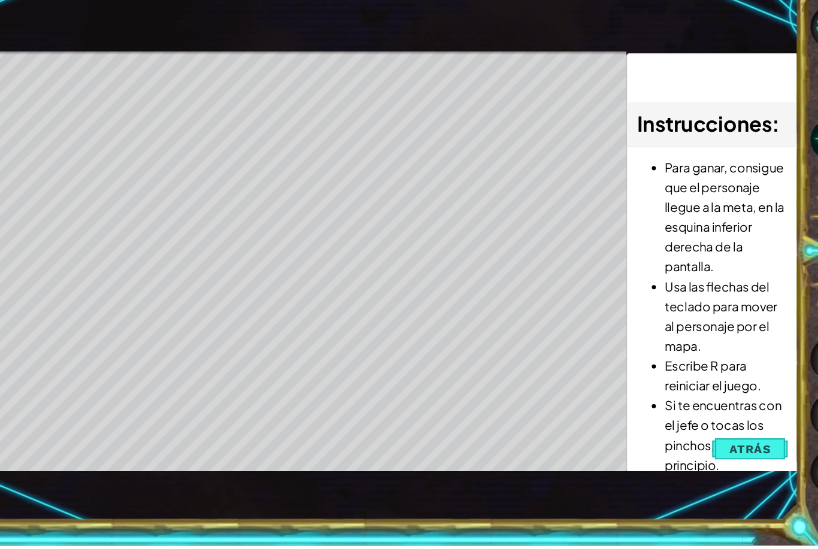
scroll to position [40, 0]
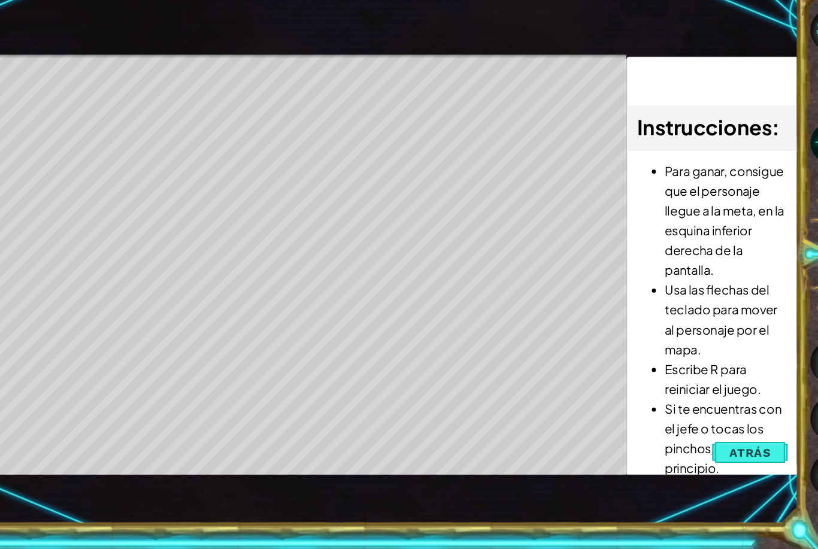
click at [708, 459] on span "Atrás" at bounding box center [726, 465] width 37 height 12
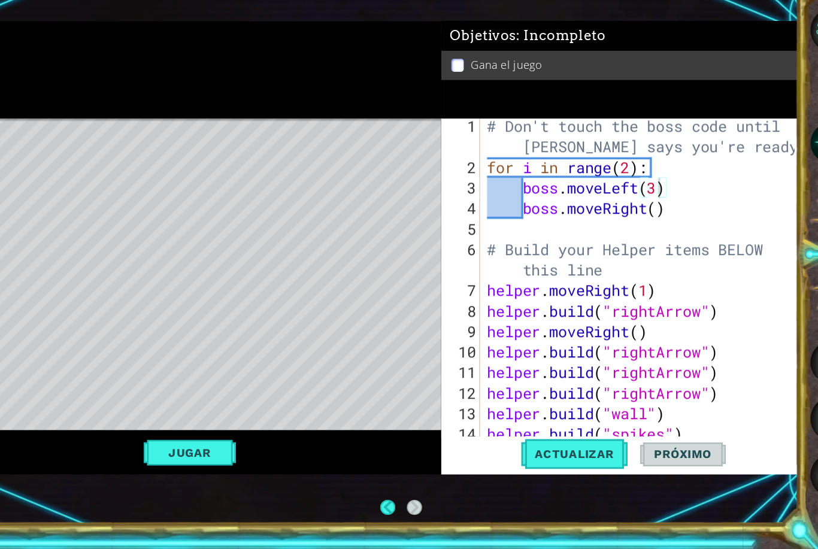
scroll to position [0, 0]
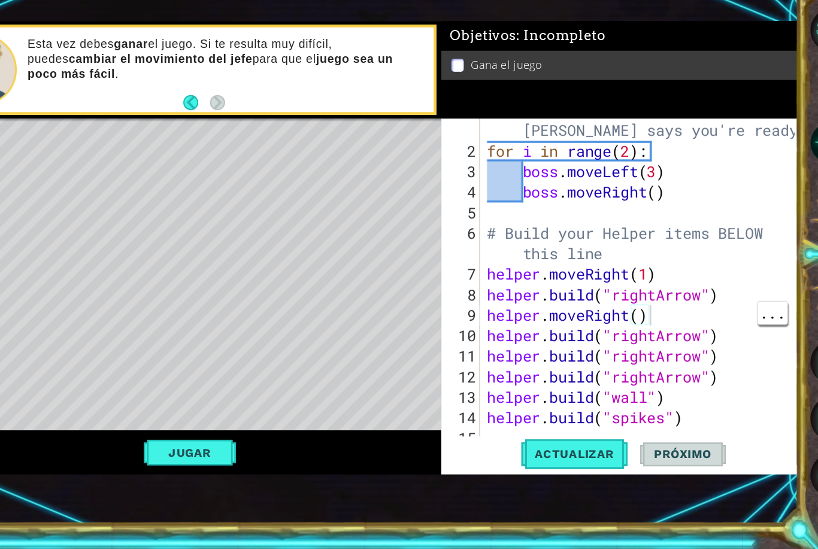
click at [638, 299] on div "# Don't touch the boss code until [PERSON_NAME] says you're ready! for i in ran…" at bounding box center [633, 326] width 278 height 341
type textarea "[DOMAIN_NAME]("rightArrow")"
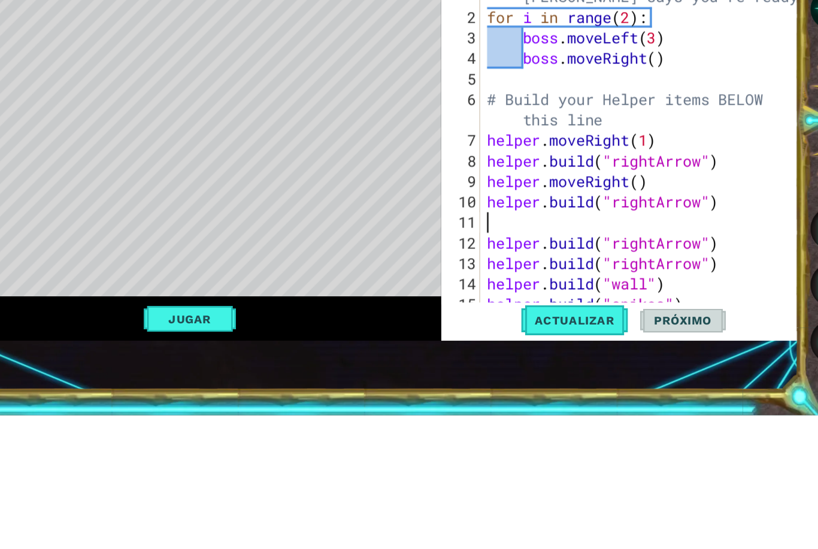
type textarea "g"
type textarea "he"
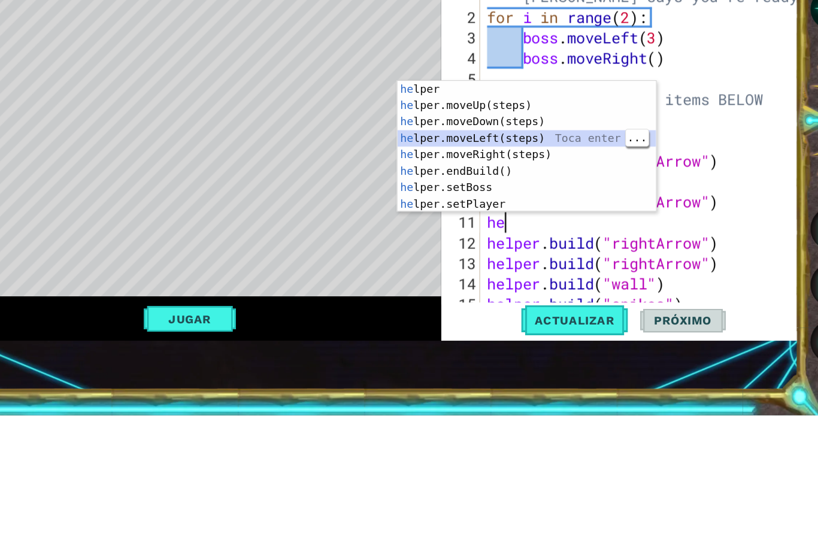
click at [504, 256] on div "he lper Toca enter he lper.moveUp(steps) Toca enter he lper.moveDown(steps) Toc…" at bounding box center [531, 328] width 226 height 144
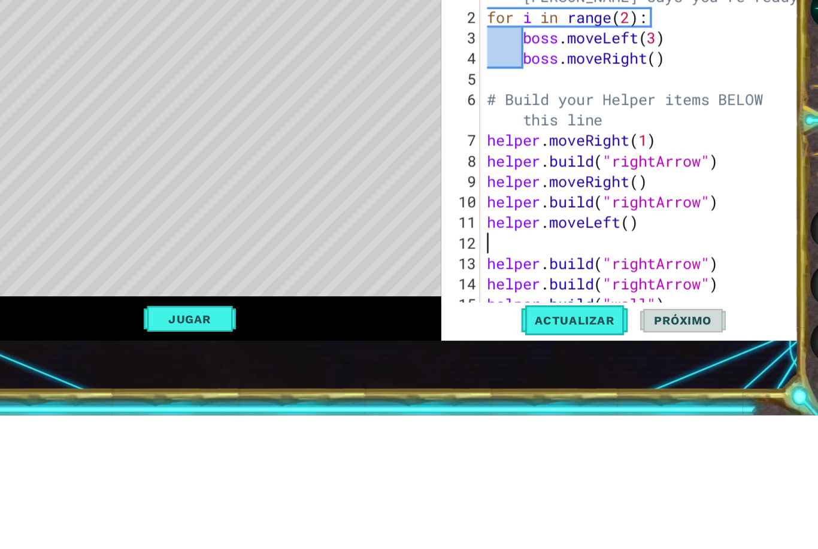
scroll to position [108, 0]
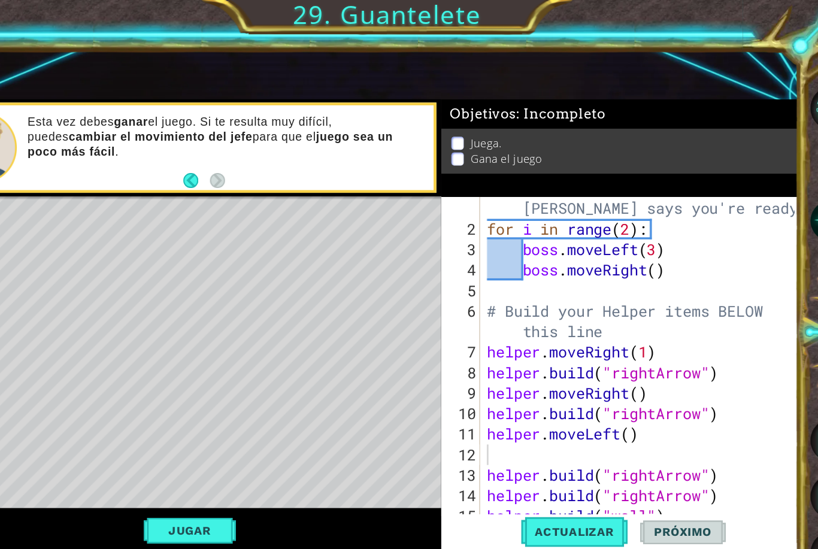
type textarea "[DOMAIN_NAME]("rightArrow")"
click at [494, 333] on div "# Don't touch the boss code until [PERSON_NAME] says you're ready! for i in ran…" at bounding box center [633, 326] width 278 height 341
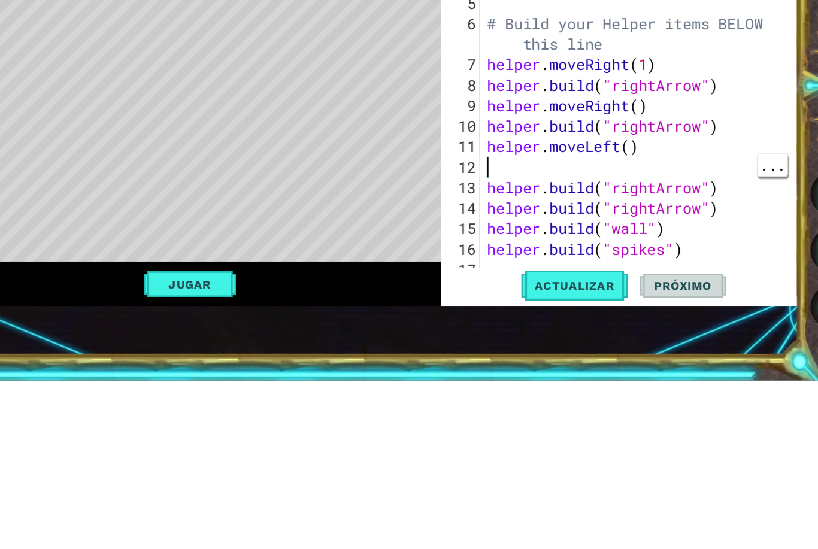
scroll to position [36, 0]
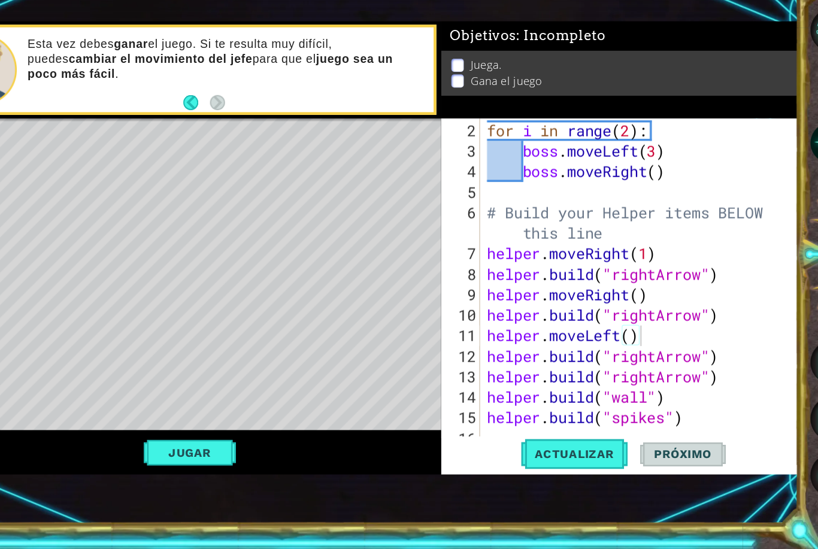
click at [530, 460] on span "Actualizar" at bounding box center [573, 466] width 94 height 12
click at [196, 453] on button "Jugar" at bounding box center [236, 464] width 81 height 23
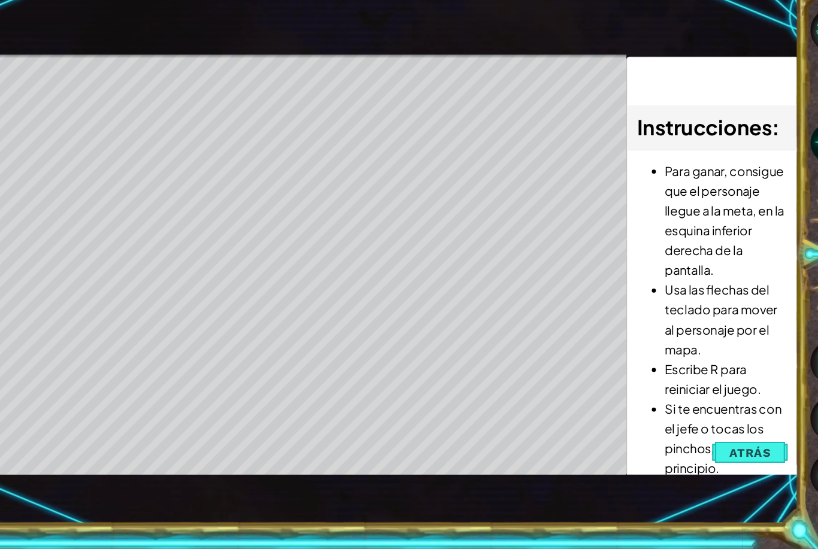
click at [708, 459] on span "Atrás" at bounding box center [726, 465] width 37 height 12
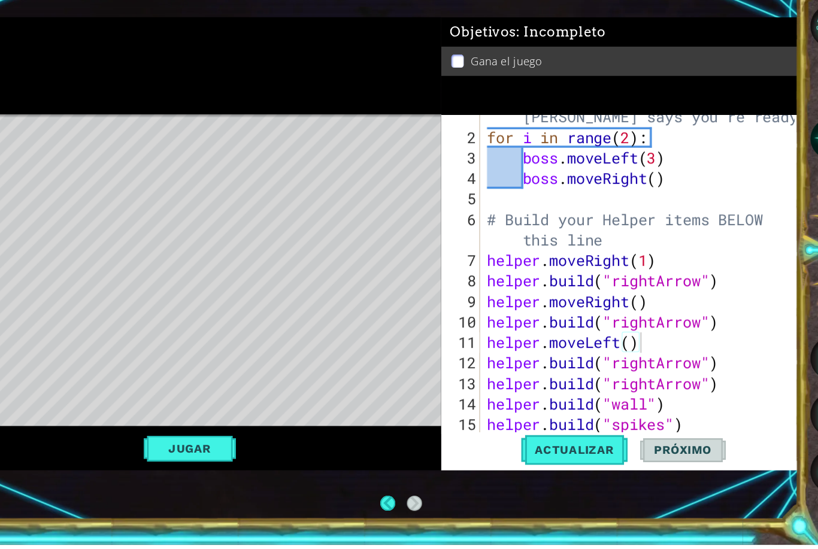
scroll to position [3, 0]
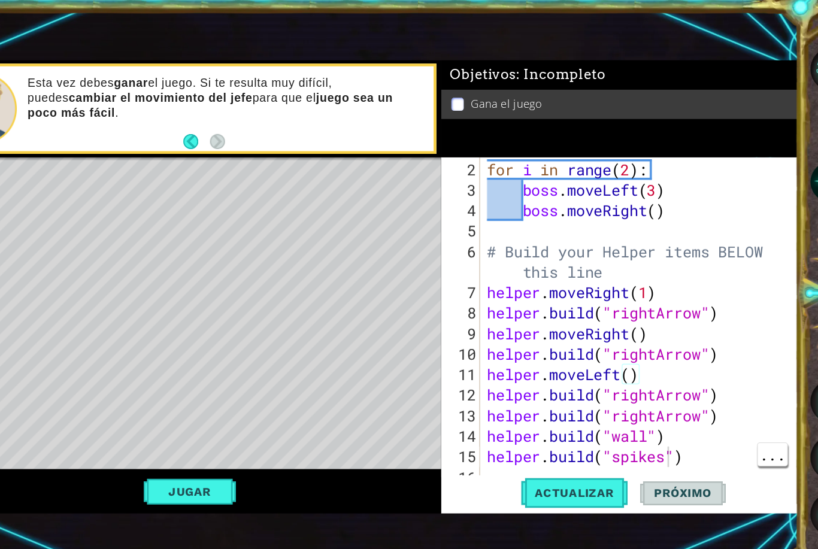
click at [586, 403] on div "for i in range ( 2 ) : boss . moveLeft ( 3 ) boss . moveRight ( ) # Build your …" at bounding box center [633, 335] width 278 height 323
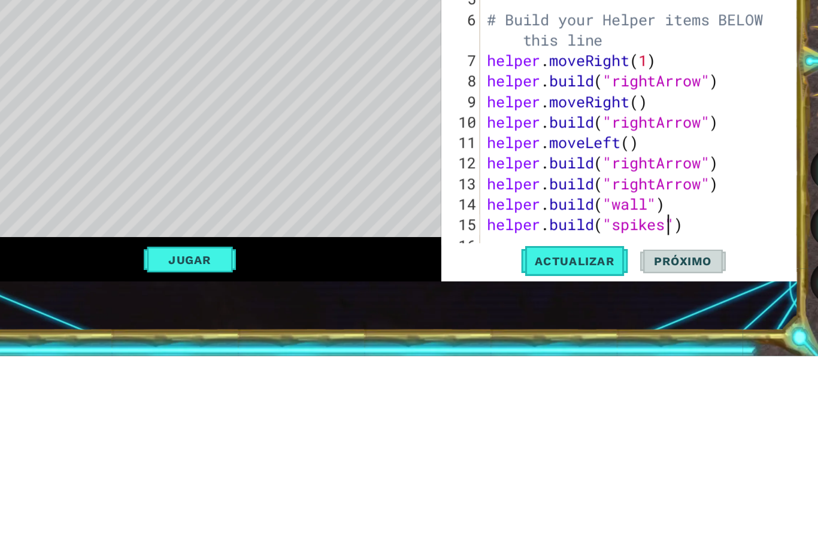
click at [610, 202] on div "for i in range ( 2 ) : boss . moveLeft ( 3 ) boss . moveRight ( ) # Build your …" at bounding box center [633, 335] width 278 height 323
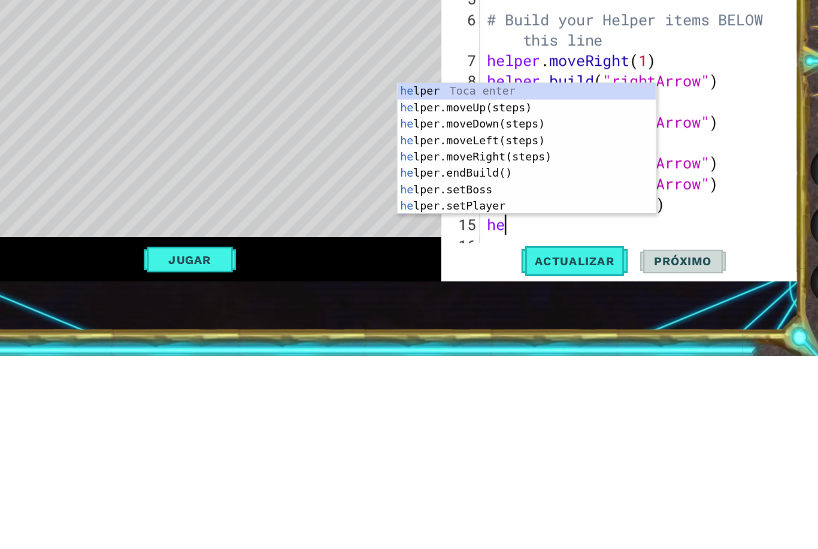
type textarea "h"
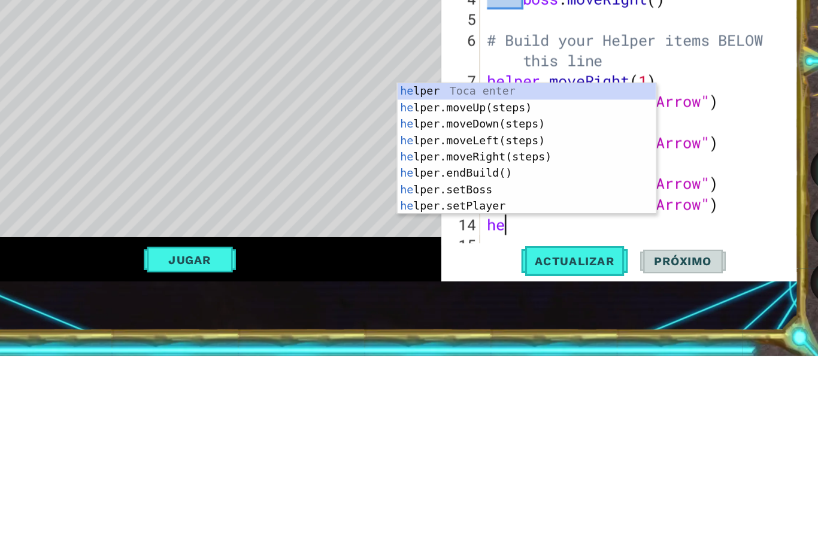
type textarea "h"
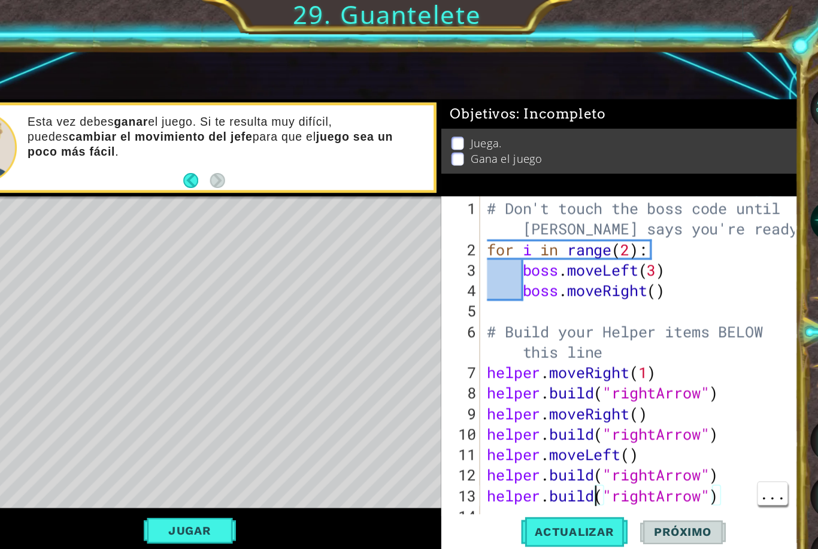
click at [523, 429] on div "# Don't touch the boss code until [PERSON_NAME] says you're ready! for i in ran…" at bounding box center [633, 344] width 278 height 341
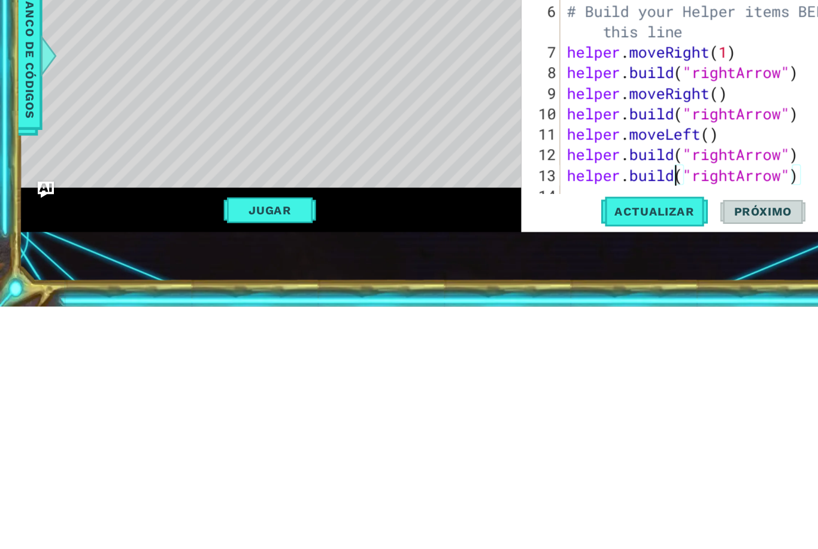
click at [560, 460] on span "Actualizar" at bounding box center [573, 466] width 94 height 12
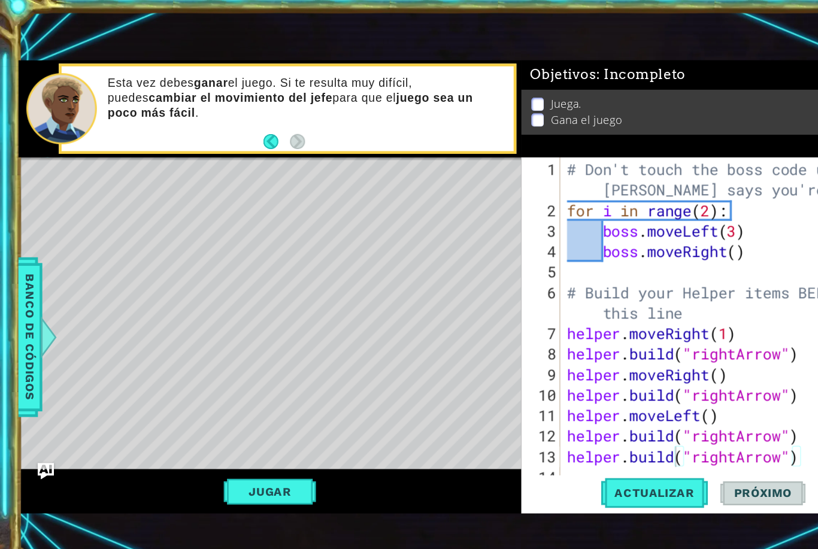
click at [222, 453] on button "Jugar" at bounding box center [236, 464] width 81 height 23
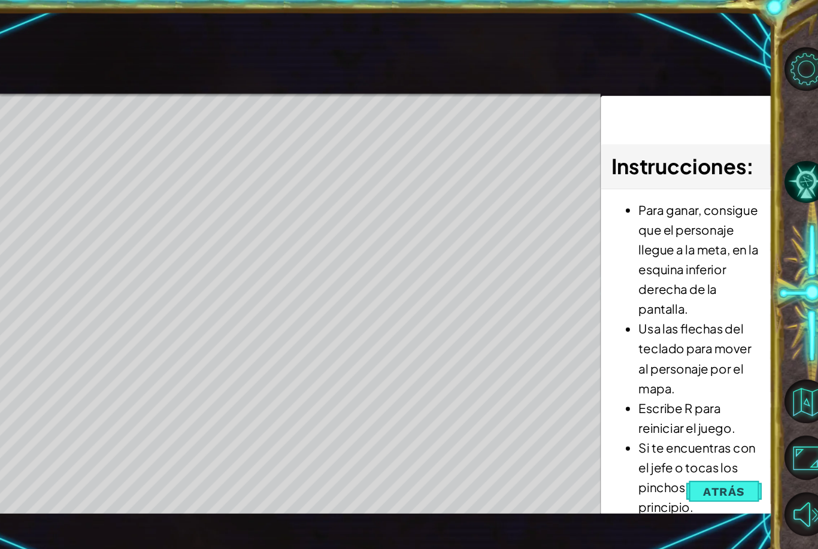
click at [708, 459] on span "Atrás" at bounding box center [726, 465] width 37 height 12
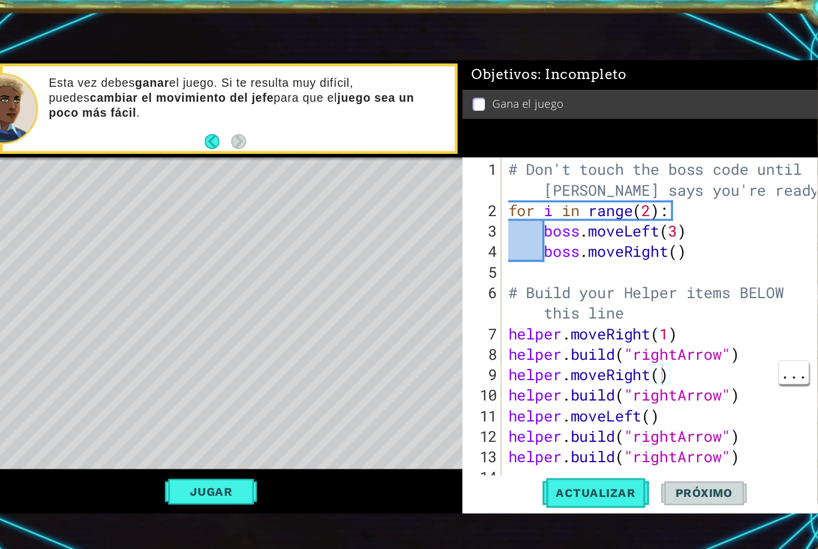
click at [584, 330] on div "# Don't touch the boss code until [PERSON_NAME] says you're ready! for i in ran…" at bounding box center [633, 344] width 278 height 341
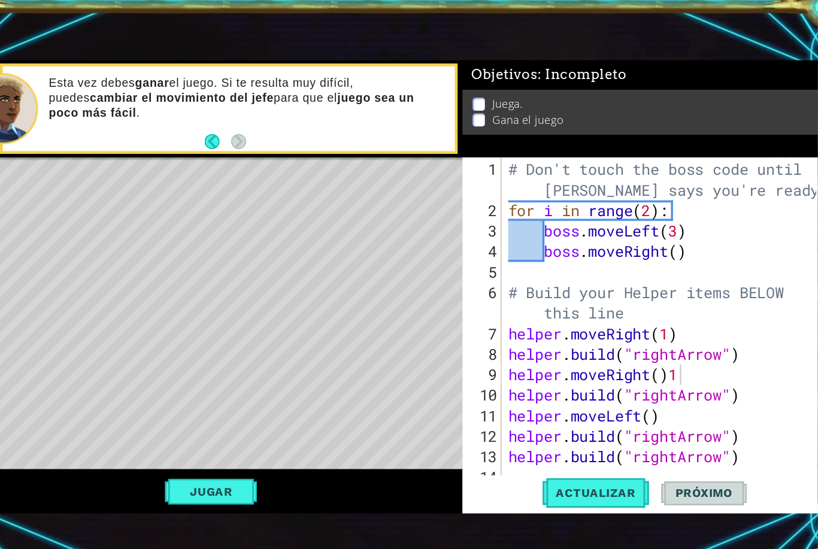
click at [543, 460] on span "Actualizar" at bounding box center [573, 466] width 94 height 12
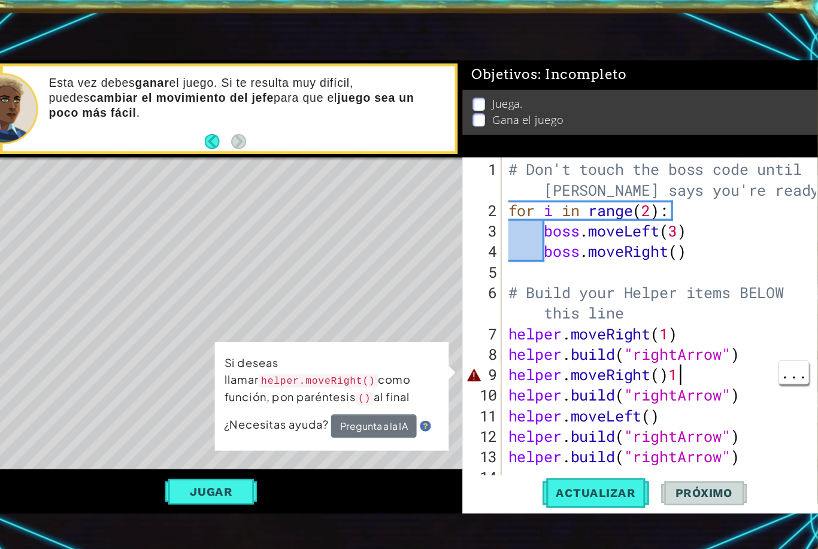
click at [615, 330] on div "# Don't touch the boss code until [PERSON_NAME] says you're ready! for i in ran…" at bounding box center [633, 344] width 278 height 341
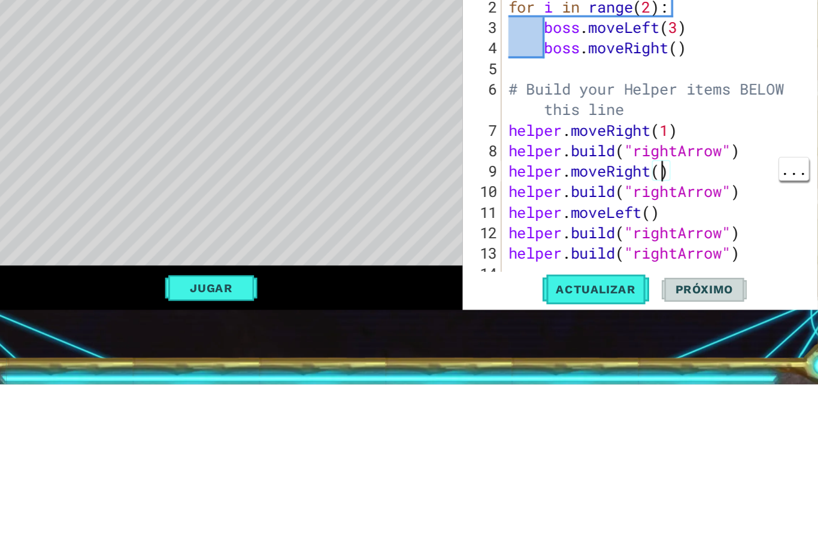
click at [581, 174] on div "# Don't touch the boss code until [PERSON_NAME] says you're ready! for i in ran…" at bounding box center [633, 344] width 278 height 341
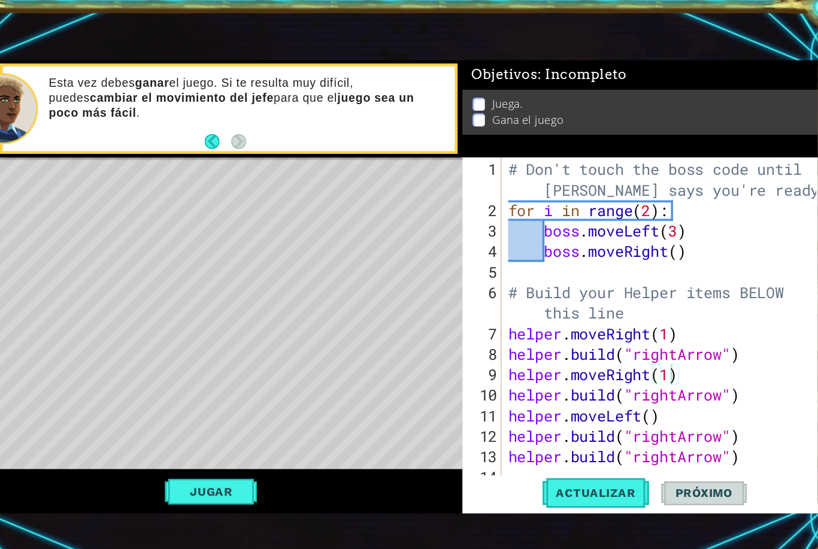
click at [196, 453] on button "Jugar" at bounding box center [236, 464] width 81 height 23
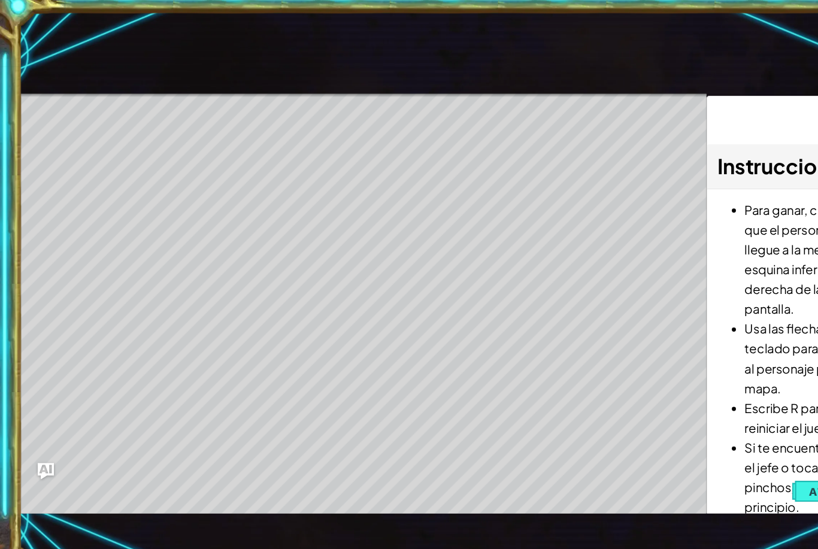
click at [94, 148] on div "Level Map" at bounding box center [292, 292] width 553 height 353
click at [499, 424] on div "Level Map" at bounding box center [292, 292] width 553 height 353
click at [706, 453] on button "Atrás" at bounding box center [726, 465] width 66 height 24
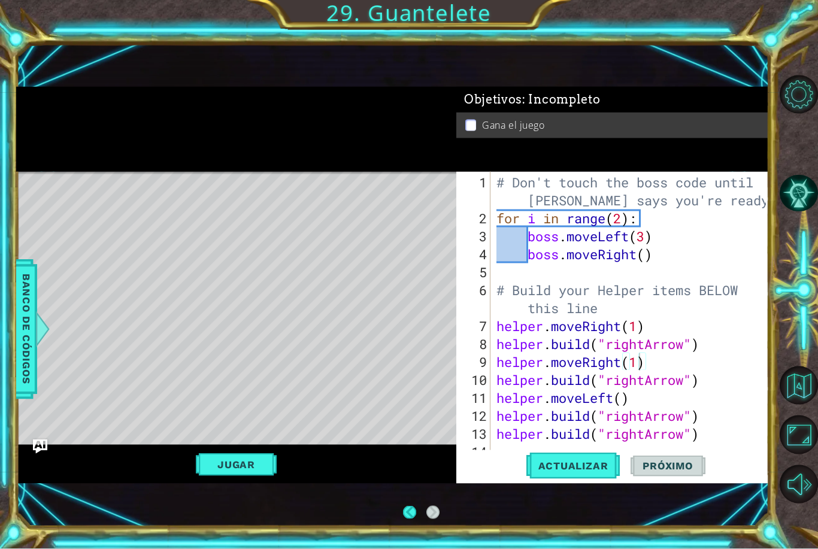
scroll to position [0, 0]
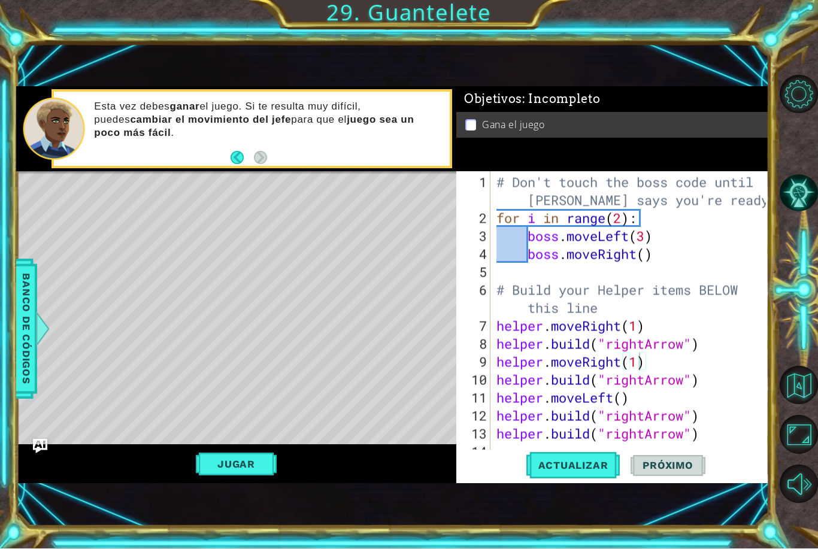
click at [29, 351] on span "Banco de códigos" at bounding box center [26, 330] width 19 height 124
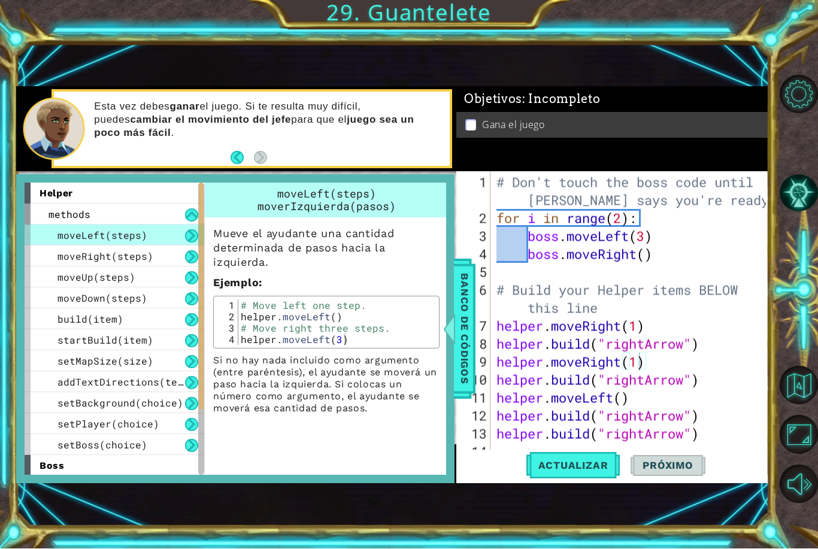
click at [29, 512] on div "1 ההההההההההההההההההההההההההההההההההההההההההההההההההההההההההההההההההההההההההההה…" at bounding box center [392, 285] width 753 height 483
click at [449, 377] on div "helper methods moveLeft(steps) moveRight(steps) moveUp(steps) moveDown(steps) b…" at bounding box center [235, 329] width 438 height 309
click at [462, 356] on span "Banco de códigos" at bounding box center [464, 330] width 19 height 124
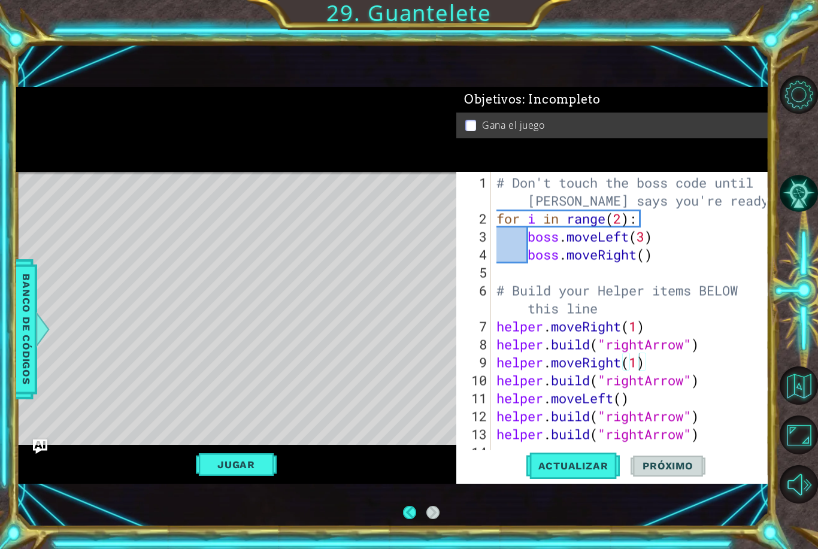
scroll to position [40, 0]
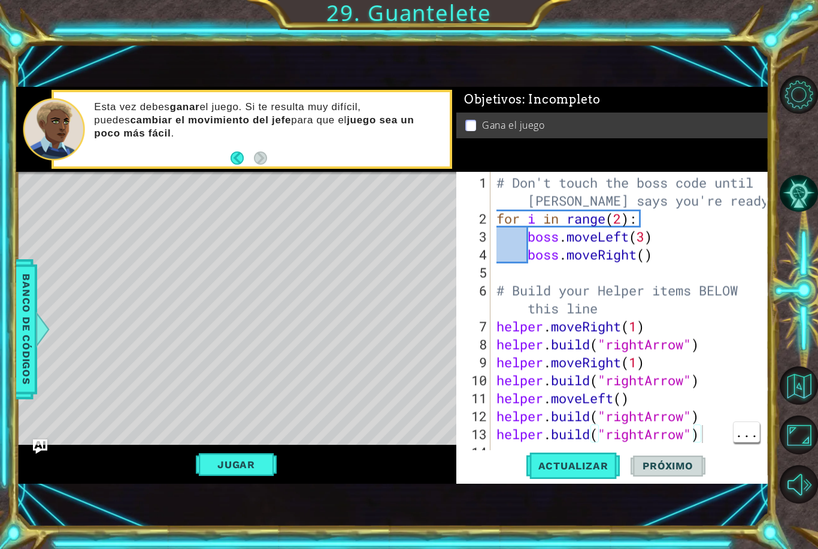
click at [702, 432] on div "# Don't touch the boss code until [PERSON_NAME] says you're ready! for i in ran…" at bounding box center [633, 344] width 278 height 341
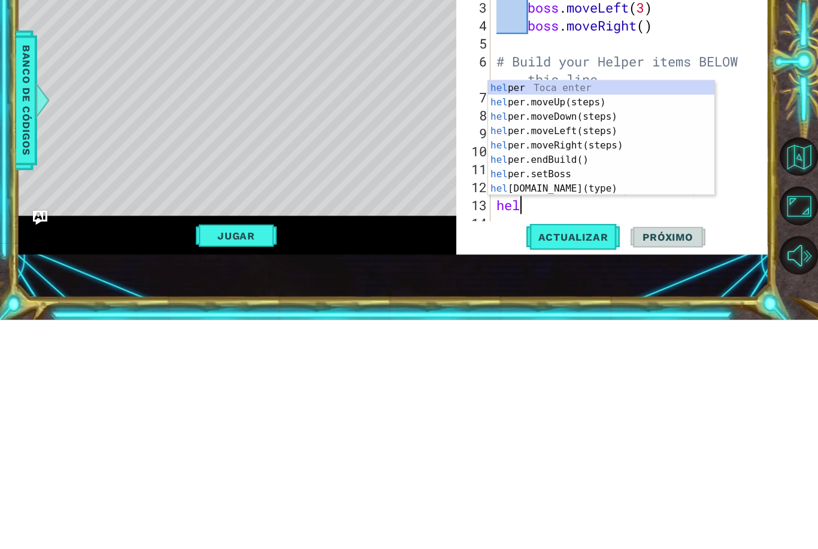
scroll to position [0, 0]
type textarea "h"
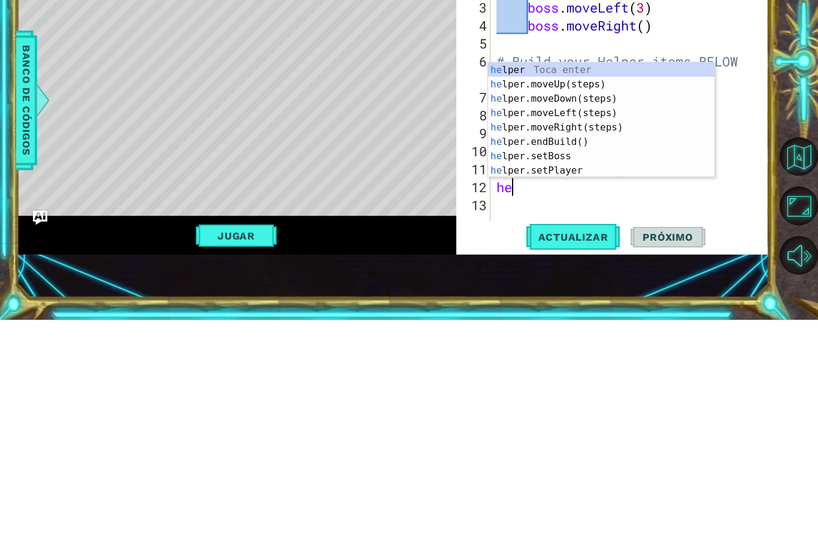
type textarea "h"
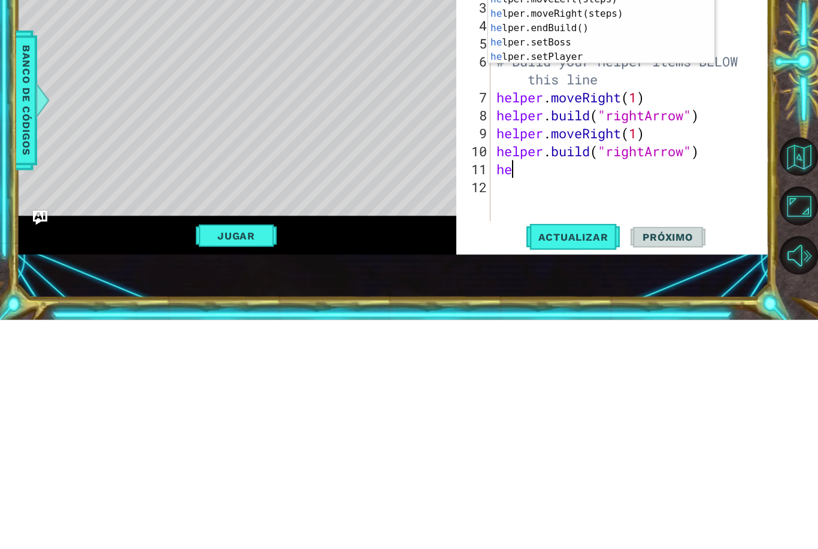
type textarea "h"
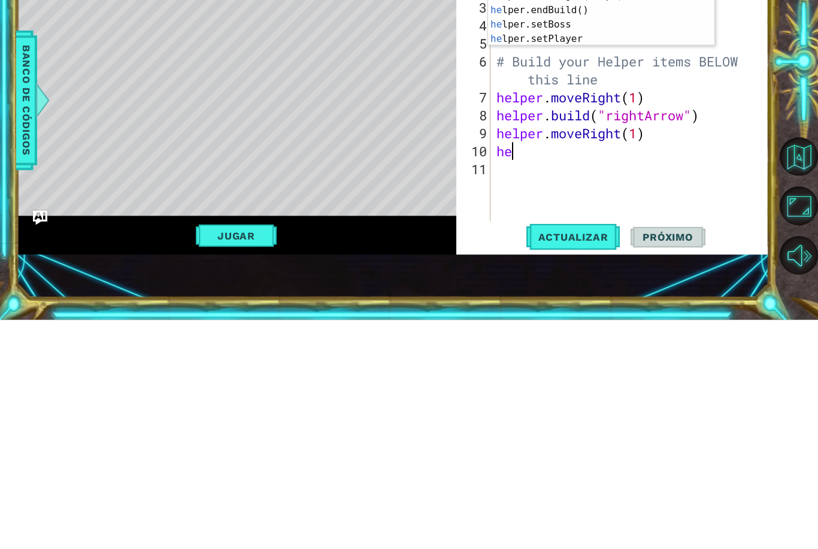
type textarea "h"
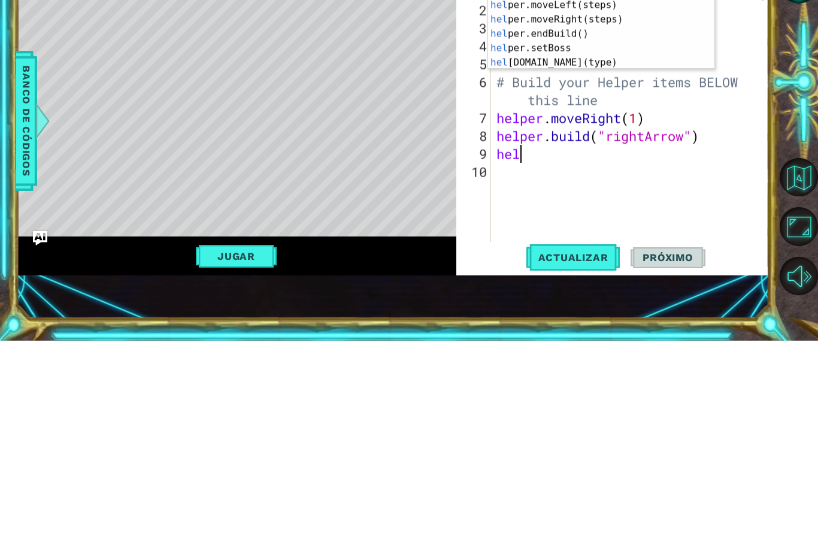
type textarea "h"
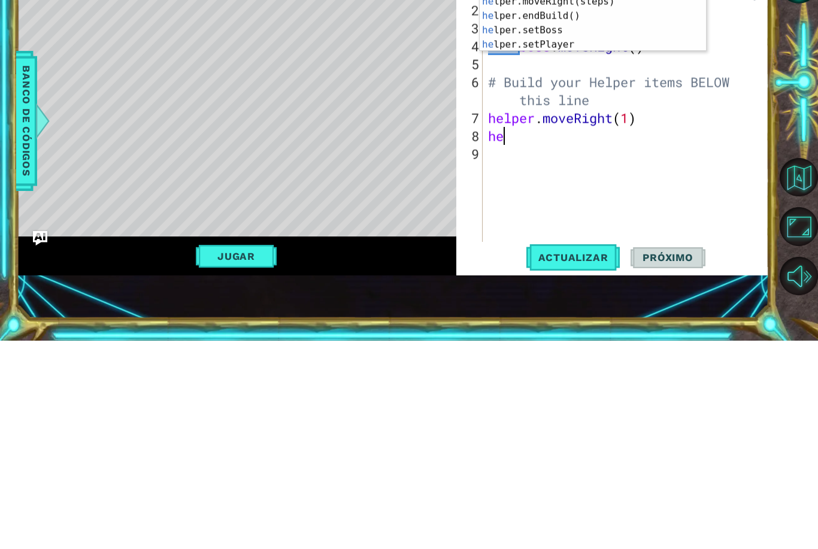
type textarea "h"
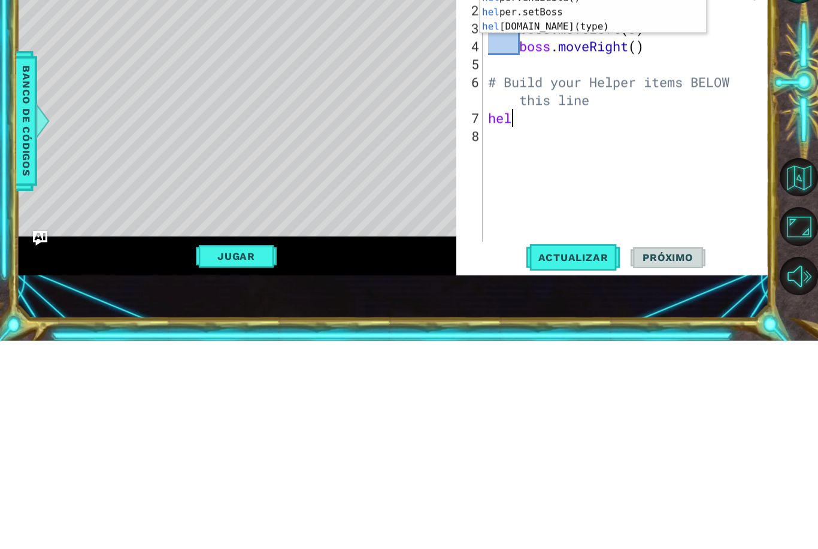
type textarea "h"
type textarea "# Build your Helper items BELOW this line"
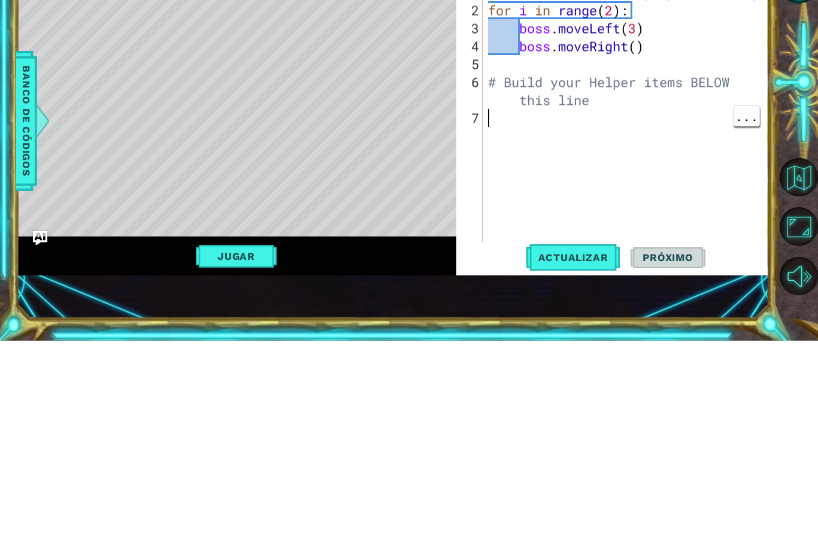
click at [699, 174] on div "# Don't touch the boss code until [PERSON_NAME] says you're ready! for i in ran…" at bounding box center [629, 344] width 286 height 341
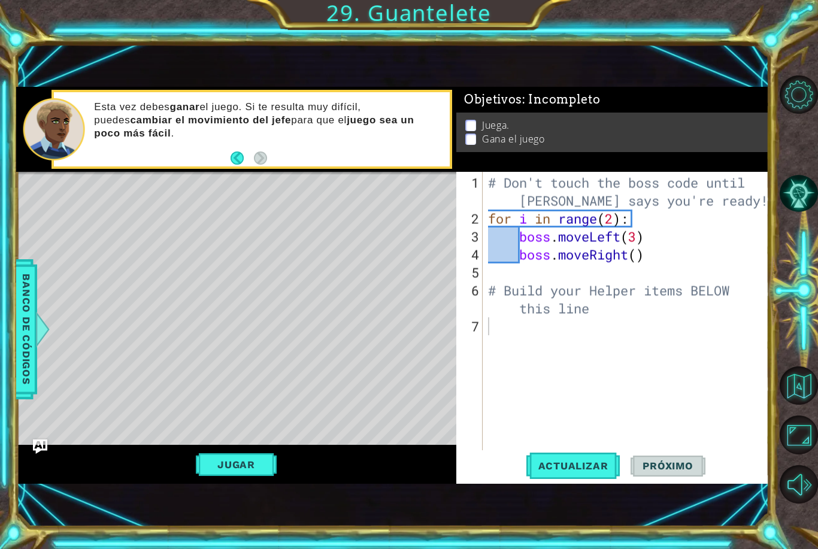
click at [582, 466] on span "Actualizar" at bounding box center [573, 466] width 94 height 12
click at [623, 322] on div "# Don't touch the boss code until [PERSON_NAME] says you're ready! for i in ran…" at bounding box center [629, 344] width 286 height 341
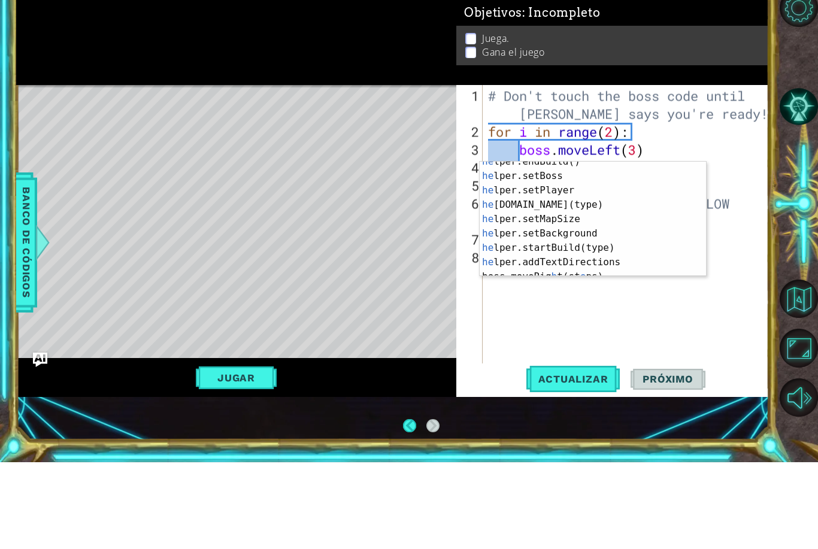
scroll to position [86, 0]
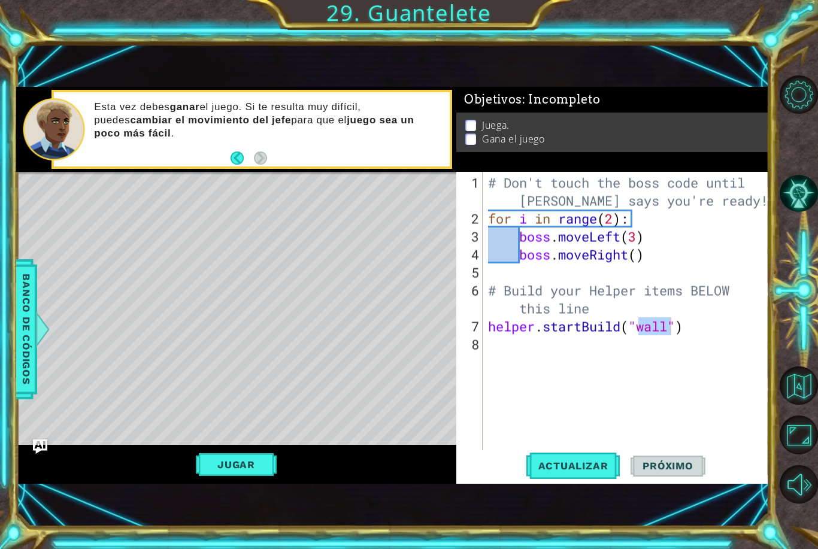
click at [594, 465] on span "Actualizar" at bounding box center [573, 466] width 94 height 12
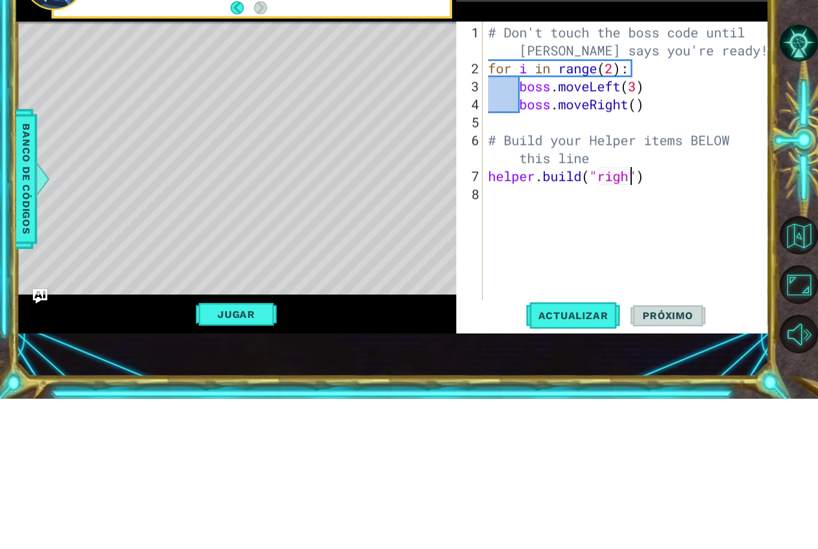
scroll to position [0, 7]
type textarea "[DOMAIN_NAME]("rightArrow")"
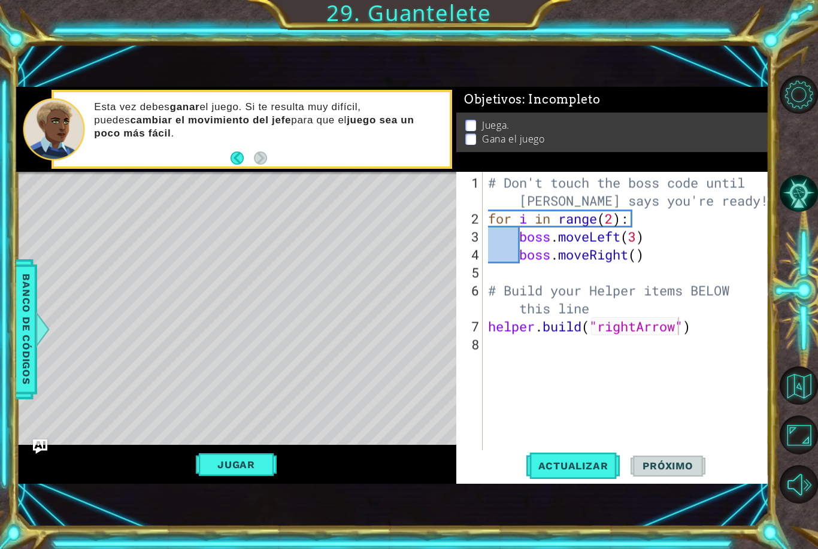
click at [600, 469] on span "Actualizar" at bounding box center [573, 466] width 94 height 12
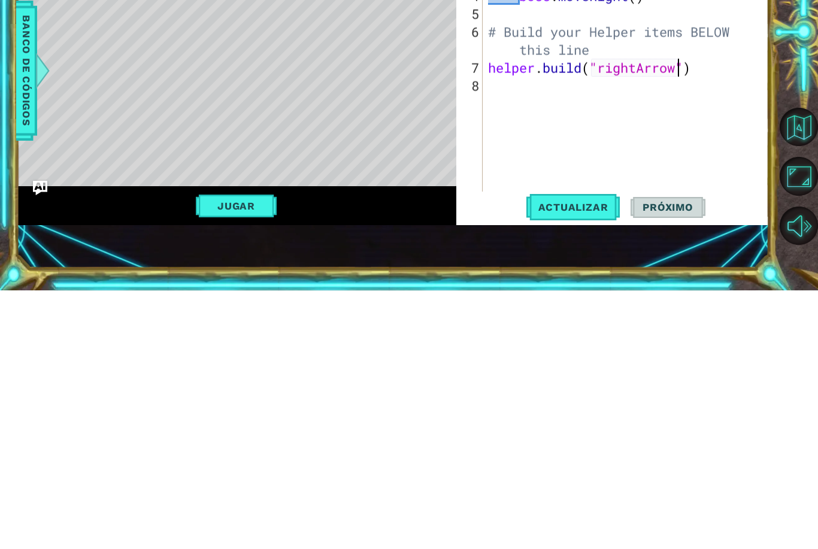
click at [607, 460] on span "Actualizar" at bounding box center [573, 466] width 94 height 12
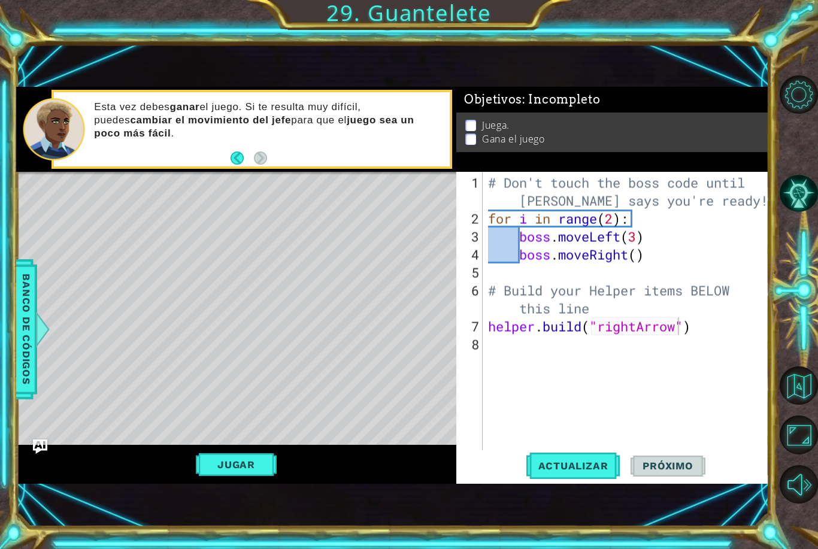
click at [579, 465] on span "Actualizar" at bounding box center [573, 466] width 94 height 12
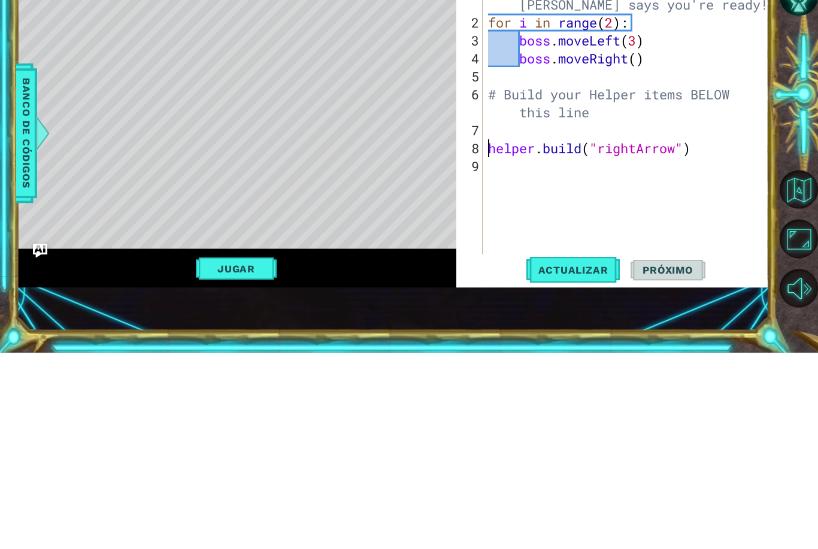
scroll to position [0, 0]
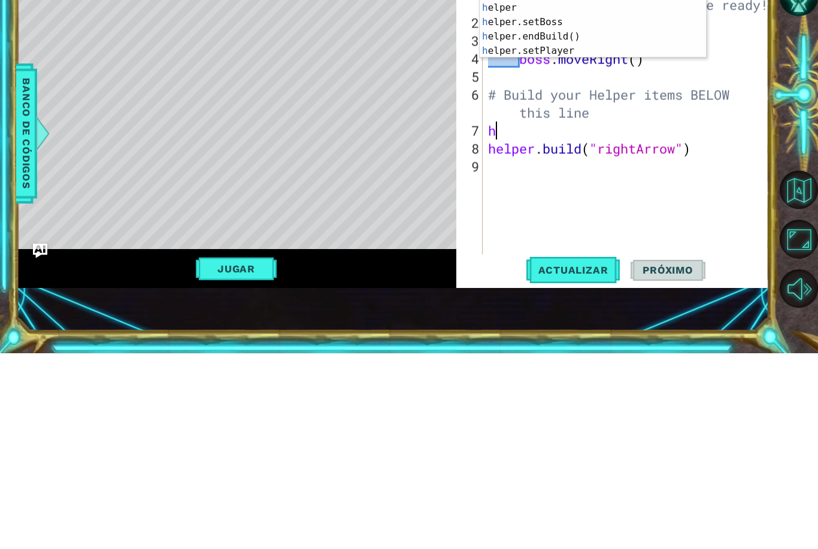
type textarea "hel"
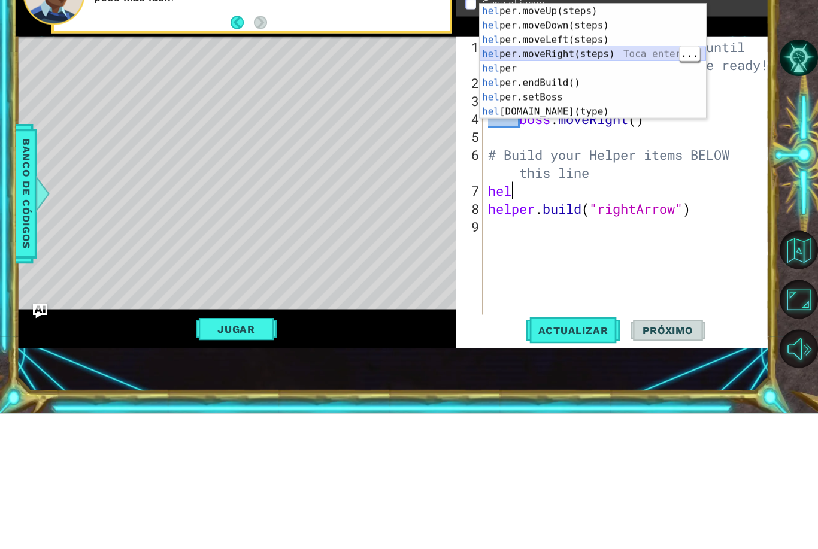
click at [648, 139] on div "hel per.moveUp(steps) Toca enter hel per.moveDown(steps) Toca enter hel per.mov…" at bounding box center [593, 211] width 226 height 144
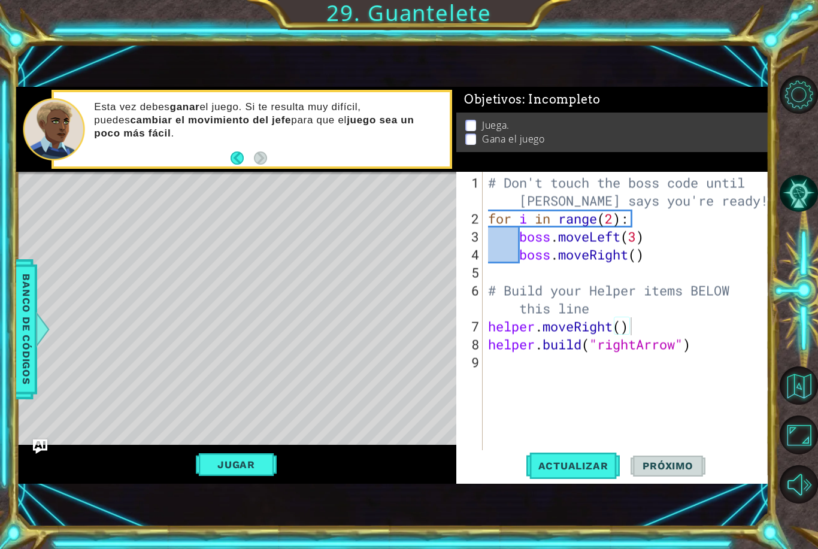
click at [591, 460] on span "Actualizar" at bounding box center [573, 466] width 94 height 12
click at [129, 216] on div "Level Map" at bounding box center [292, 348] width 553 height 353
click at [551, 241] on div "# Don't touch the boss code until [PERSON_NAME] says you're ready! for i in ran…" at bounding box center [629, 344] width 286 height 341
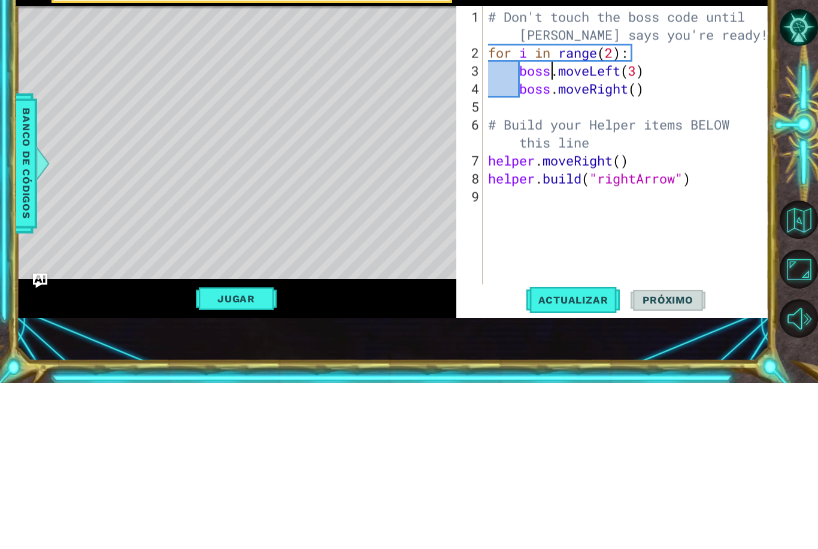
click at [701, 181] on div "# Don't touch the boss code until [PERSON_NAME] says you're ready! for i in ran…" at bounding box center [629, 344] width 286 height 341
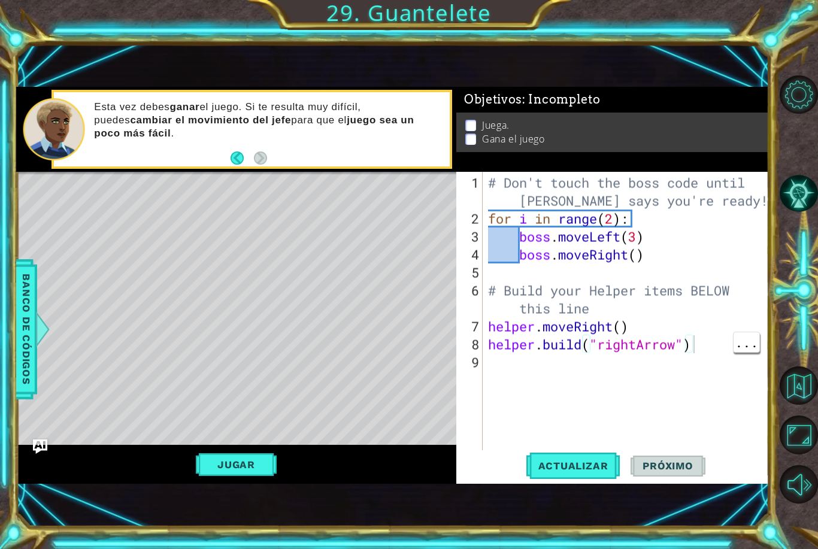
click at [586, 471] on span "Actualizar" at bounding box center [573, 466] width 94 height 12
click at [221, 471] on button "Jugar" at bounding box center [236, 464] width 81 height 23
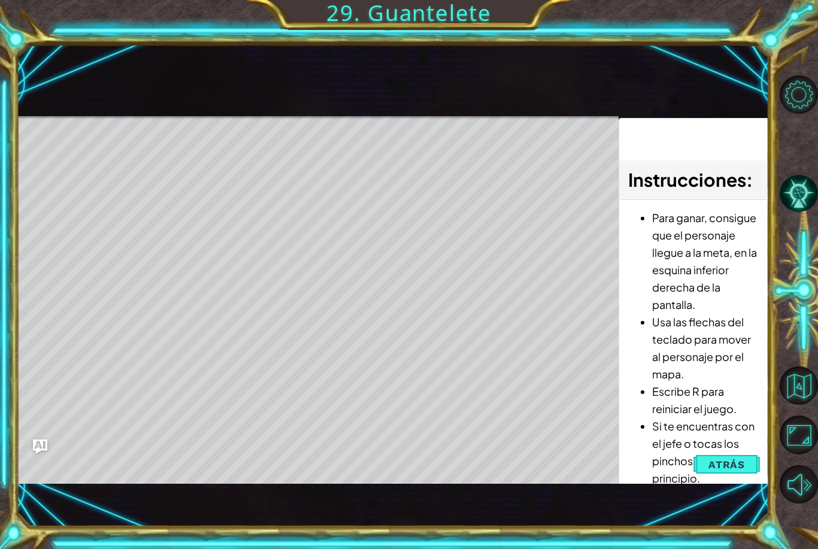
click at [733, 472] on button "Atrás" at bounding box center [726, 465] width 66 height 24
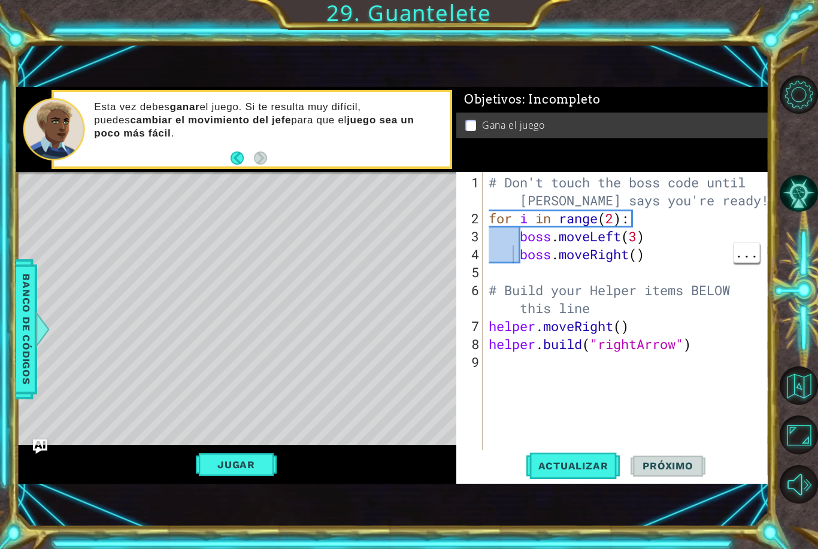
click at [515, 248] on div "# Don't touch the boss code until [PERSON_NAME] says you're ready! for i in ran…" at bounding box center [629, 344] width 286 height 341
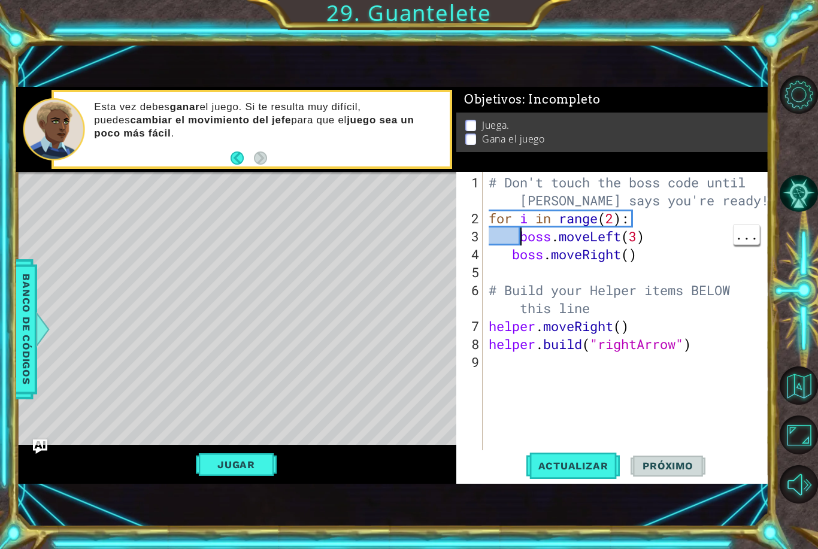
click at [520, 242] on div "# Don't touch the boss code until [PERSON_NAME] says you're ready! for i in ran…" at bounding box center [629, 344] width 286 height 341
click at [635, 223] on div "# Don't touch the boss code until [PERSON_NAME] says you're ready! for i in ran…" at bounding box center [629, 344] width 286 height 341
click at [594, 469] on span "Actualizar" at bounding box center [573, 466] width 94 height 12
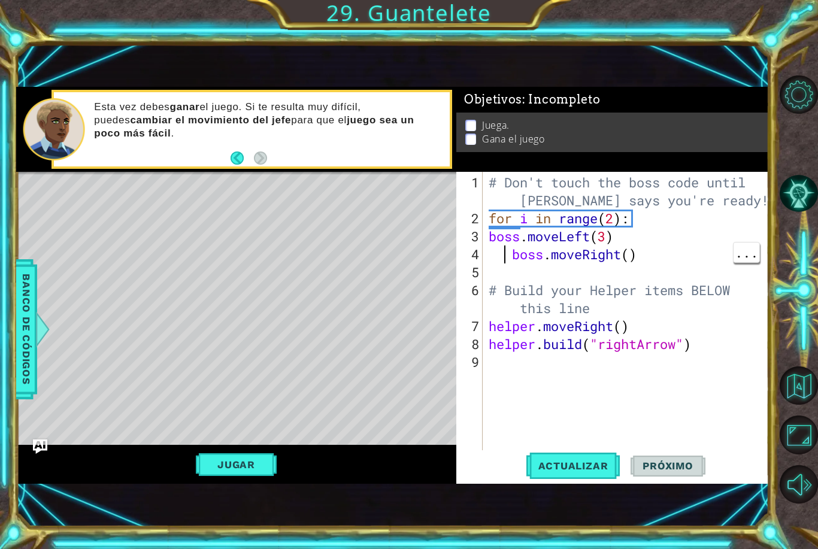
click at [517, 255] on div "# Don't touch the boss code until [PERSON_NAME] says you're ready! for i in ran…" at bounding box center [629, 344] width 286 height 341
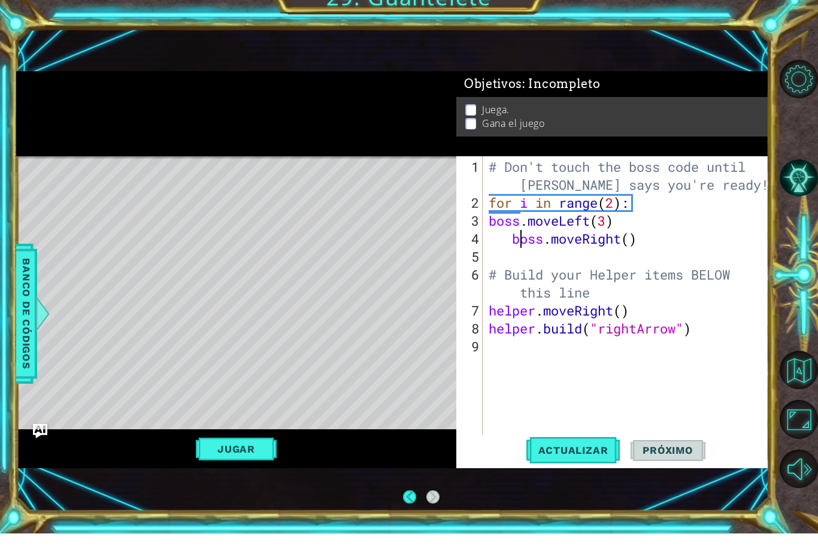
click at [515, 236] on div "# Don't touch the boss code until [PERSON_NAME] says you're ready! for i in ran…" at bounding box center [629, 344] width 286 height 341
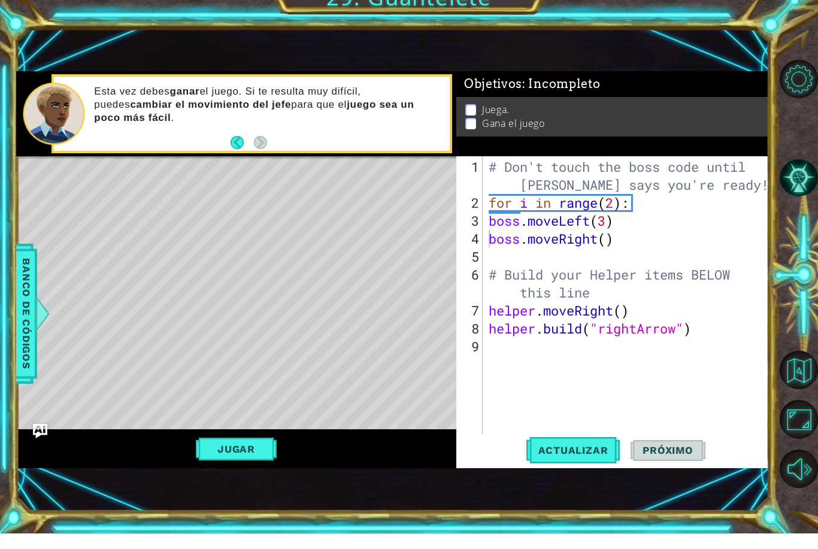
scroll to position [16, 0]
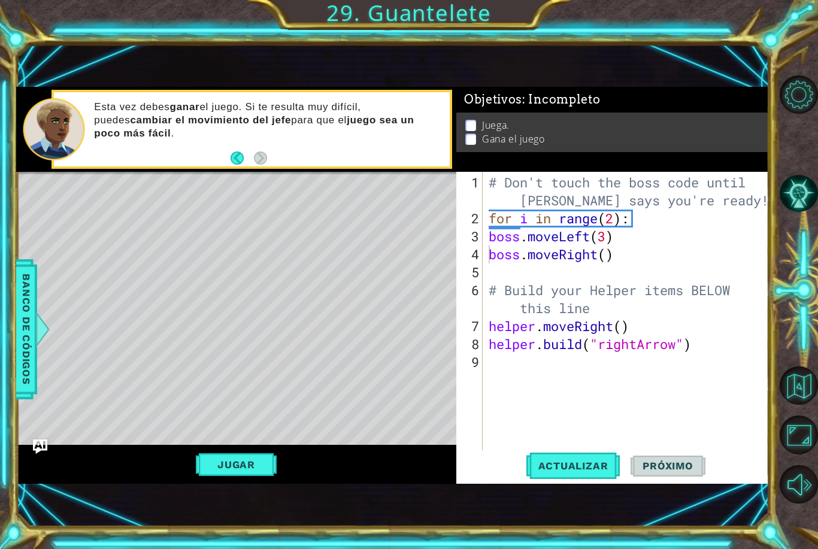
click at [606, 473] on button "Actualizar" at bounding box center [573, 465] width 94 height 31
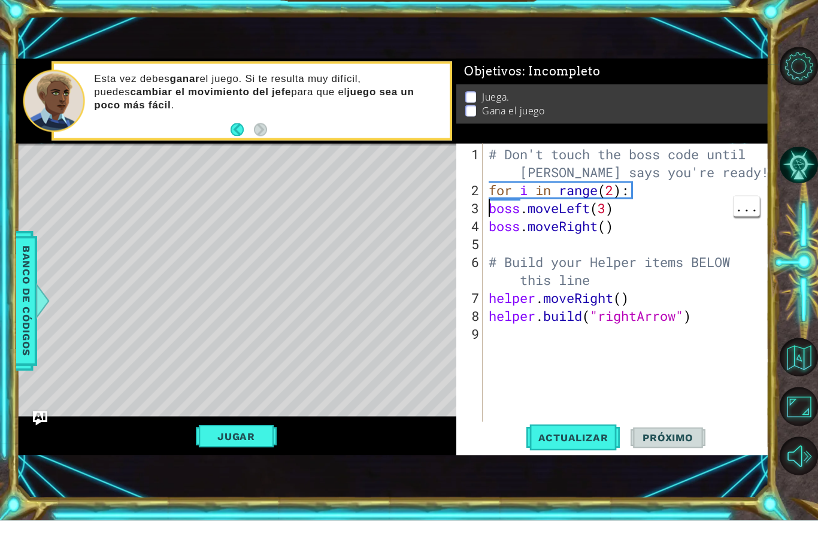
click at [487, 208] on div "# Don't touch the boss code until [PERSON_NAME] says you're ready! for i in ran…" at bounding box center [629, 344] width 286 height 341
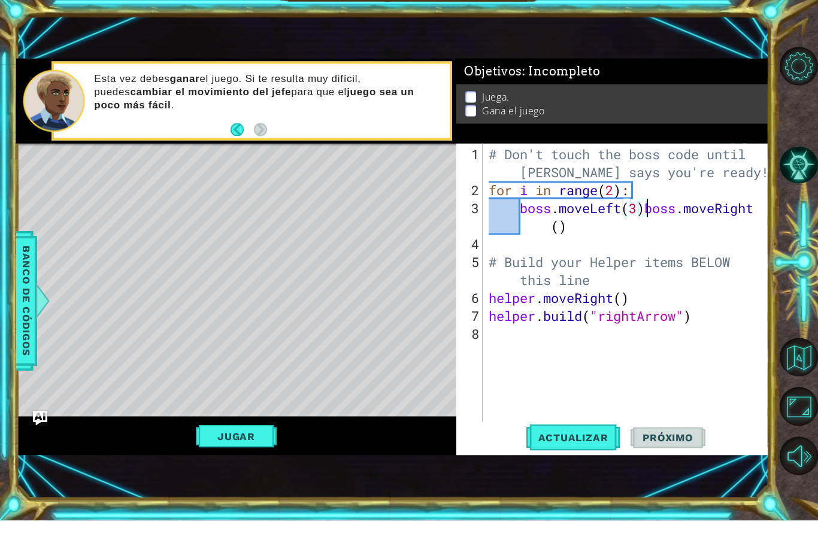
type textarea "boss.moveRight()"
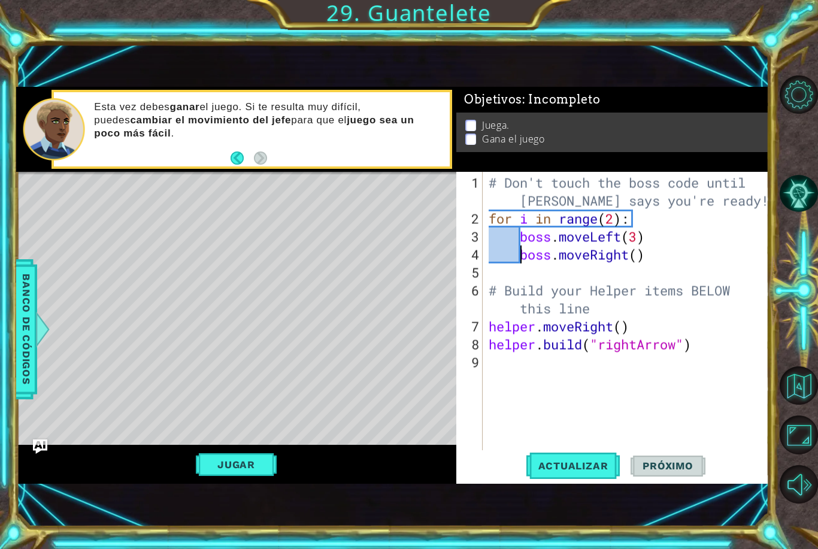
click at [591, 463] on span "Actualizar" at bounding box center [573, 466] width 94 height 12
click at [248, 476] on button "Jugar" at bounding box center [236, 464] width 81 height 23
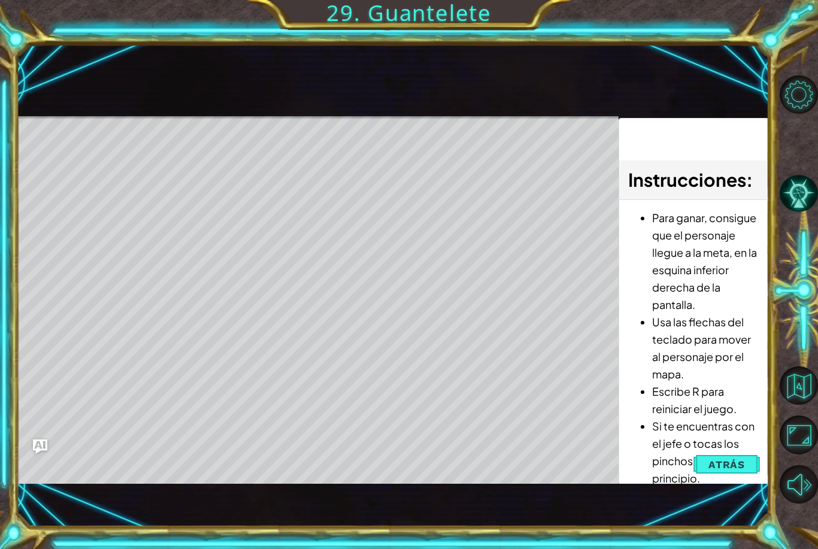
click at [738, 466] on span "Atrás" at bounding box center [726, 465] width 37 height 12
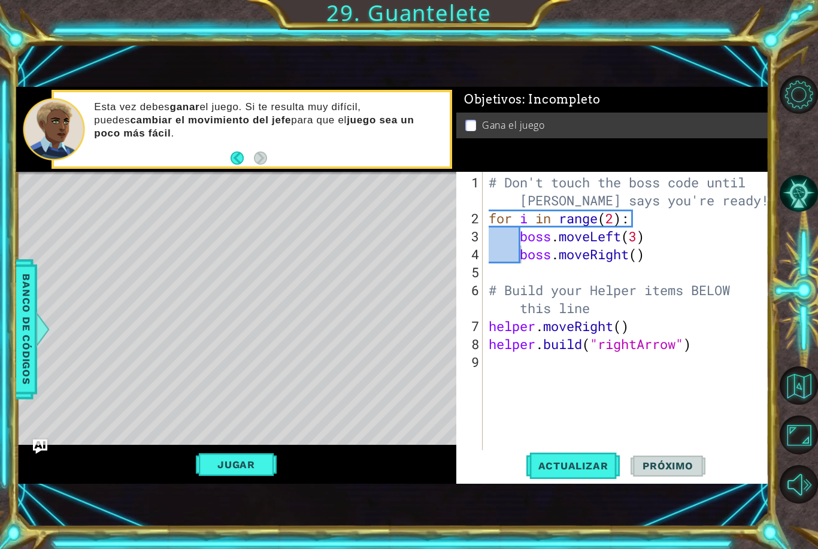
click at [110, 208] on div "Level Map" at bounding box center [292, 348] width 553 height 353
click at [26, 342] on span "Banco de códigos" at bounding box center [26, 330] width 19 height 124
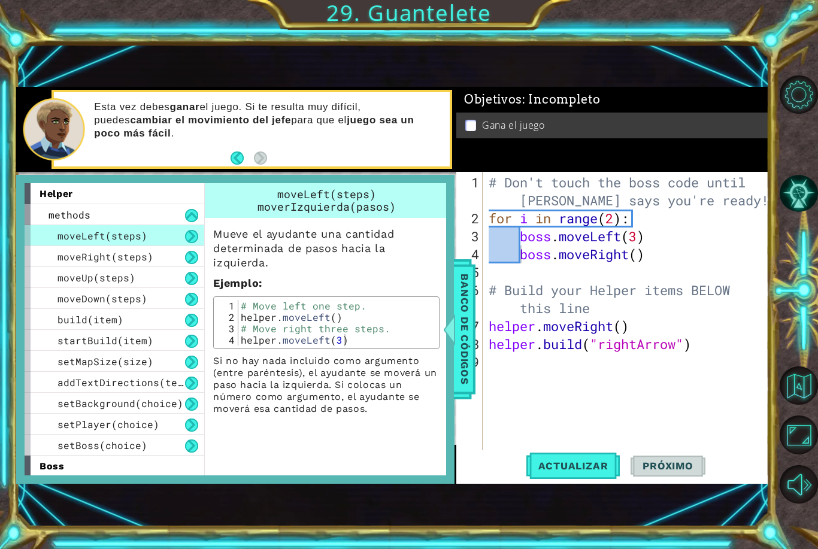
click at [186, 425] on button at bounding box center [191, 424] width 13 height 13
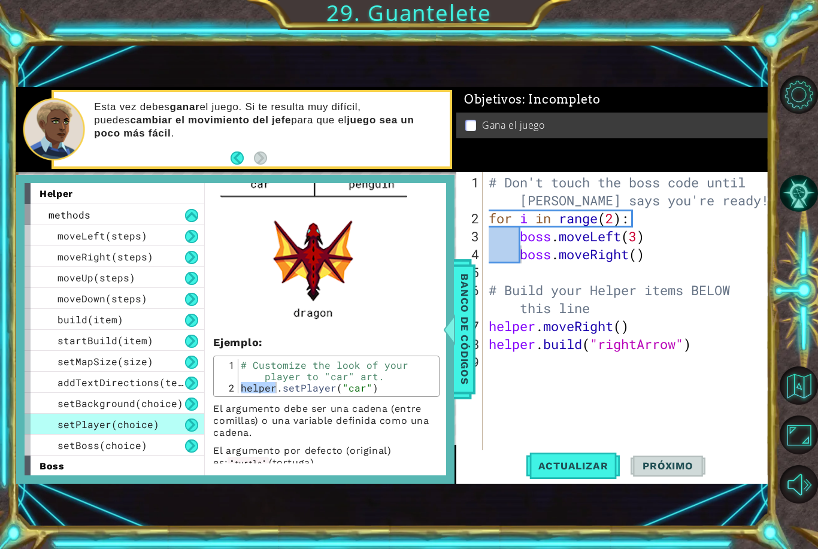
scroll to position [505, 0]
click at [283, 374] on div "# Customize the look of your player to "car" art. helper . setPlayer ( "car" )" at bounding box center [337, 394] width 198 height 68
click at [242, 381] on div "# Customize the look of your player to "car" art. helper . setPlayer ( "car" )" at bounding box center [337, 394] width 198 height 68
type textarea "helper.setPlayer("car")"
click at [342, 375] on div "# Customize the look of your player to "car" art. helper . setPlayer ( "car" )" at bounding box center [337, 394] width 198 height 68
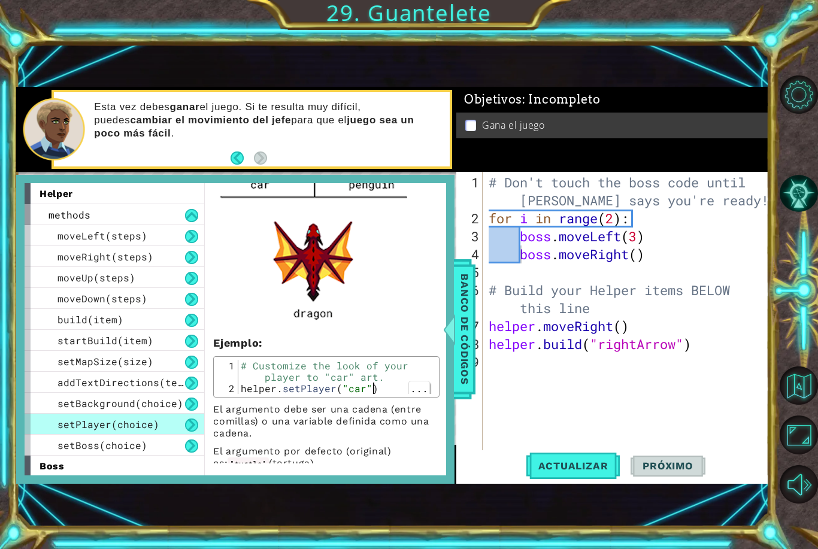
click at [373, 377] on div "# Customize the look of your player to "car" art. helper . setPlayer ( "car" )" at bounding box center [337, 394] width 198 height 68
click at [463, 336] on span "Banco de códigos" at bounding box center [464, 330] width 19 height 124
